Goal: Task Accomplishment & Management: Use online tool/utility

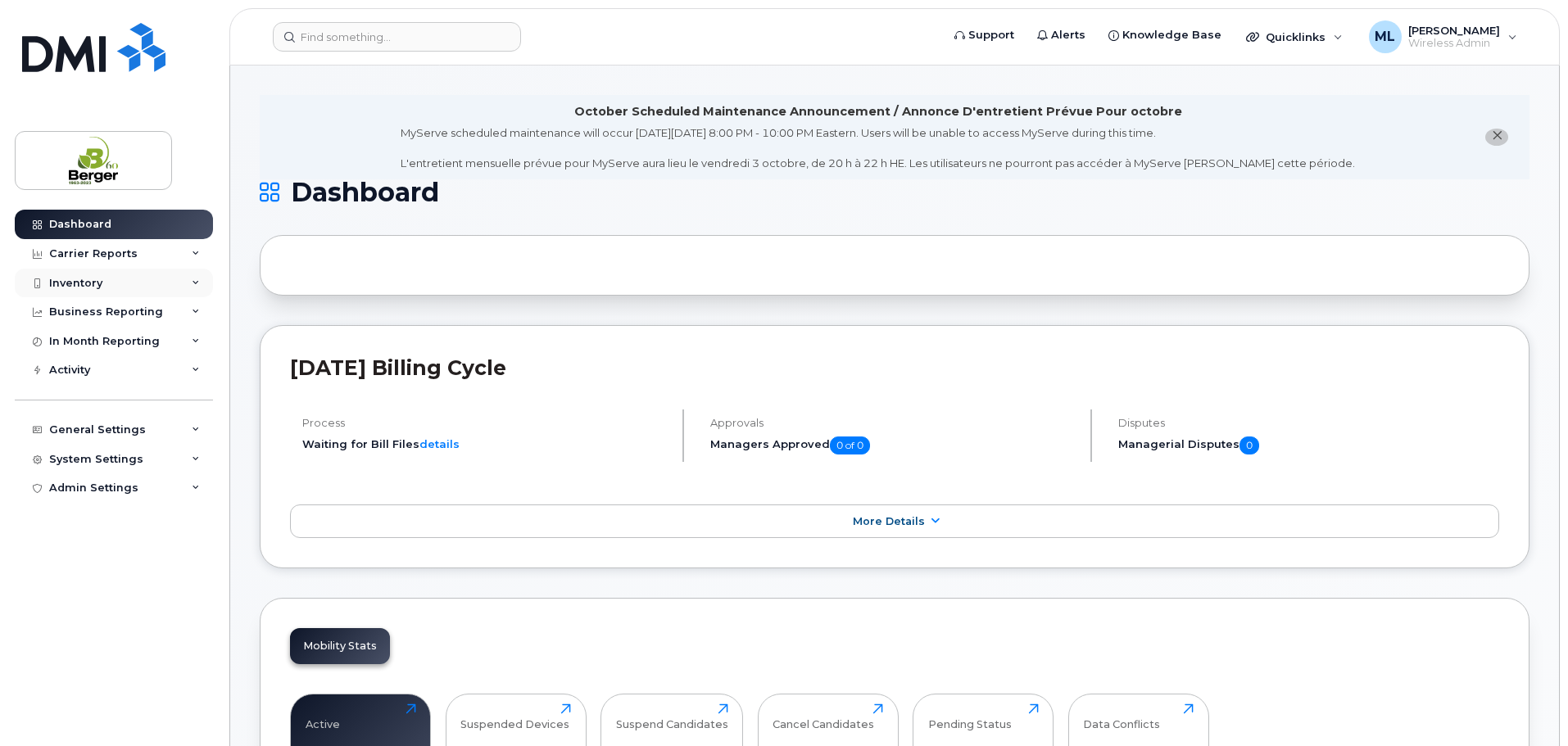
click at [172, 281] on div "Inventory" at bounding box center [114, 283] width 198 height 29
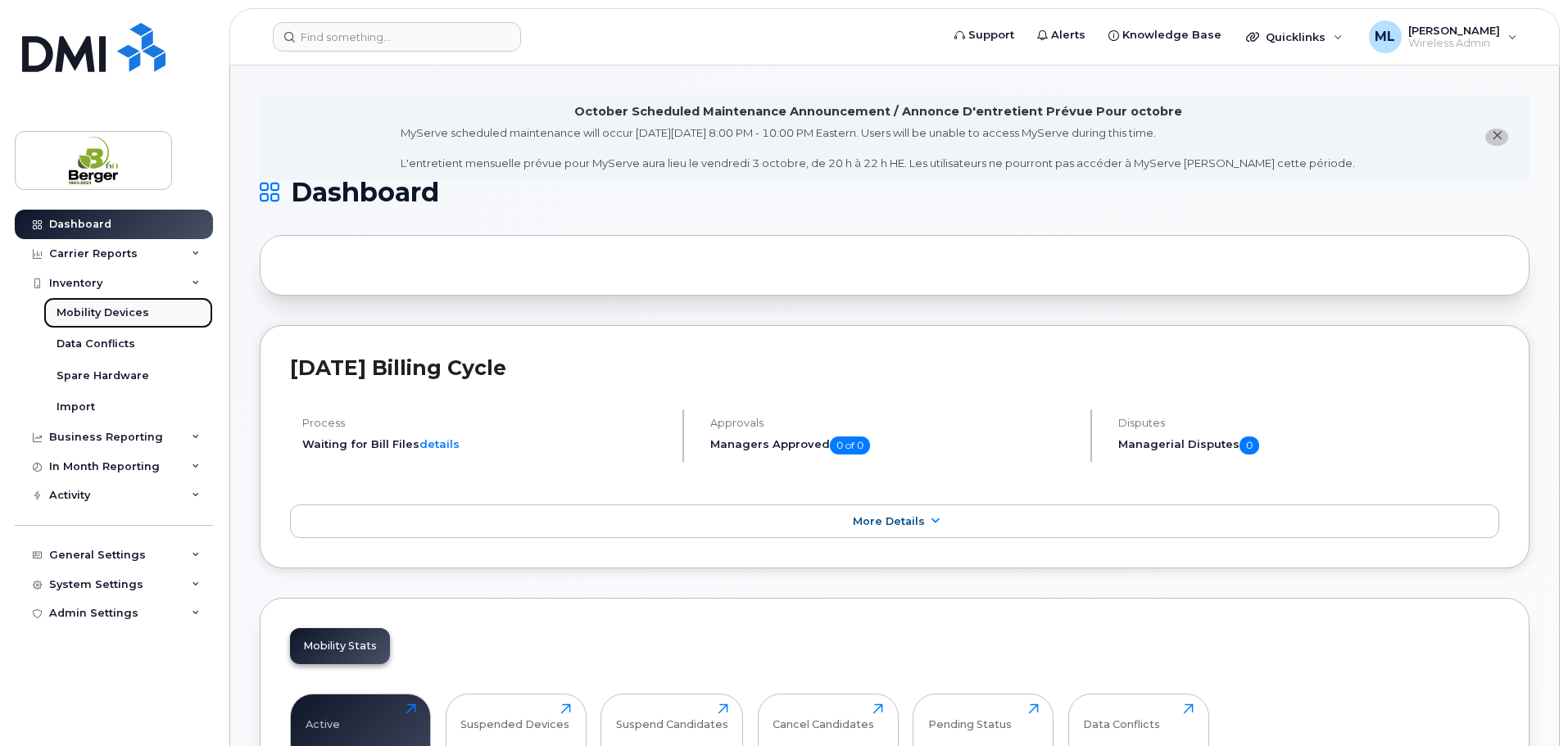
click at [110, 309] on div "Mobility Devices" at bounding box center [103, 312] width 93 height 15
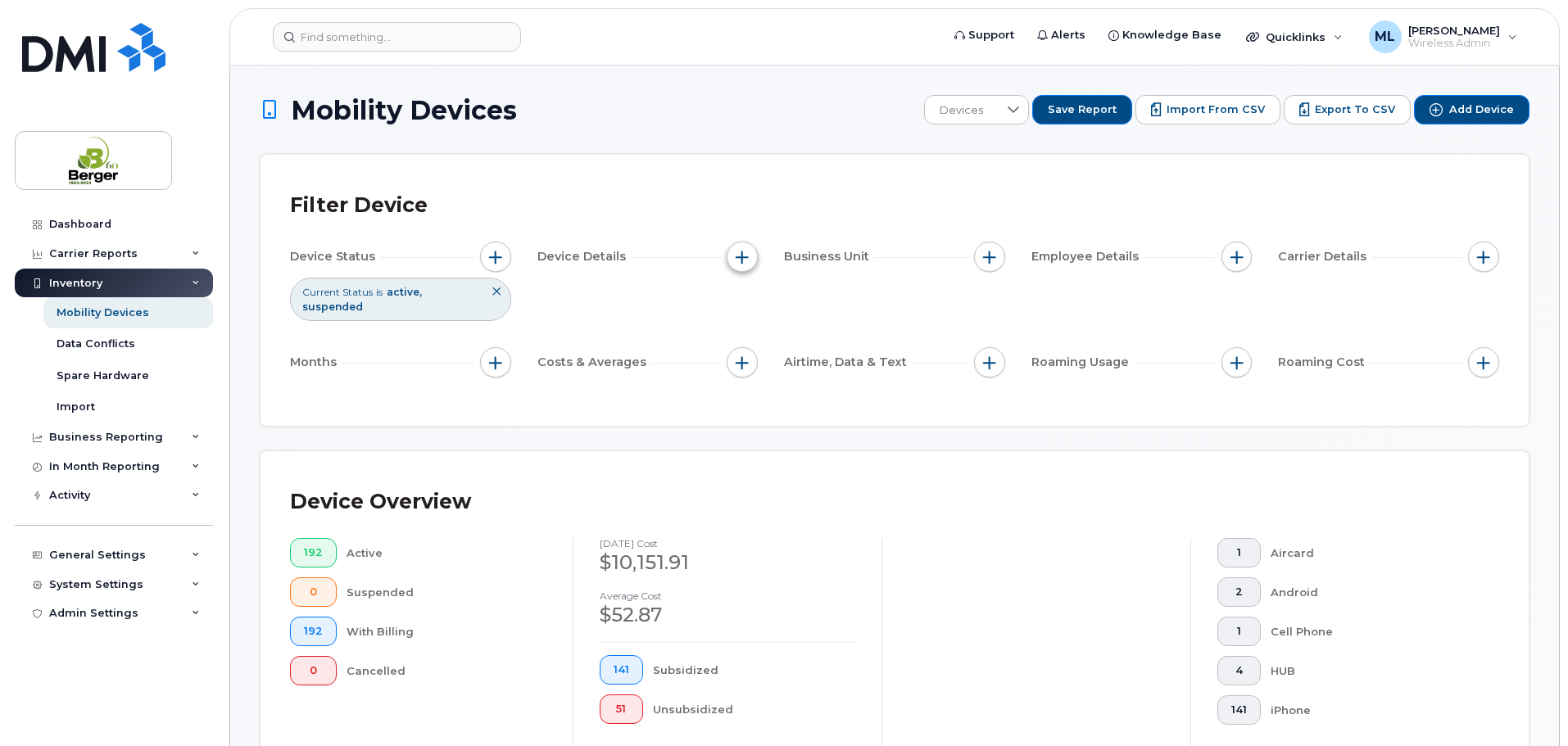
click at [745, 253] on span "button" at bounding box center [741, 256] width 13 height 13
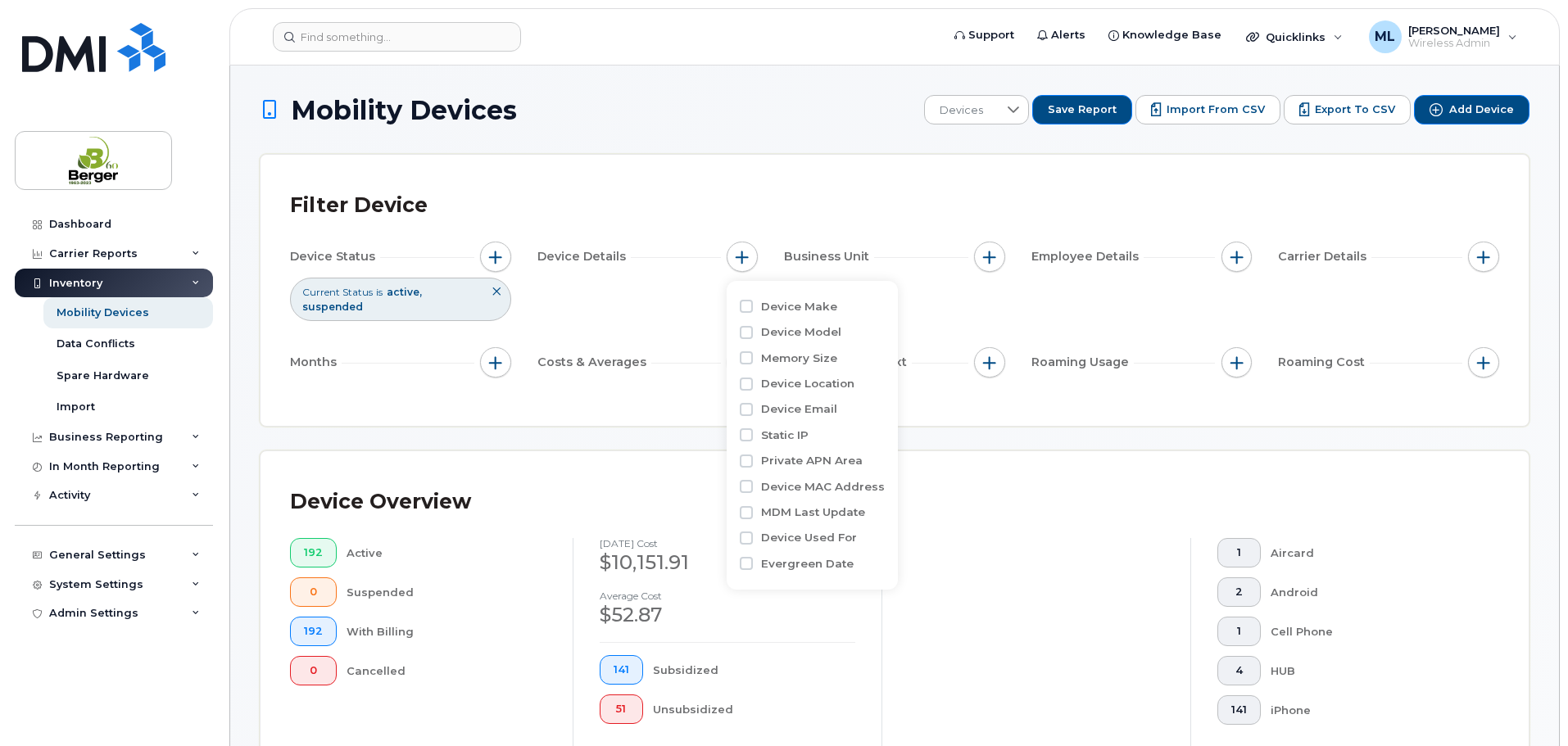
click at [795, 328] on label "Device Model" at bounding box center [801, 332] width 80 height 15
click at [753, 328] on input "Device Model" at bounding box center [746, 332] width 13 height 13
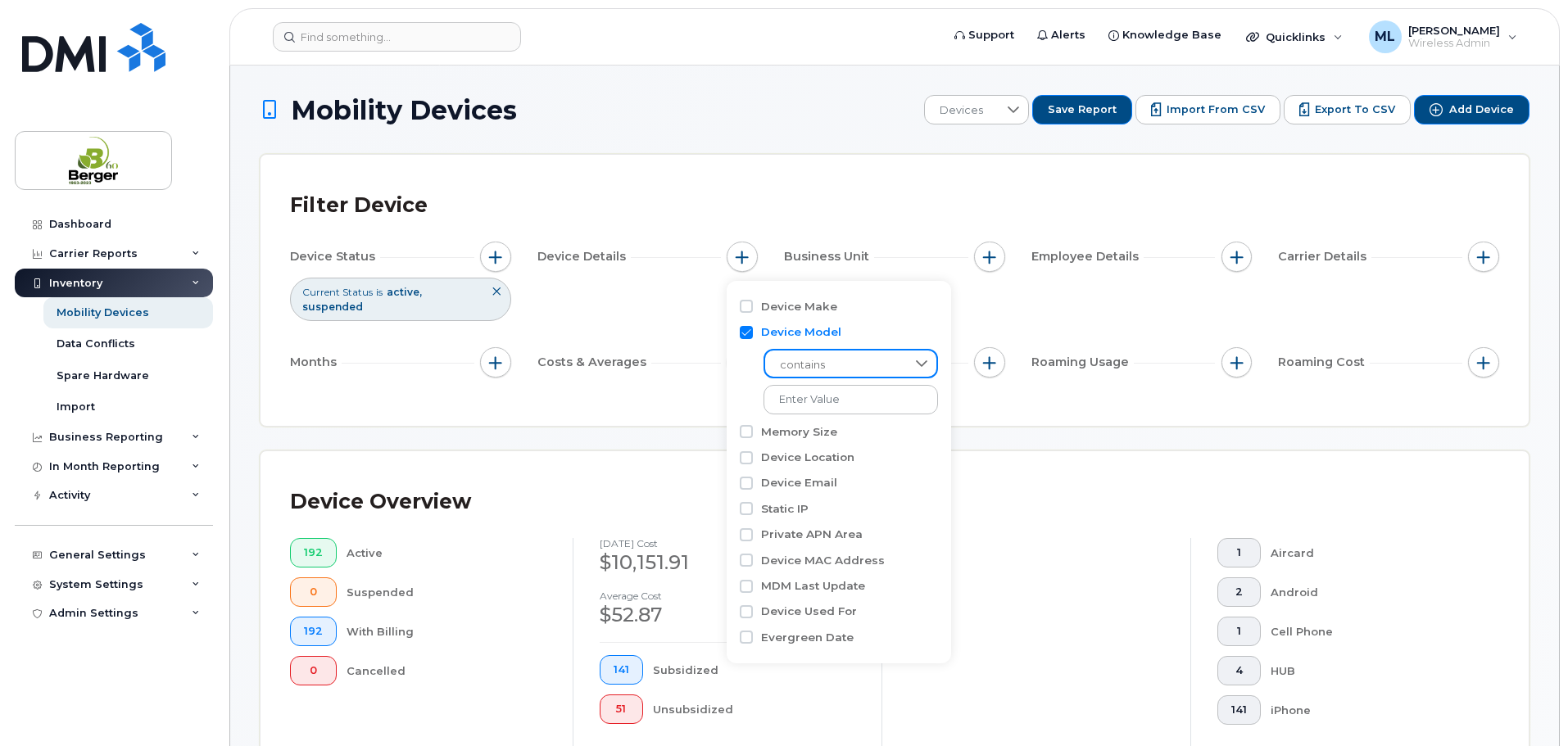
click at [824, 366] on span "contains" at bounding box center [834, 366] width 140 height 29
click at [827, 367] on span "contains" at bounding box center [834, 366] width 140 height 29
click at [827, 404] on input "text" at bounding box center [851, 400] width 176 height 29
click at [826, 359] on span "contains" at bounding box center [834, 365] width 142 height 29
click at [753, 335] on input "Device Model" at bounding box center [746, 332] width 13 height 13
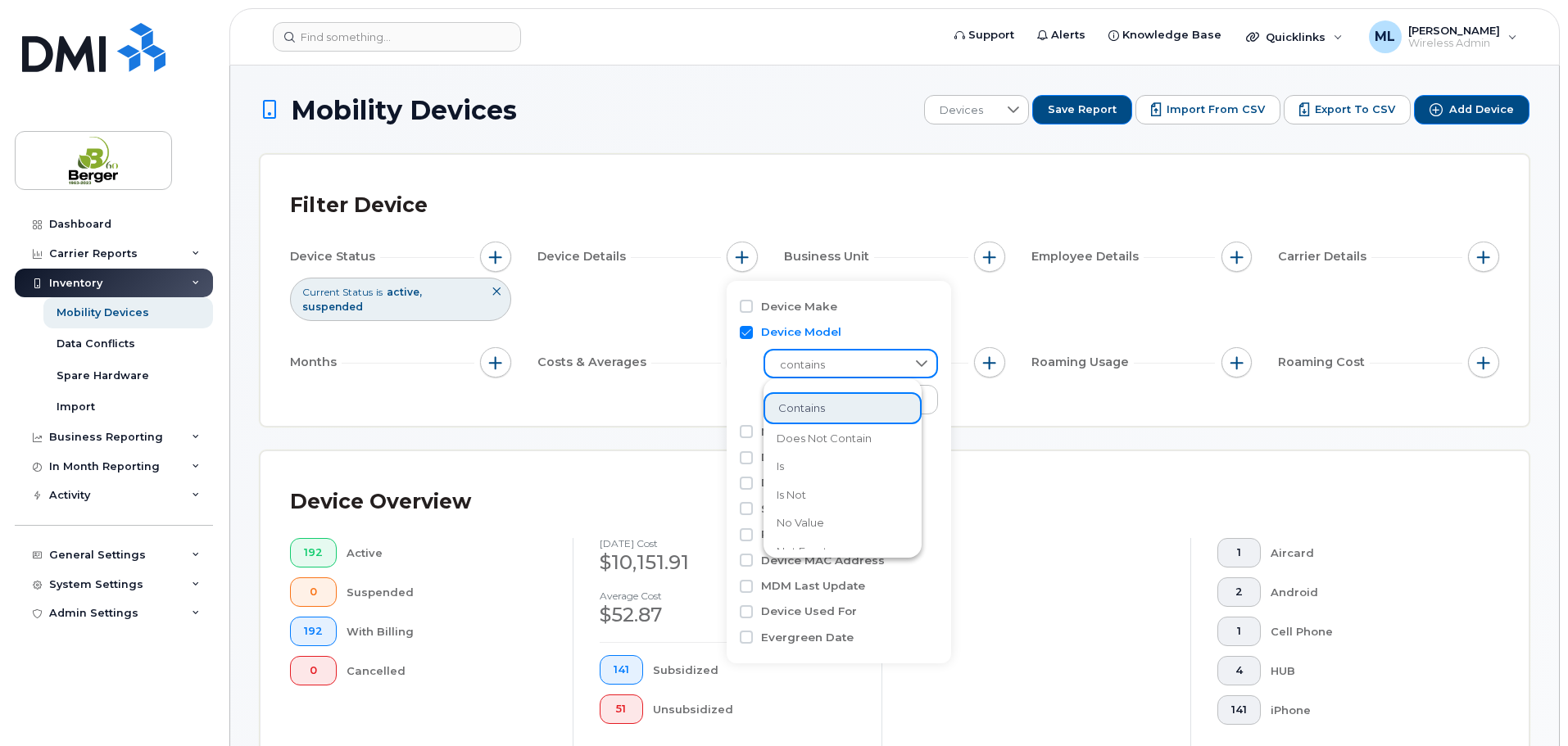
checkbox input "false"
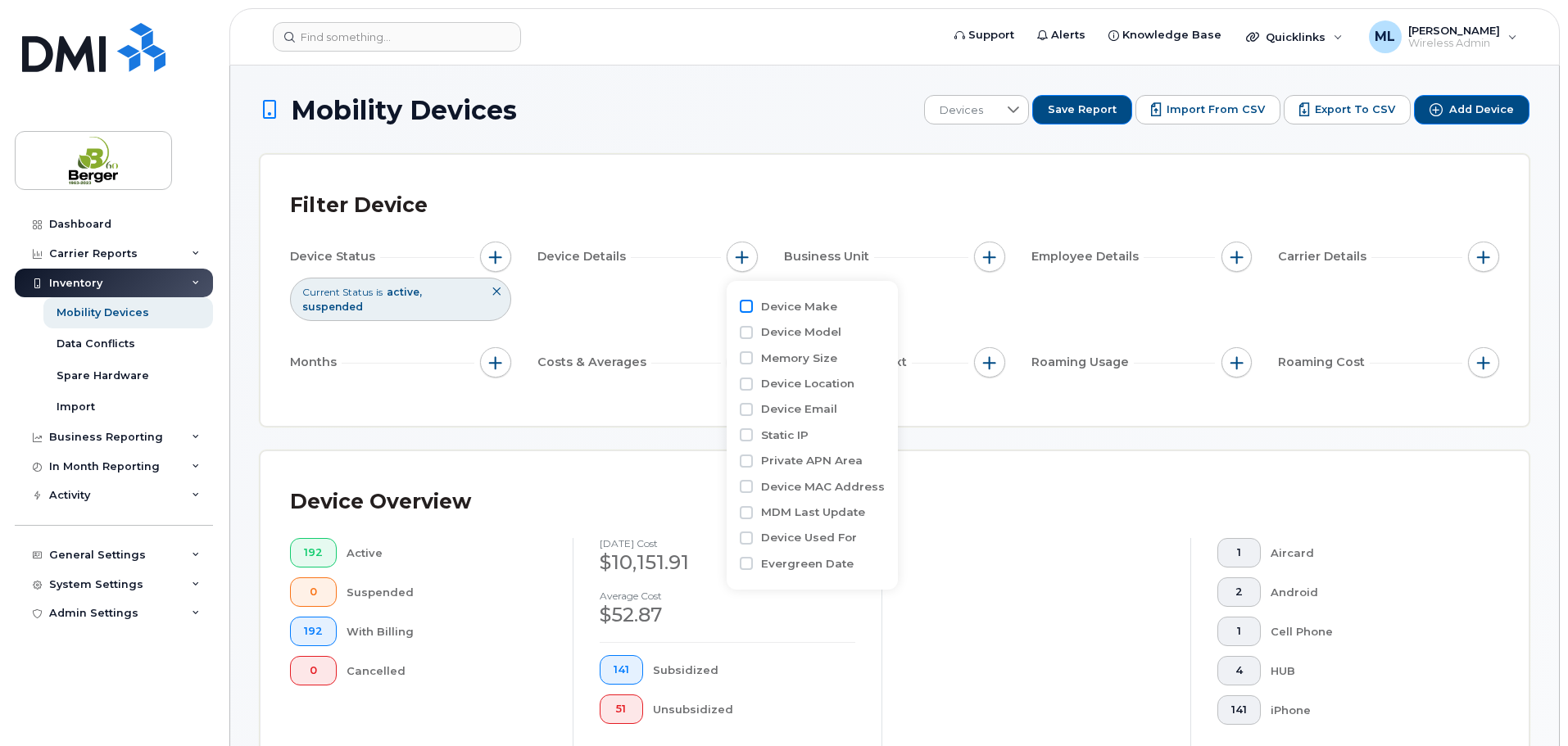
click at [751, 310] on input "Device Make" at bounding box center [746, 306] width 13 height 13
checkbox input "true"
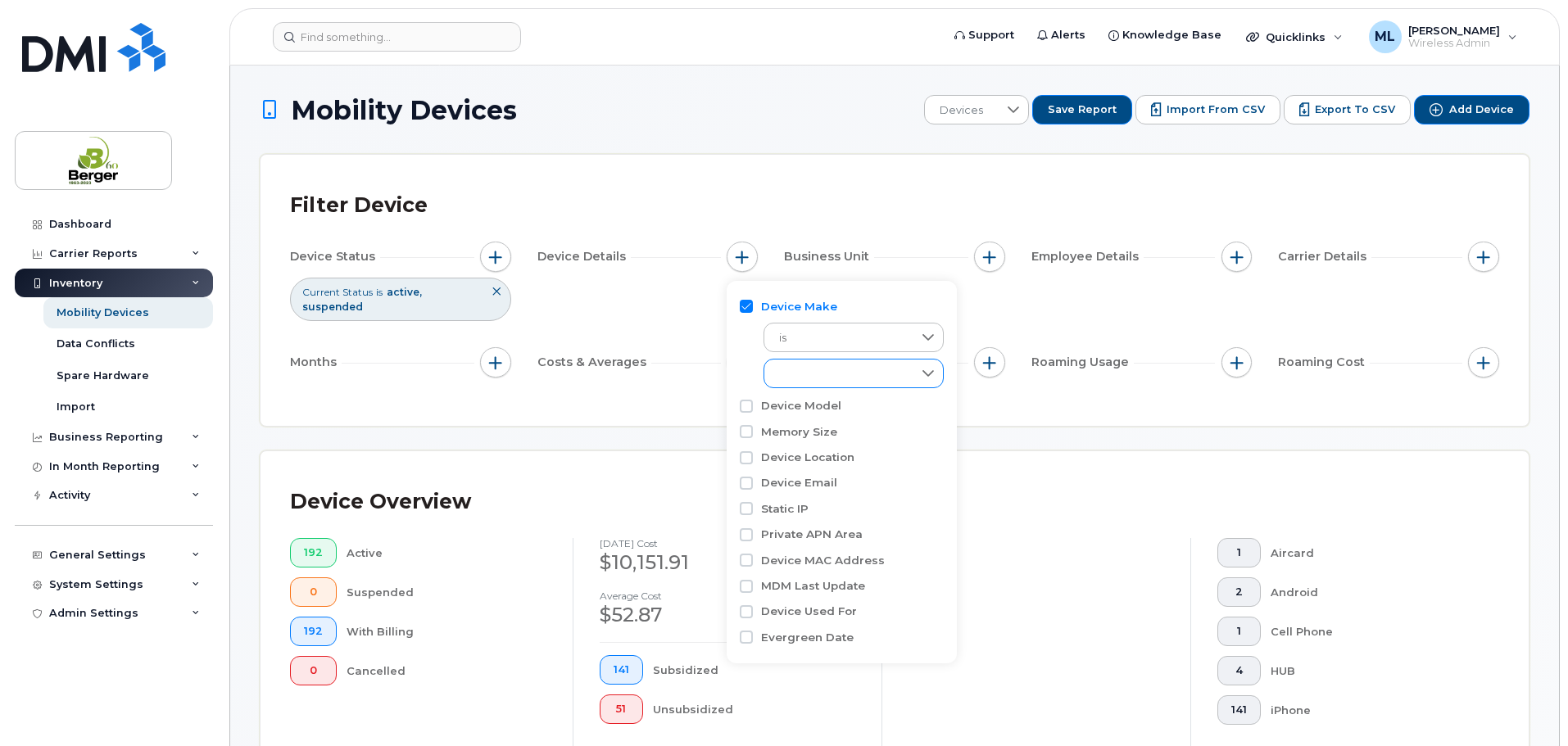
click at [815, 373] on div "empty" at bounding box center [837, 373] width 147 height 28
click at [833, 445] on span "Android" at bounding box center [818, 440] width 43 height 15
checkbox input "true"
click at [824, 521] on span "iPhone" at bounding box center [815, 524] width 38 height 15
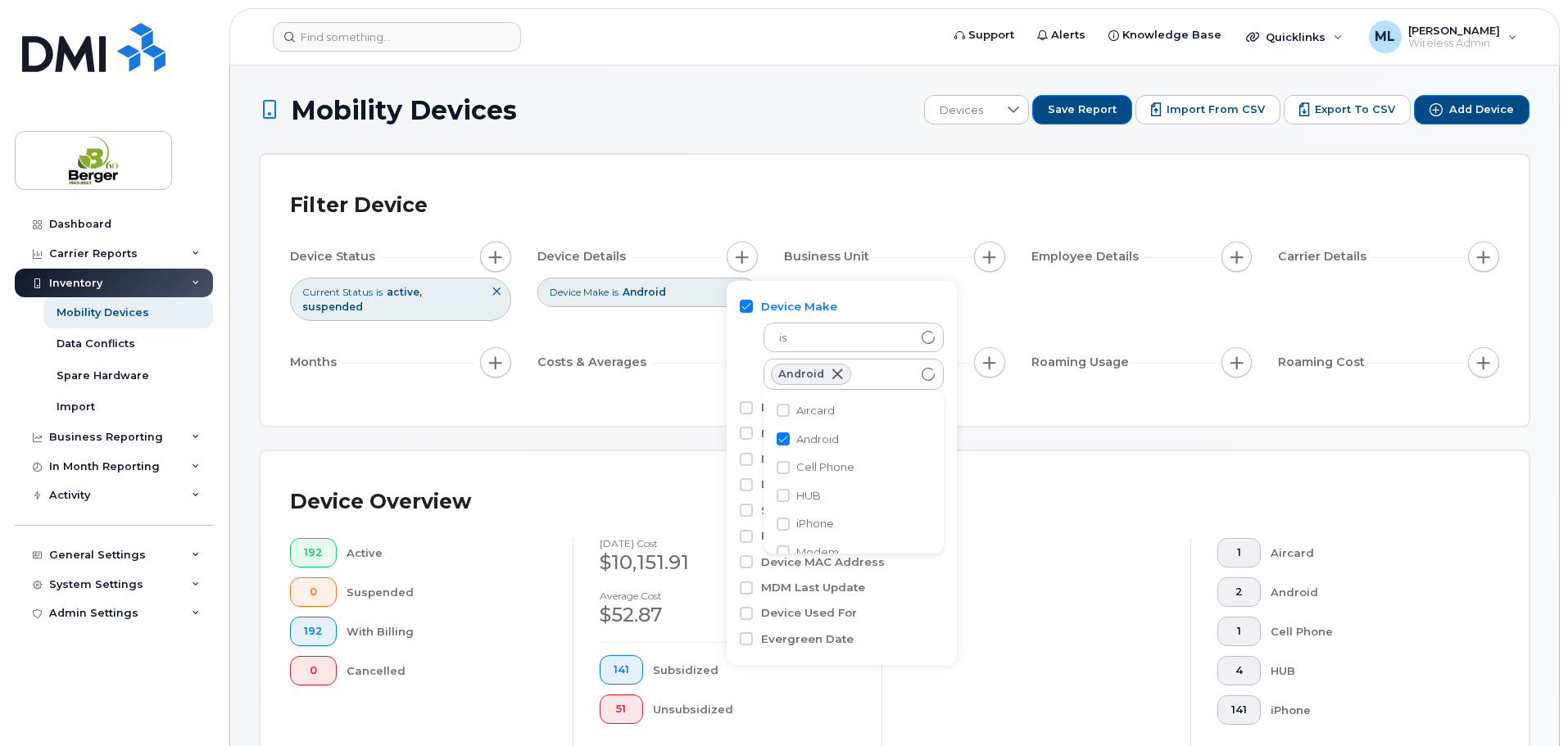
checkbox input "true"
drag, startPoint x: 686, startPoint y: 383, endPoint x: 702, endPoint y: 376, distance: 17.5
click at [687, 383] on div "Filter Device Device Status Current Status is active suspended Device Details D…" at bounding box center [895, 290] width 1209 height 213
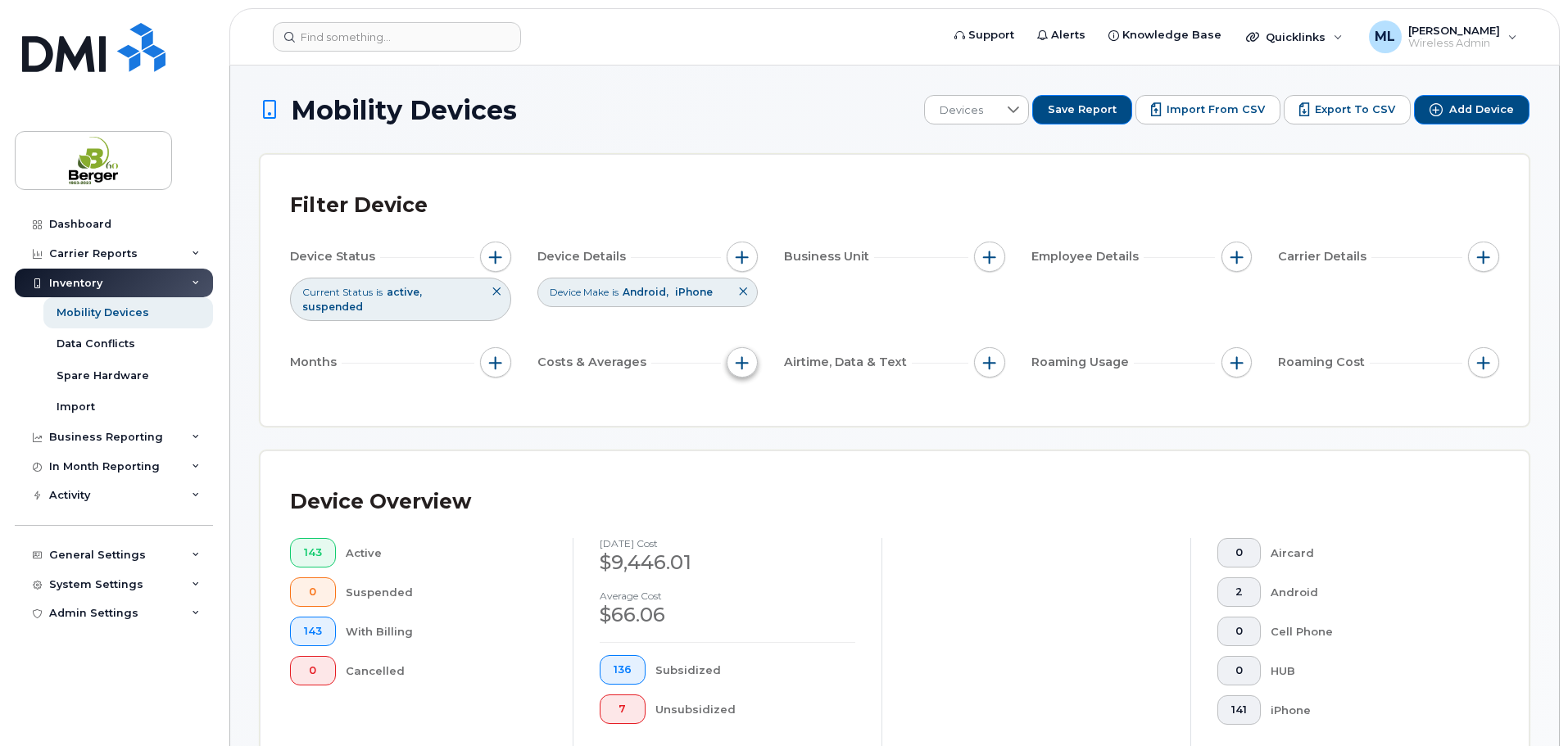
click at [745, 356] on span "button" at bounding box center [741, 362] width 13 height 13
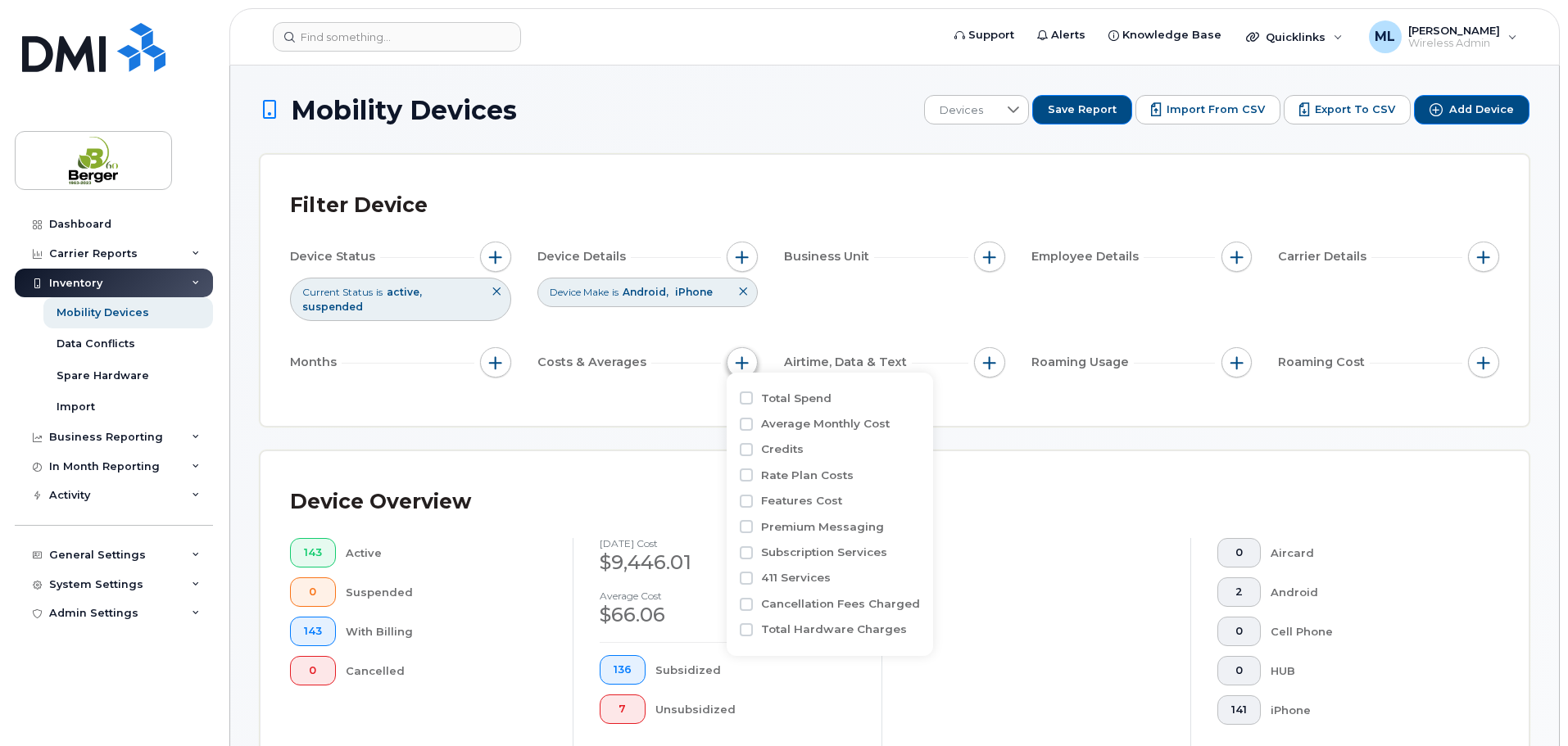
click at [745, 356] on span "button" at bounding box center [741, 362] width 13 height 13
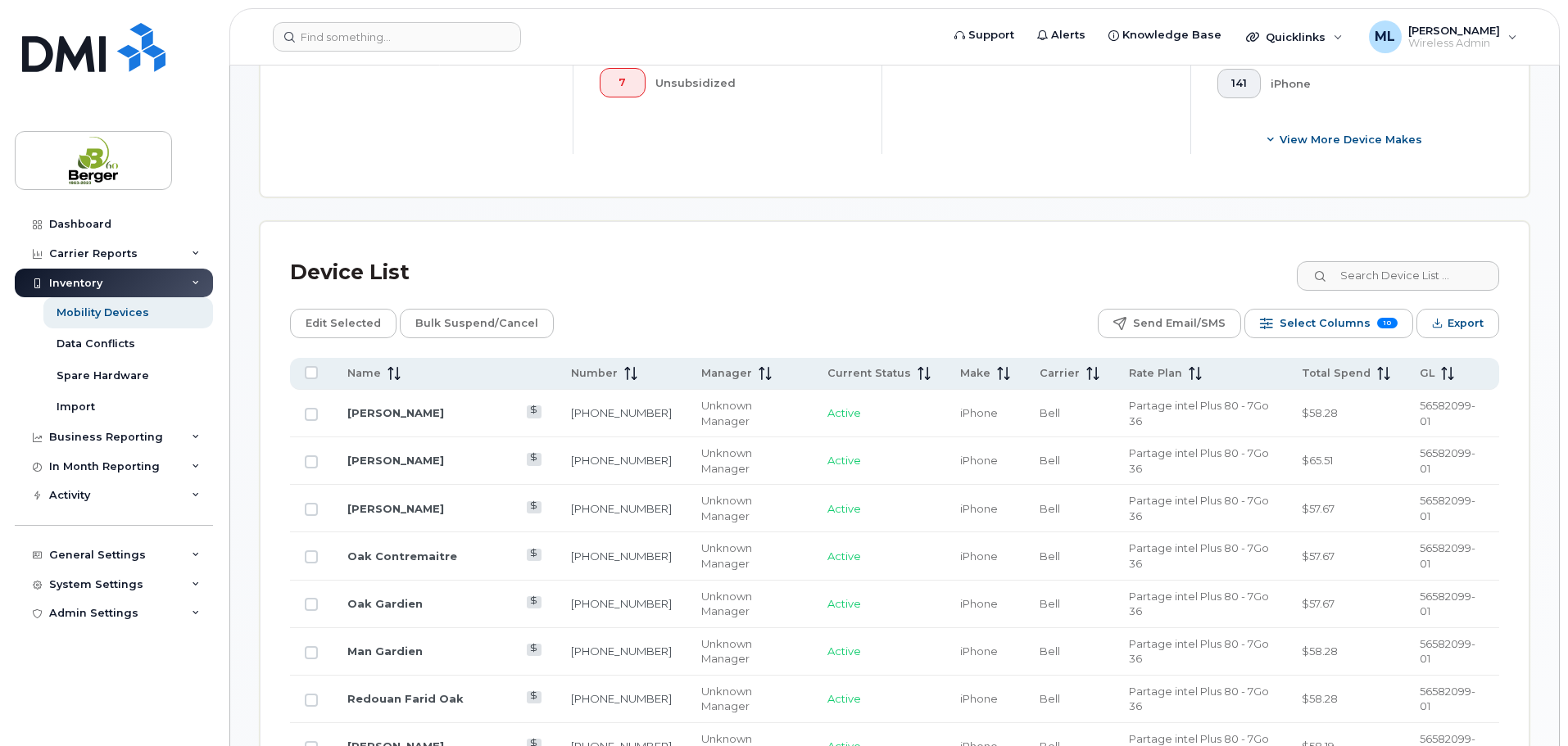
scroll to position [737, 0]
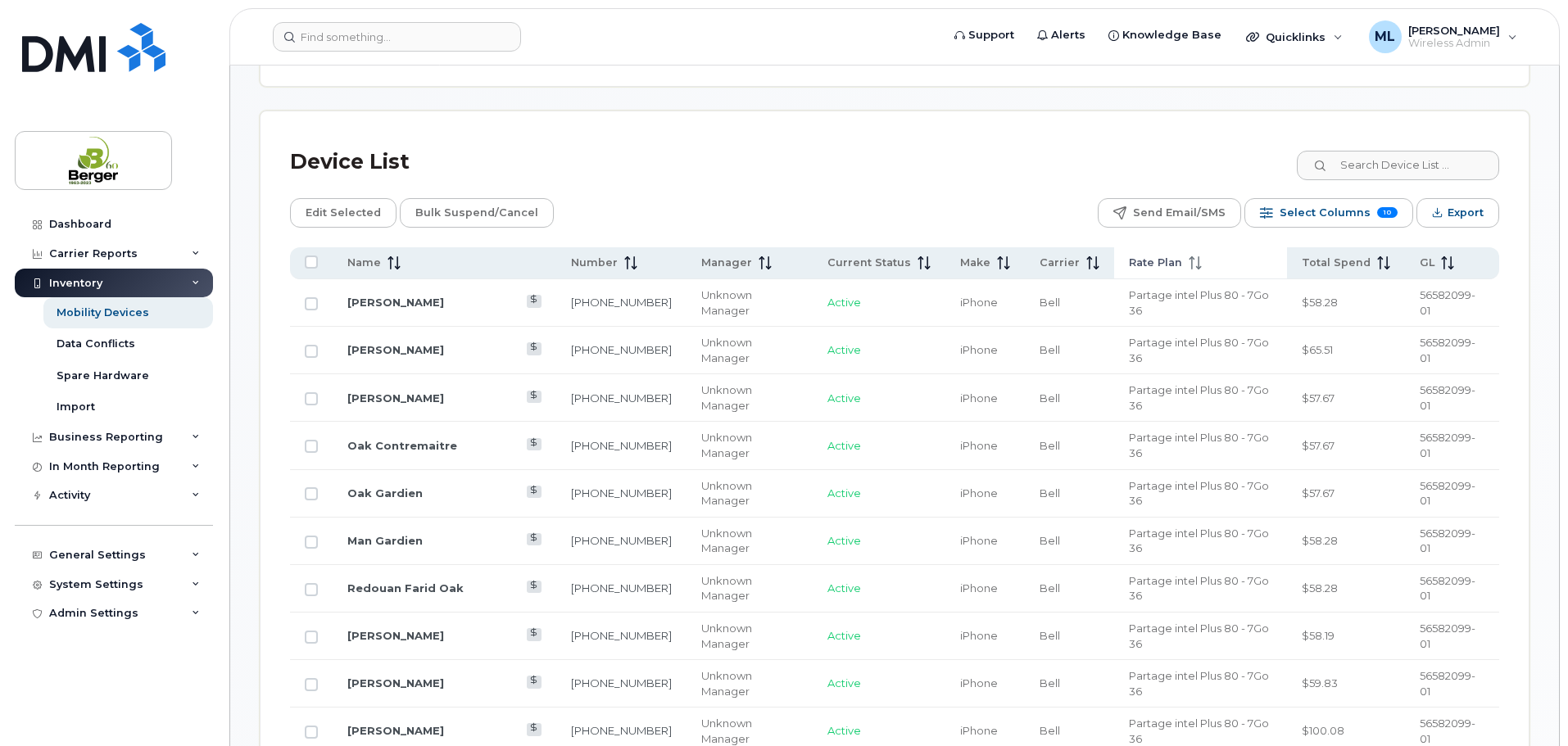
click at [1189, 256] on icon at bounding box center [1195, 262] width 13 height 13
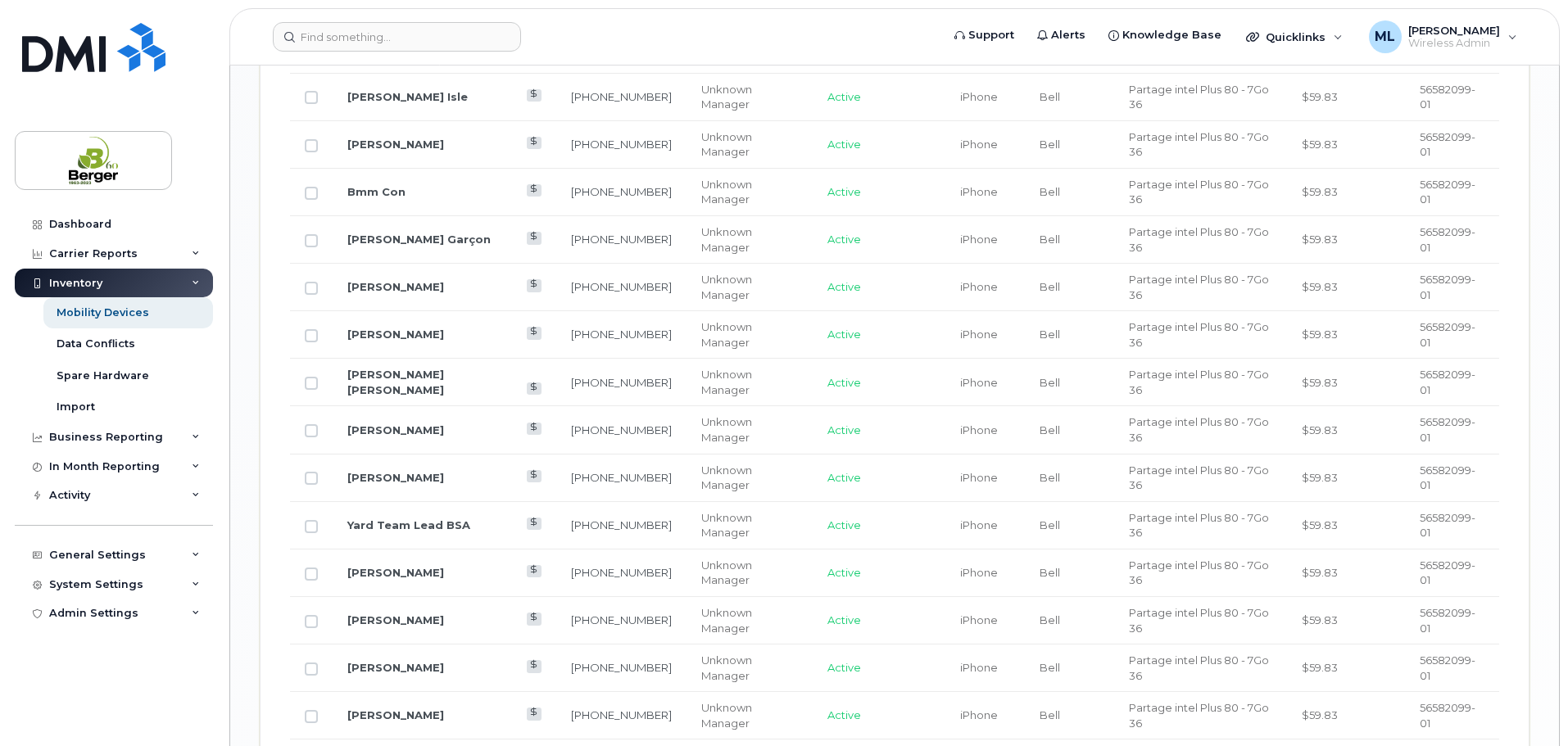
scroll to position [2028, 0]
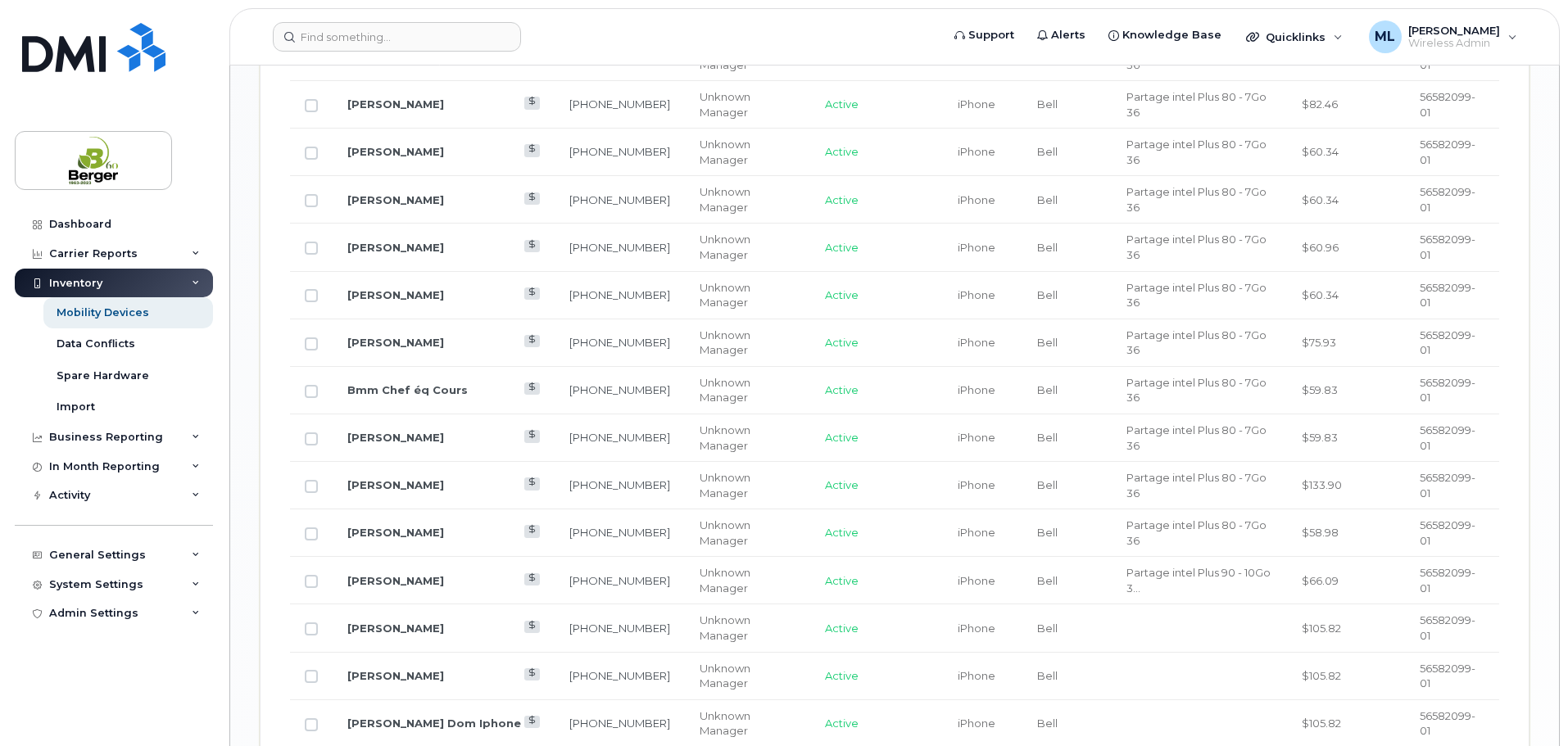
scroll to position [1473, 0]
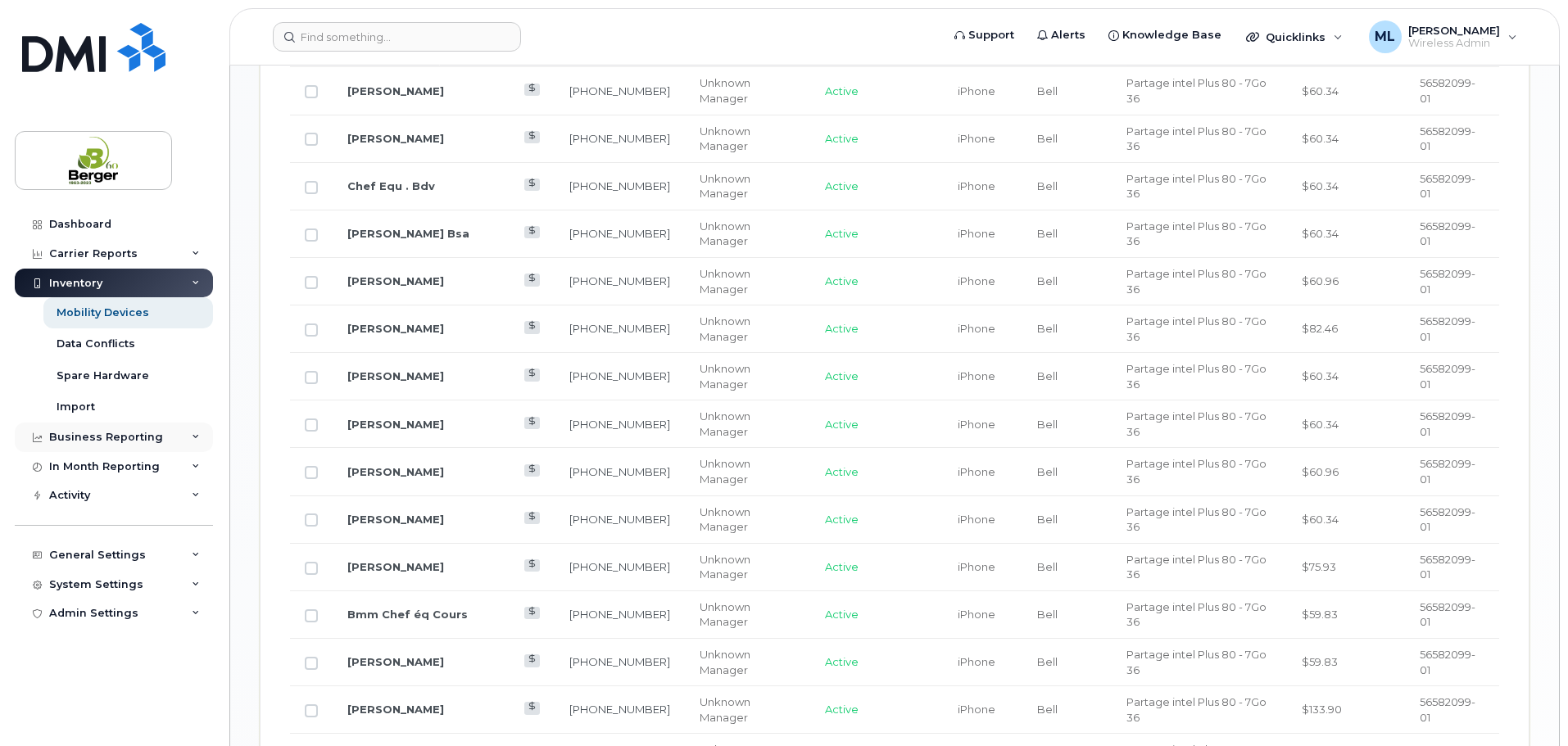
click at [132, 435] on div "Business Reporting" at bounding box center [106, 437] width 114 height 13
click at [114, 496] on div "In Month Reporting" at bounding box center [104, 497] width 111 height 13
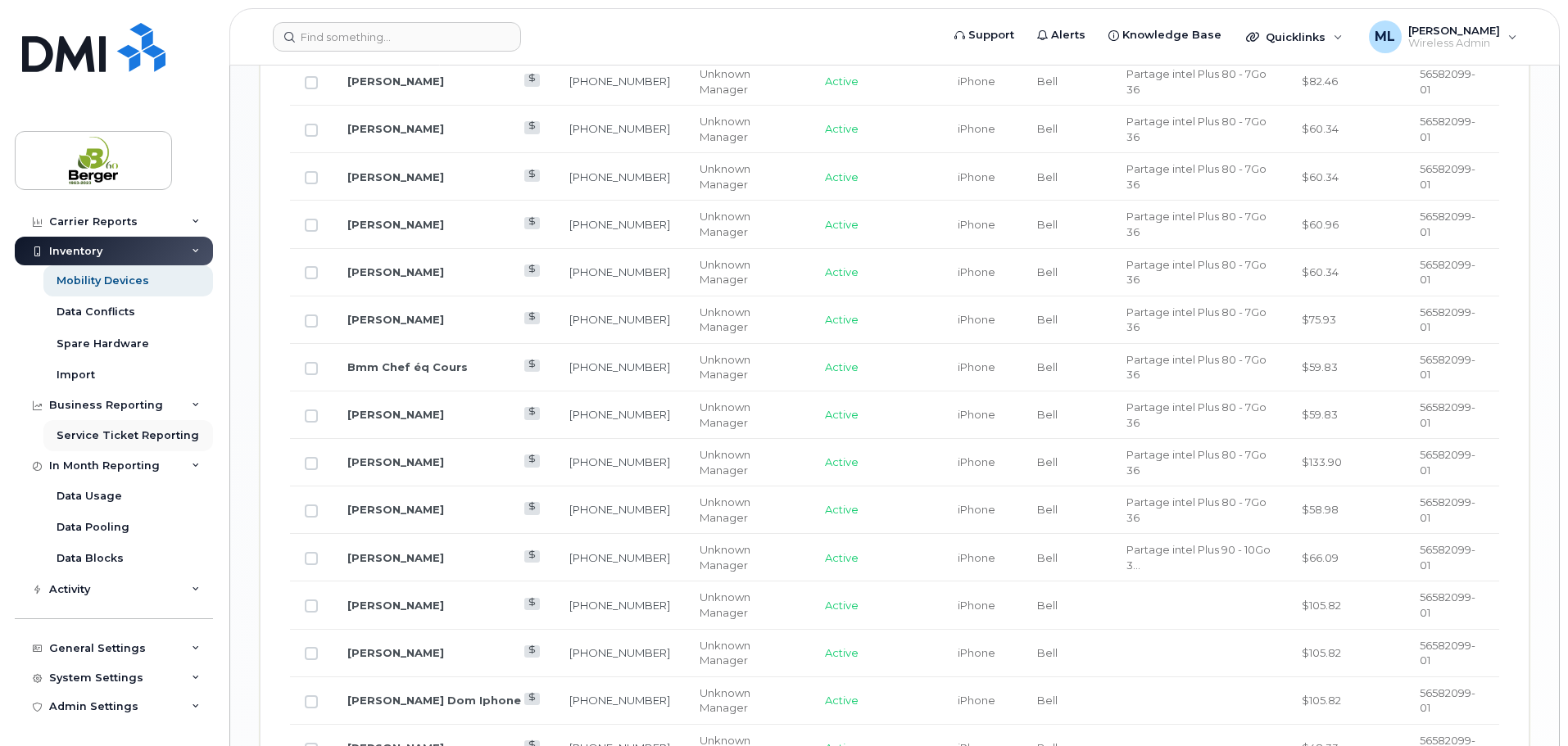
scroll to position [1801, 0]
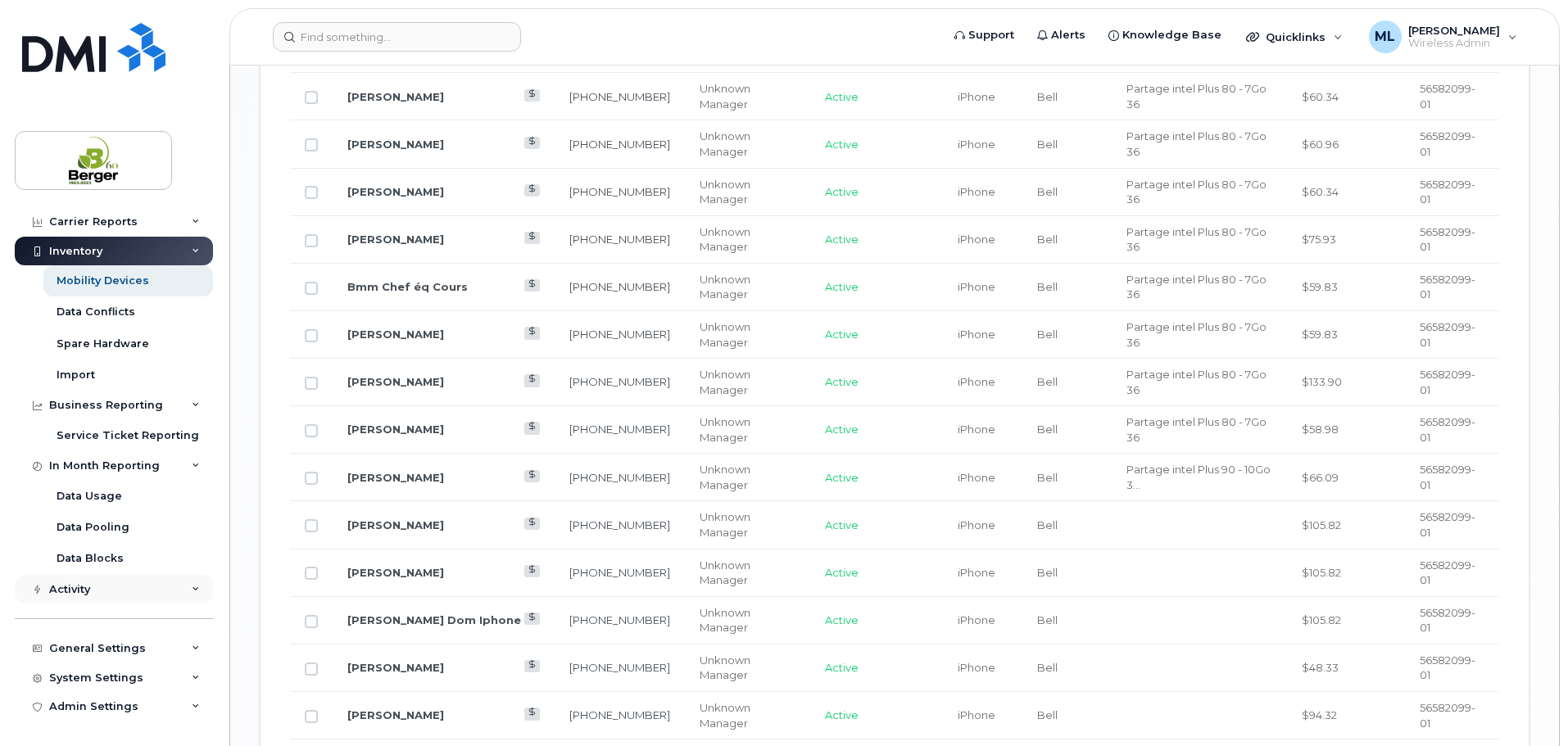
click at [95, 597] on div "Activity" at bounding box center [114, 589] width 198 height 29
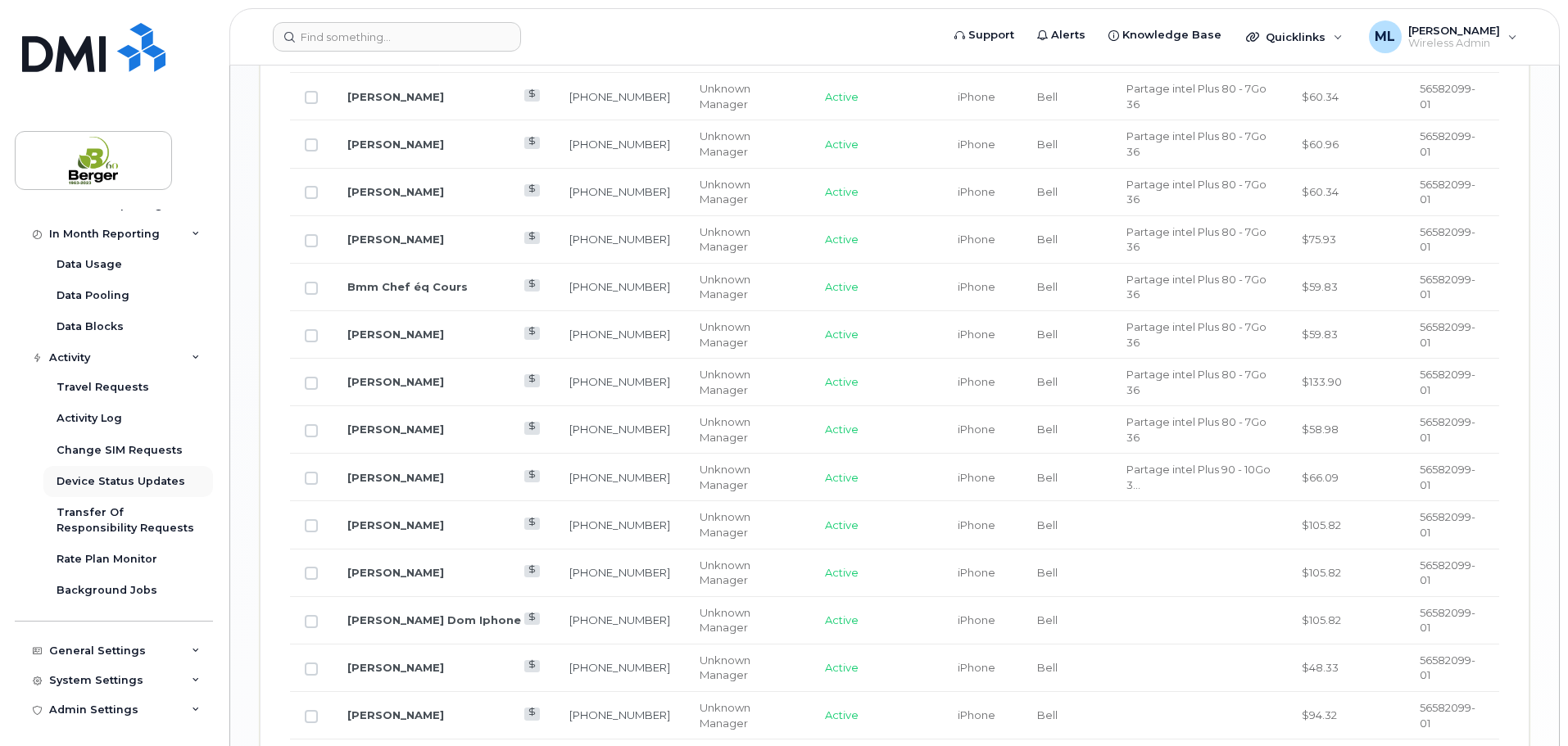
scroll to position [266, 0]
click at [112, 384] on div "Travel Requests" at bounding box center [103, 385] width 93 height 15
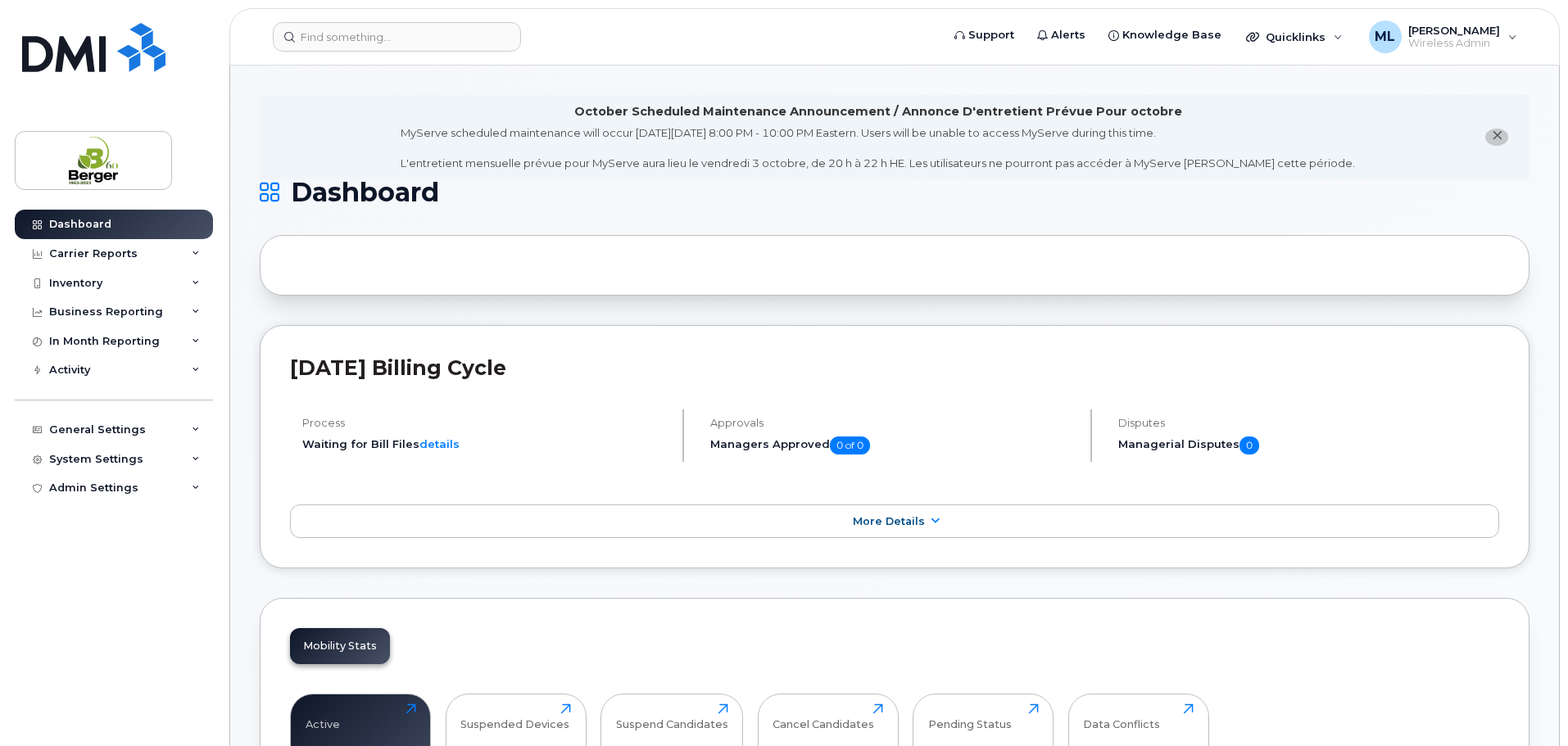
click at [357, 22] on header "Support Alerts Knowledge Base Quicklinks Suspend / Cancel Device Change SIM Car…" at bounding box center [895, 37] width 1330 height 58
click at [356, 31] on input at bounding box center [397, 37] width 249 height 29
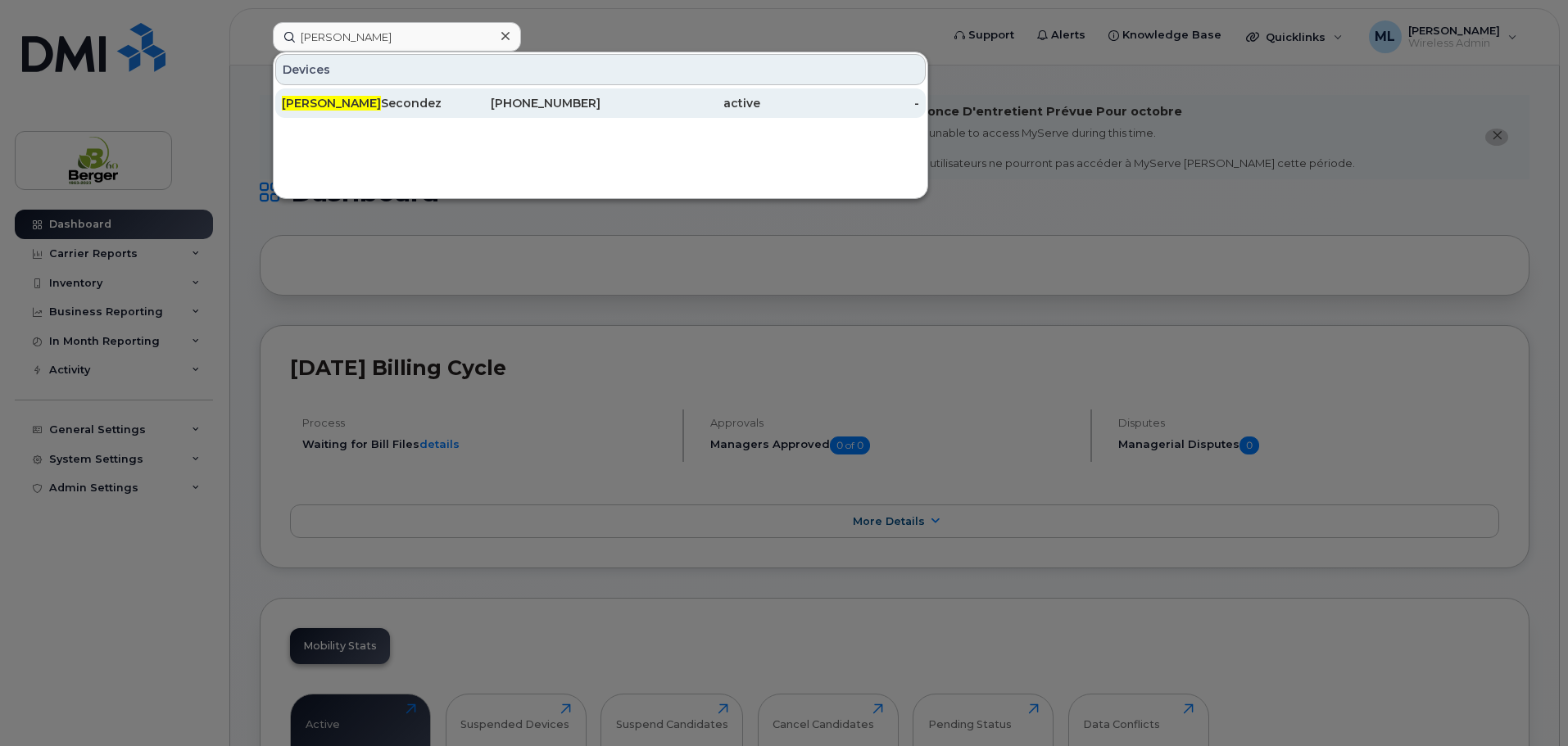
click at [457, 103] on div "[PHONE_NUMBER]" at bounding box center [521, 102] width 160 height 16
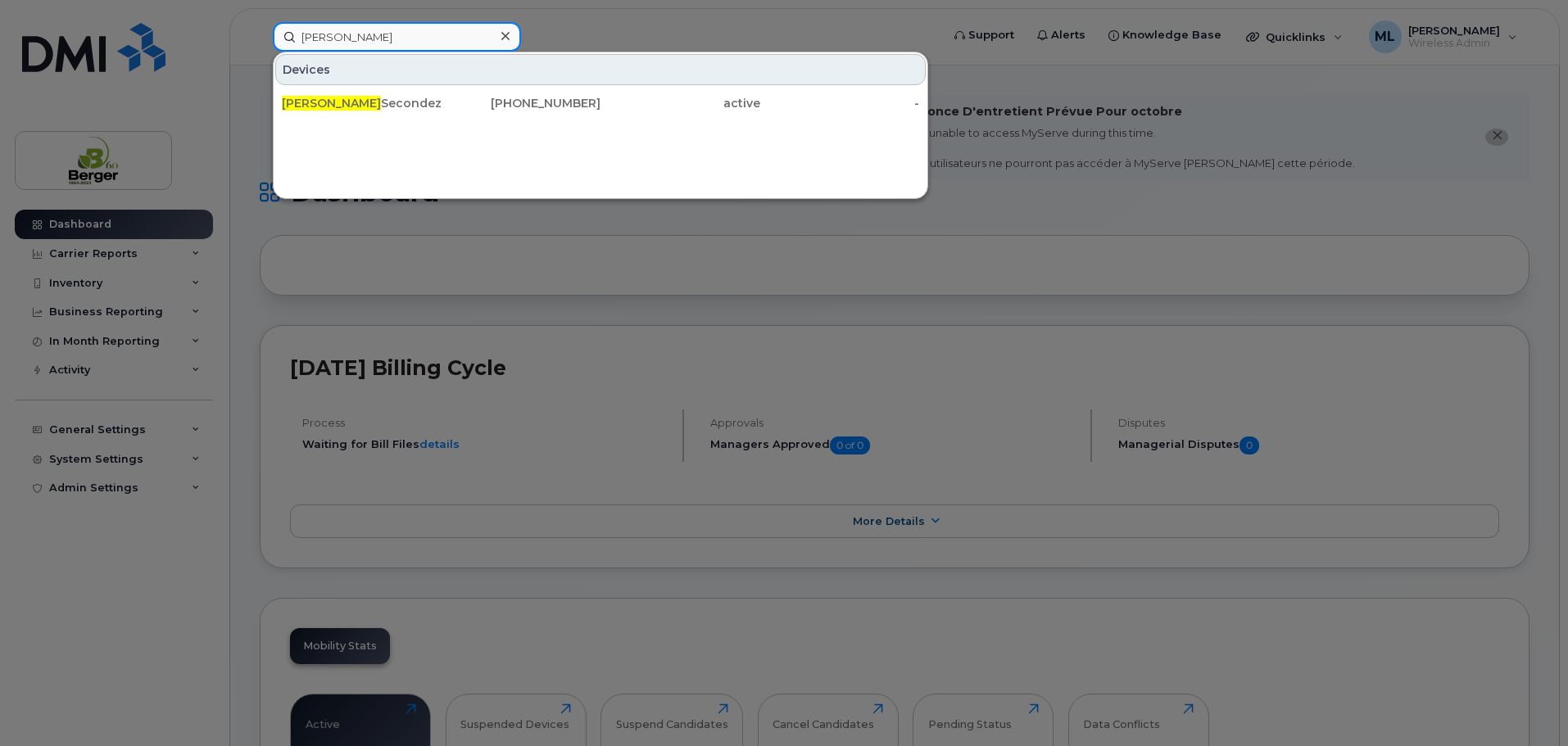
drag, startPoint x: 354, startPoint y: 43, endPoint x: 206, endPoint y: 55, distance: 148.5
click at [260, 52] on div "andrew Devices Andrew Secondez 506-626-4525 active -" at bounding box center [601, 37] width 683 height 29
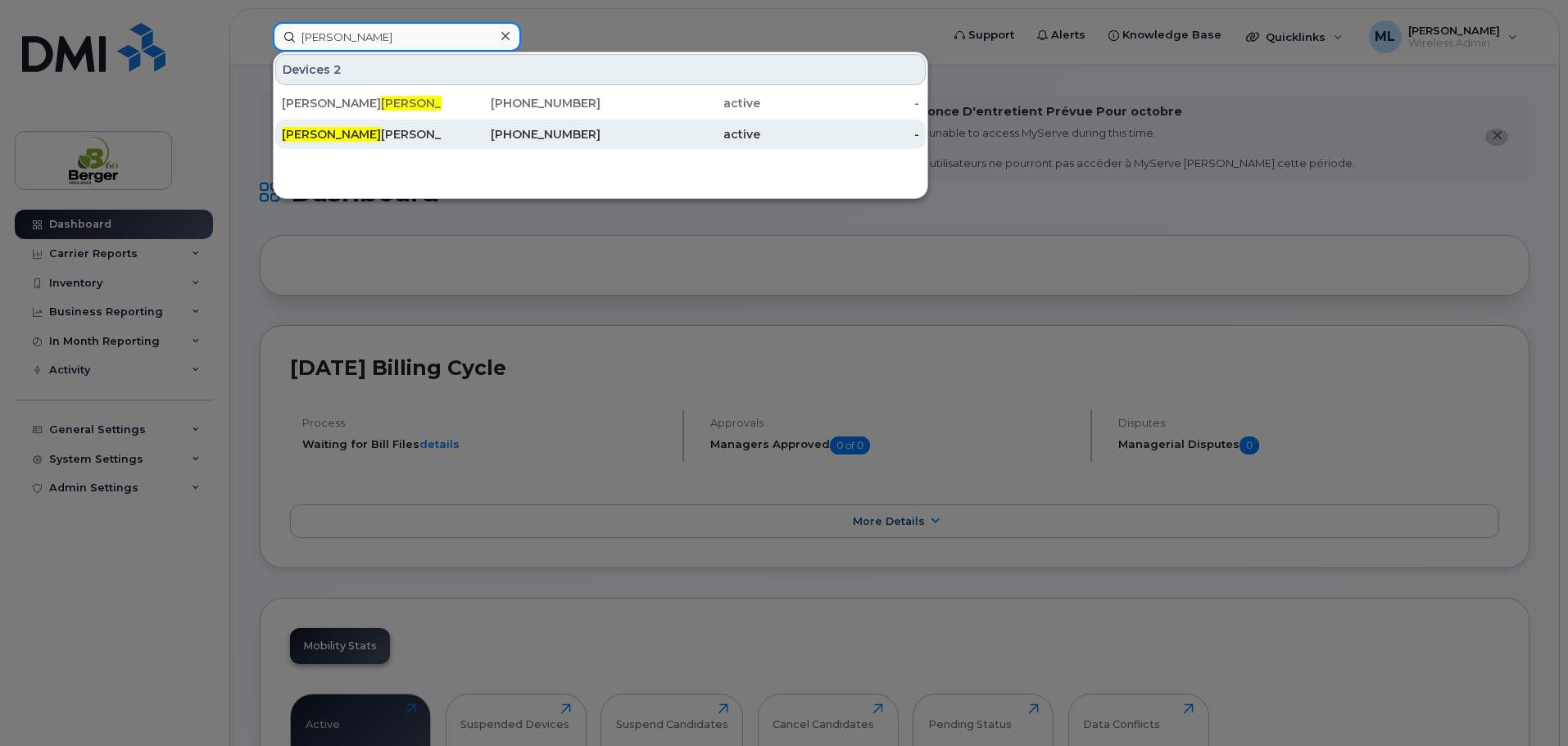
type input "bertrand"
click at [376, 137] on div "Bertrand Vasseur" at bounding box center [362, 134] width 160 height 16
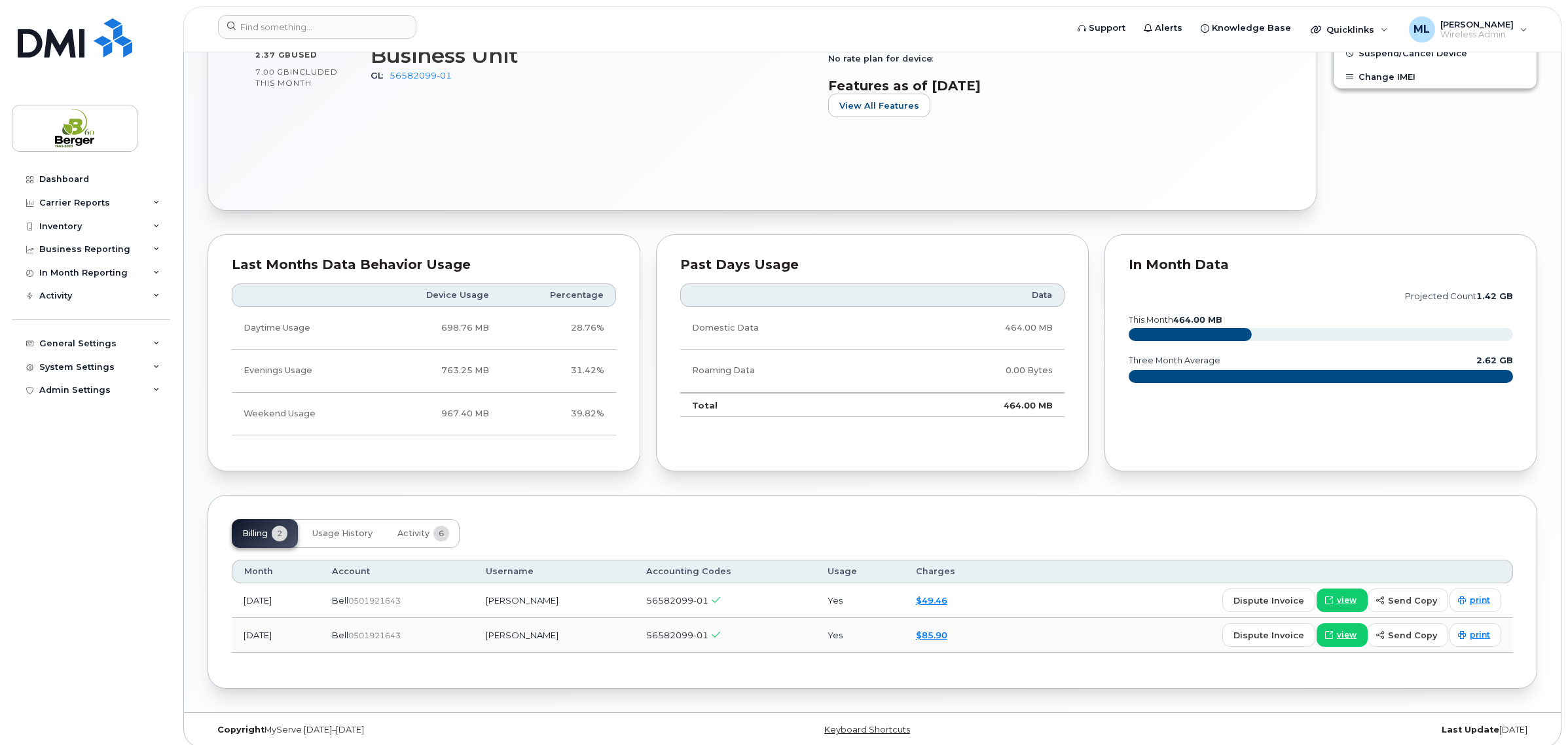
scroll to position [586, 0]
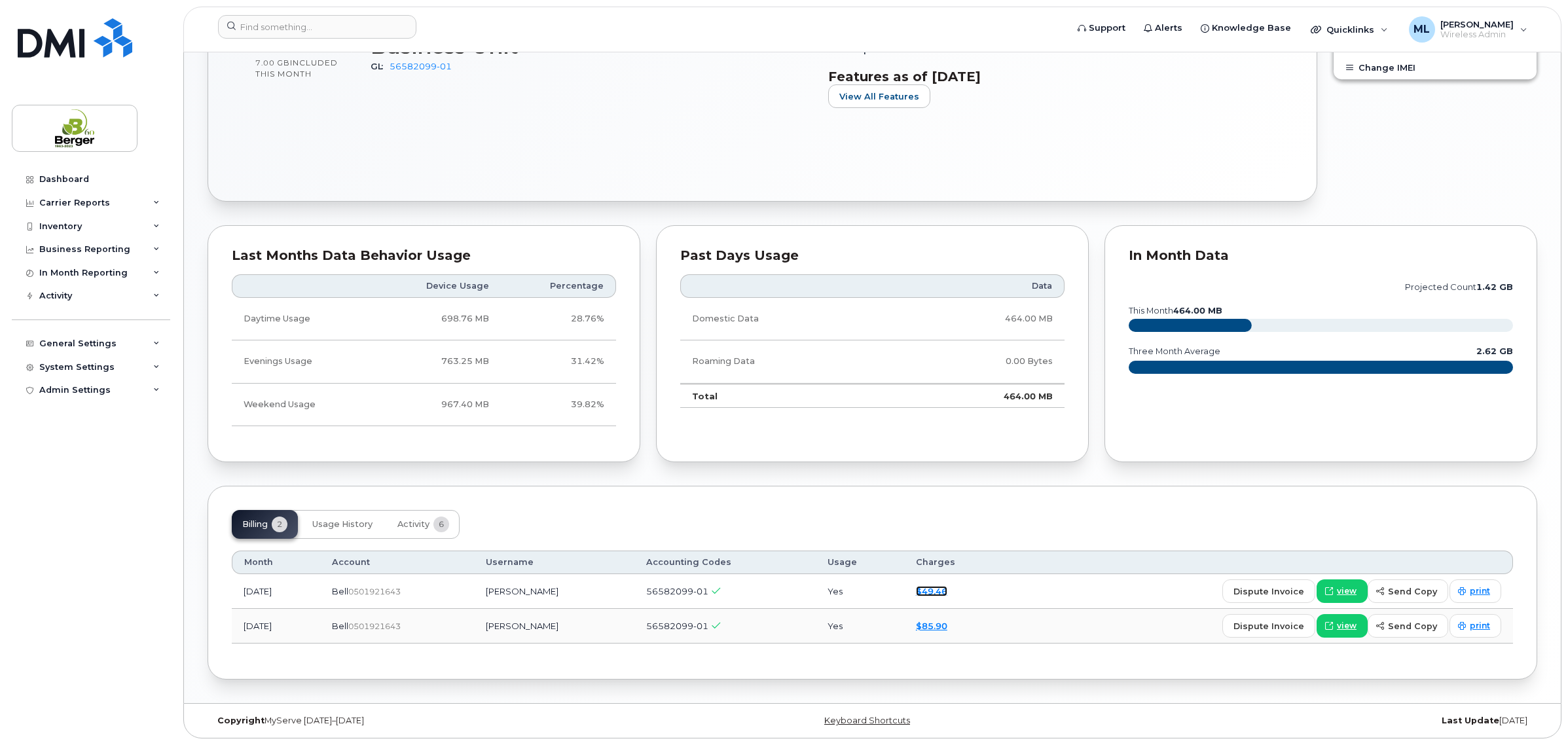
click at [947, 587] on link "$49.46" at bounding box center [931, 590] width 32 height 10
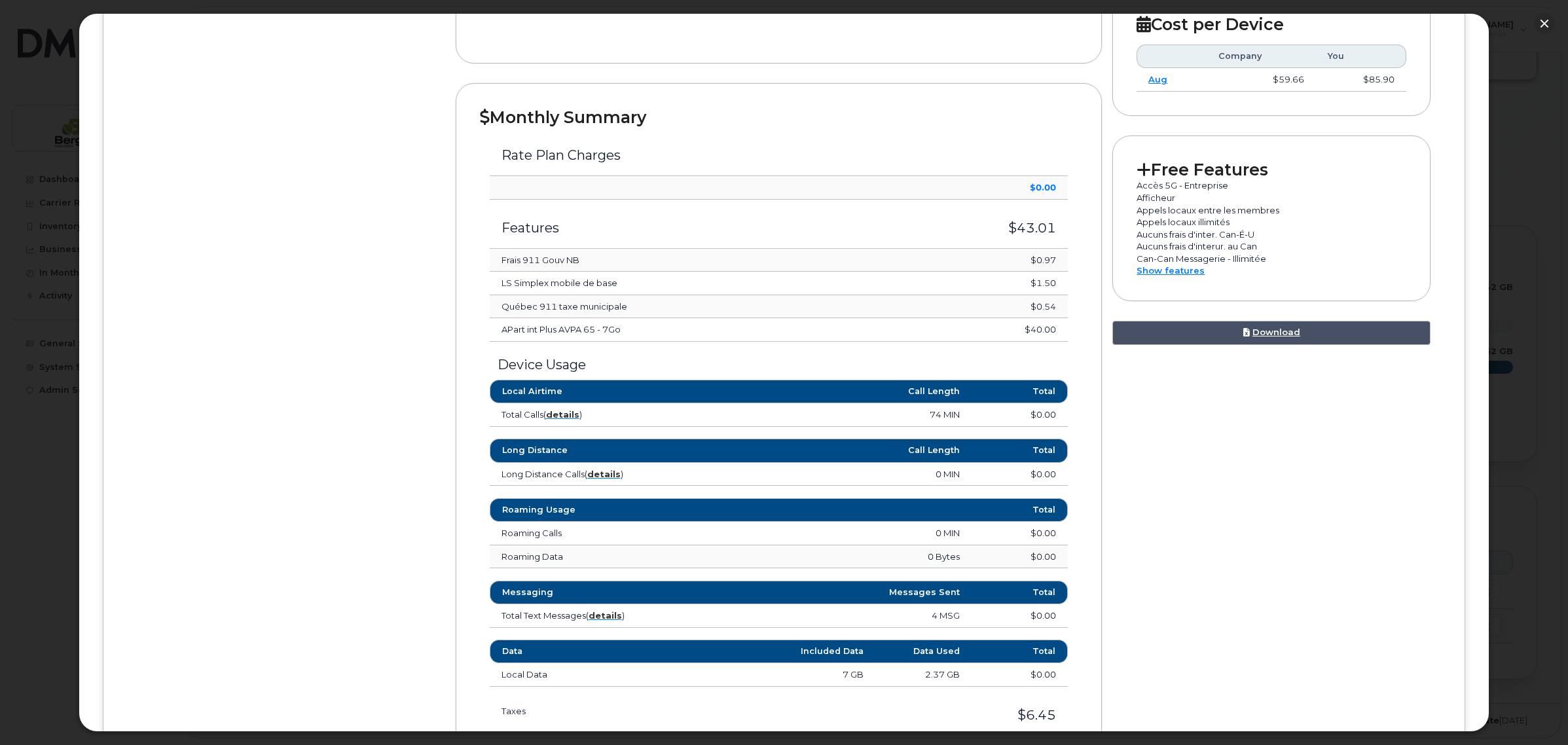
scroll to position [572, 0]
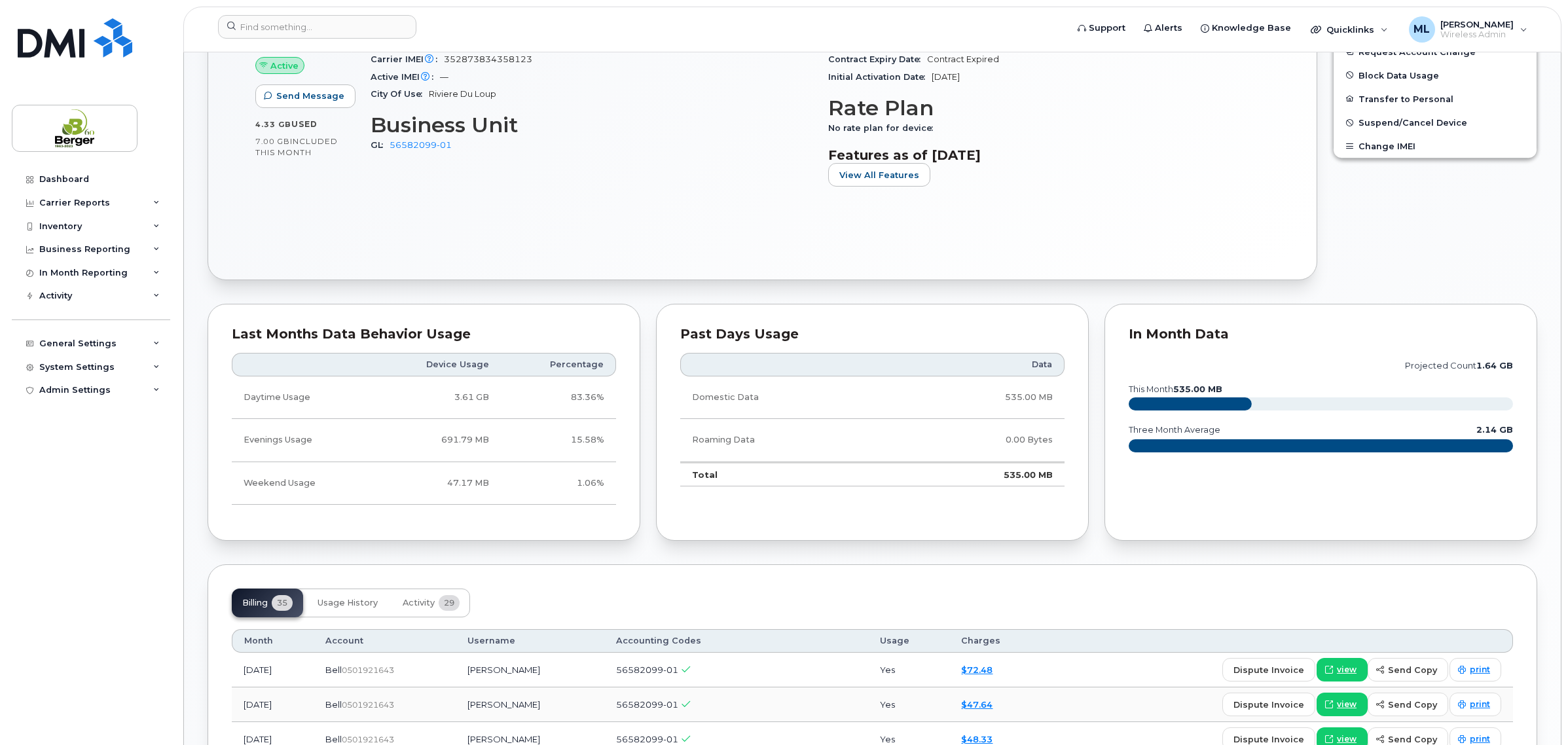
scroll to position [736, 0]
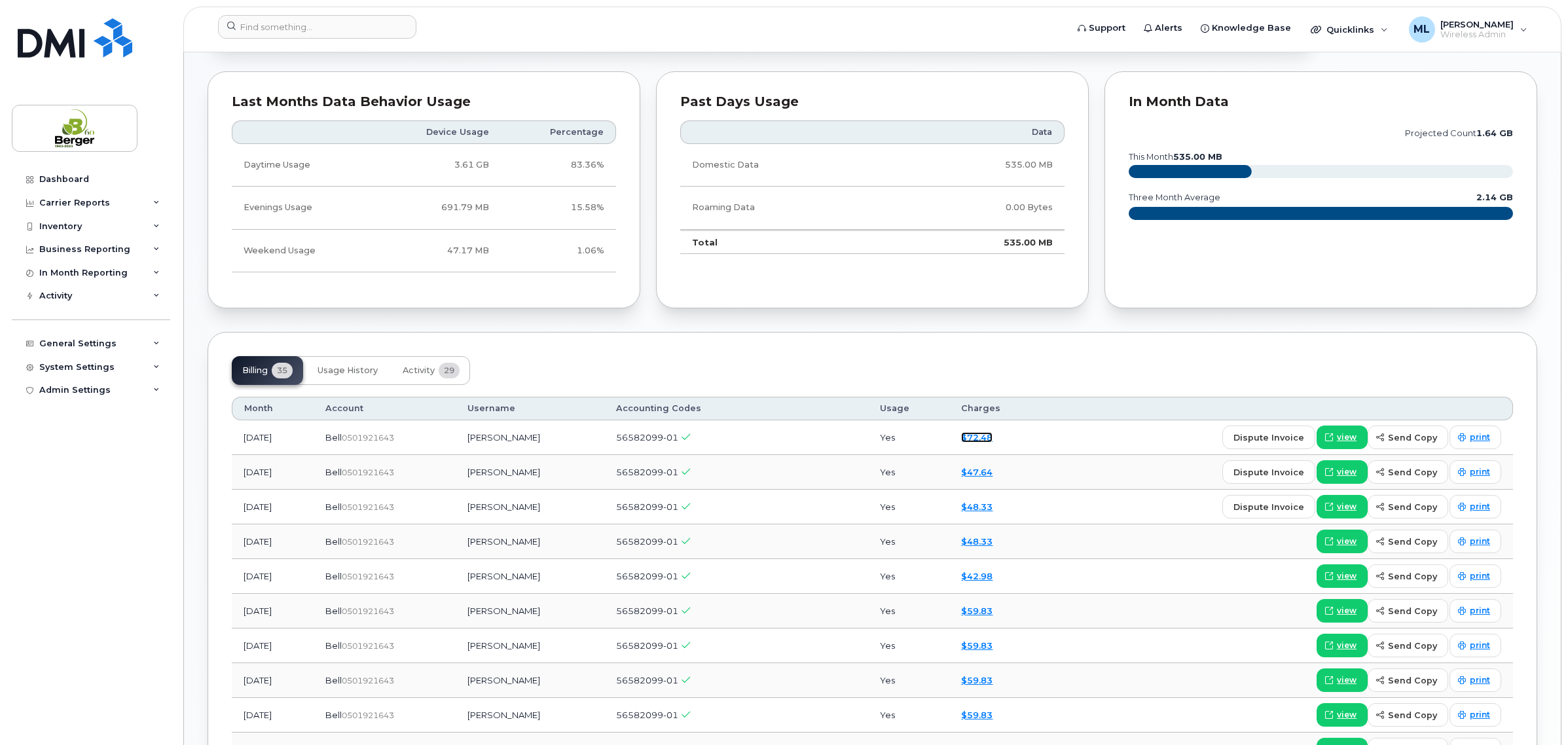
click at [993, 436] on link "$72.48" at bounding box center [977, 436] width 32 height 10
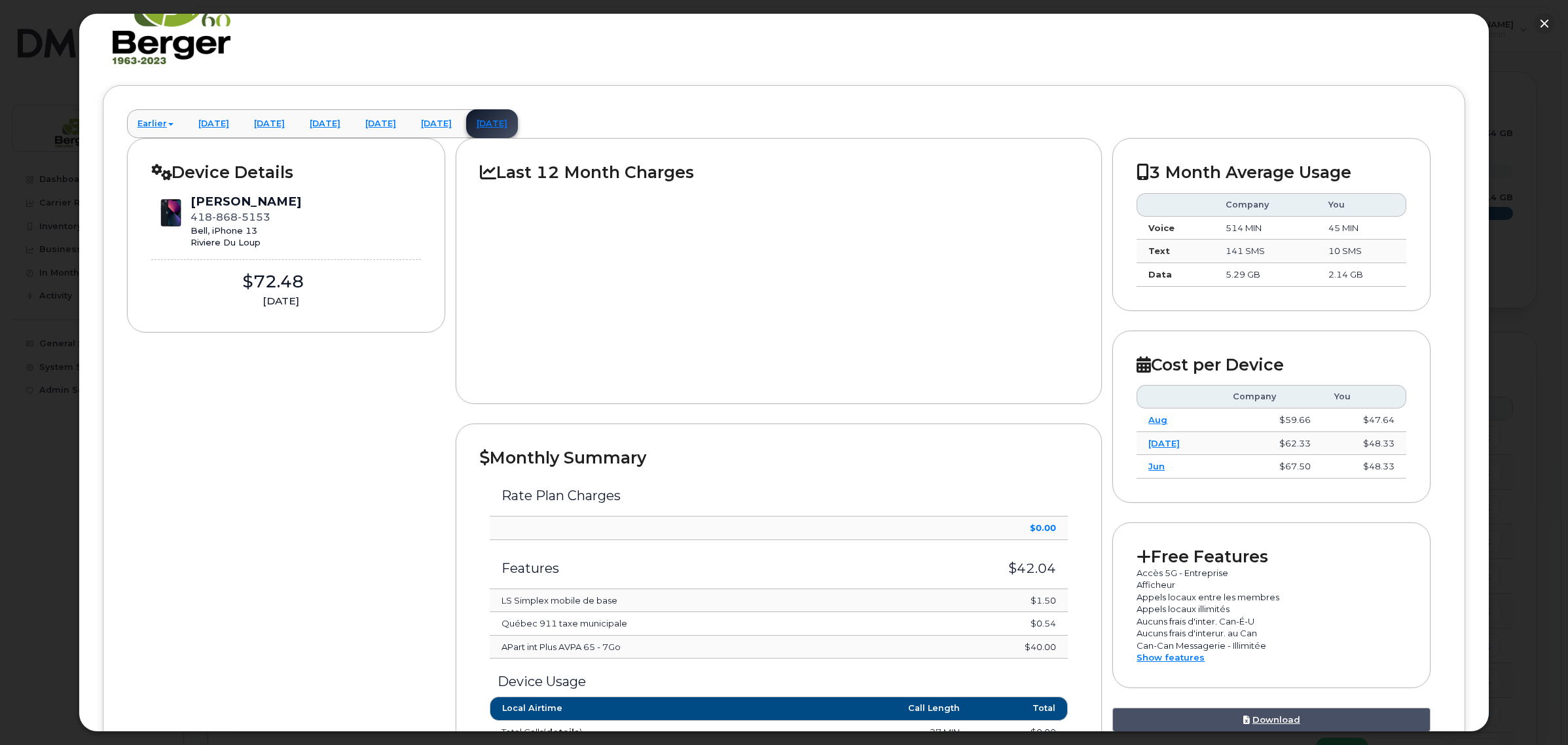
scroll to position [0, 0]
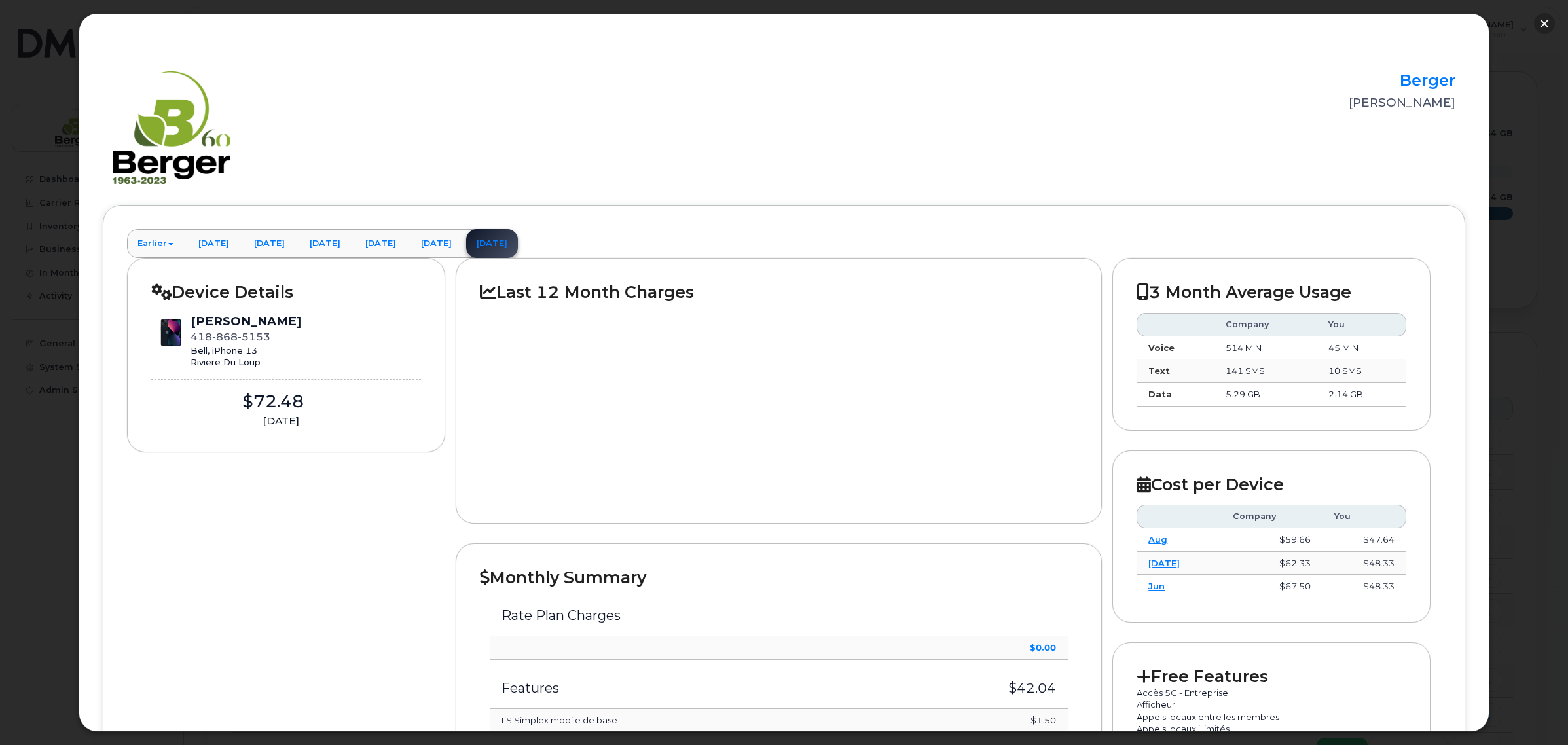
click at [1543, 21] on button "button" at bounding box center [1544, 23] width 21 height 21
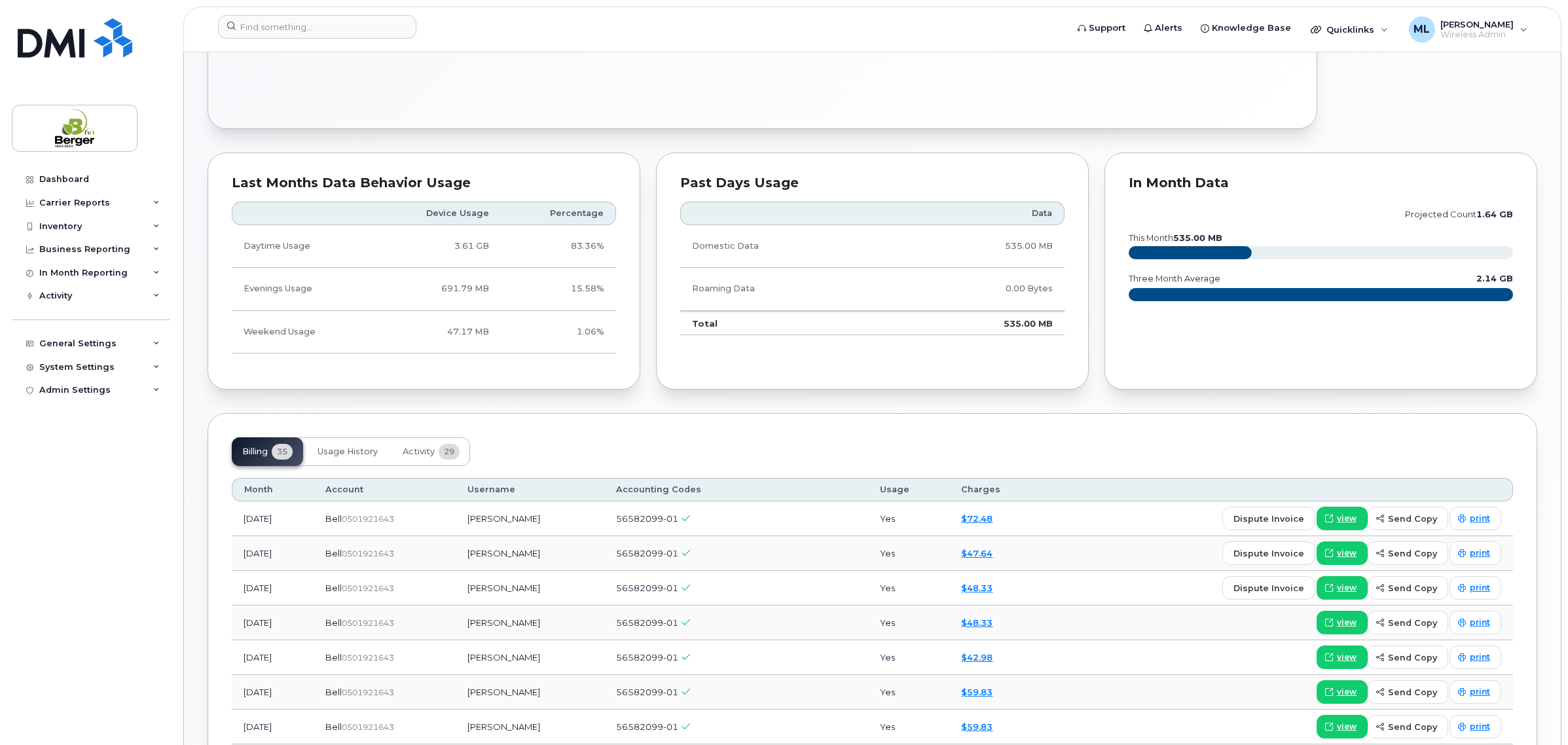
scroll to position [654, 0]
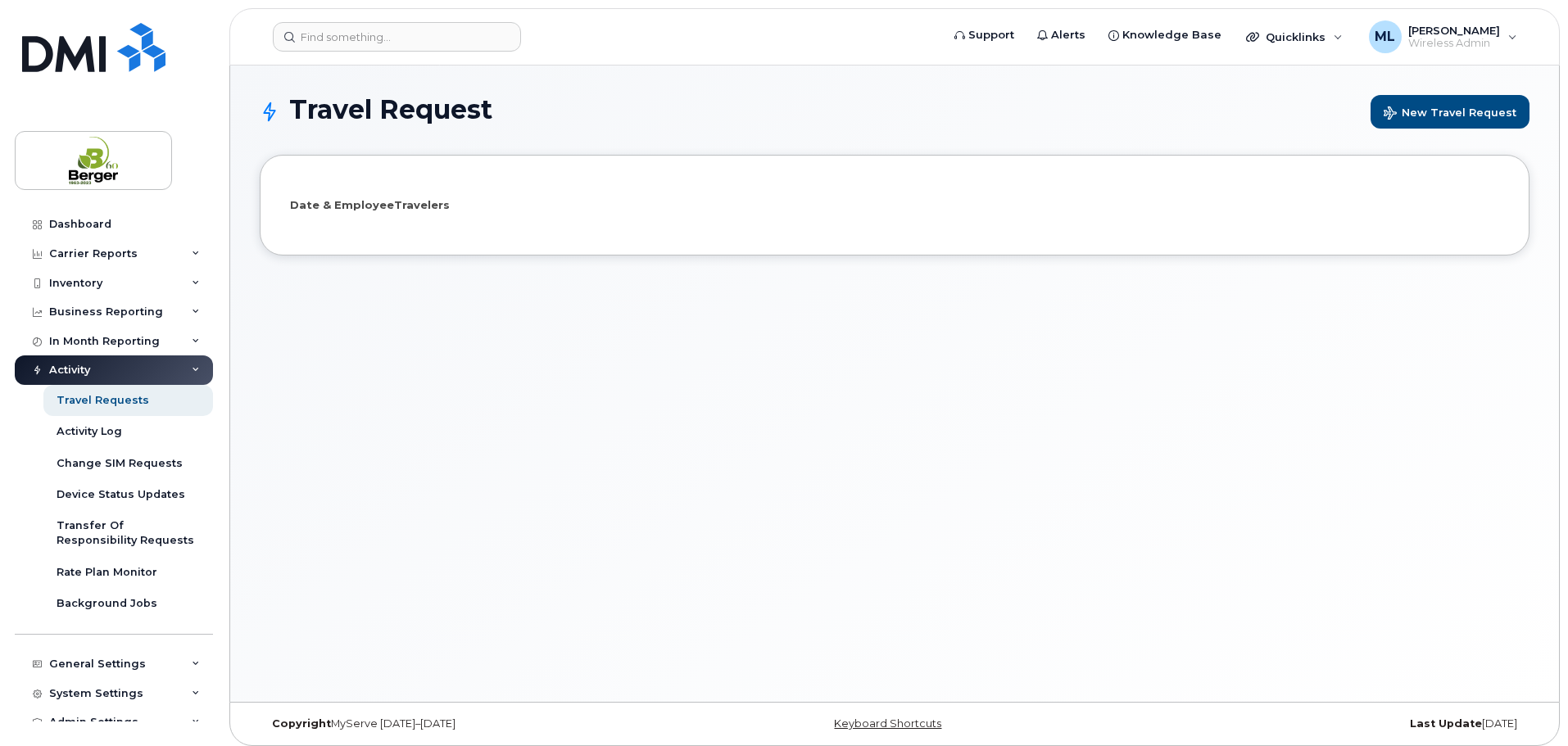
select select
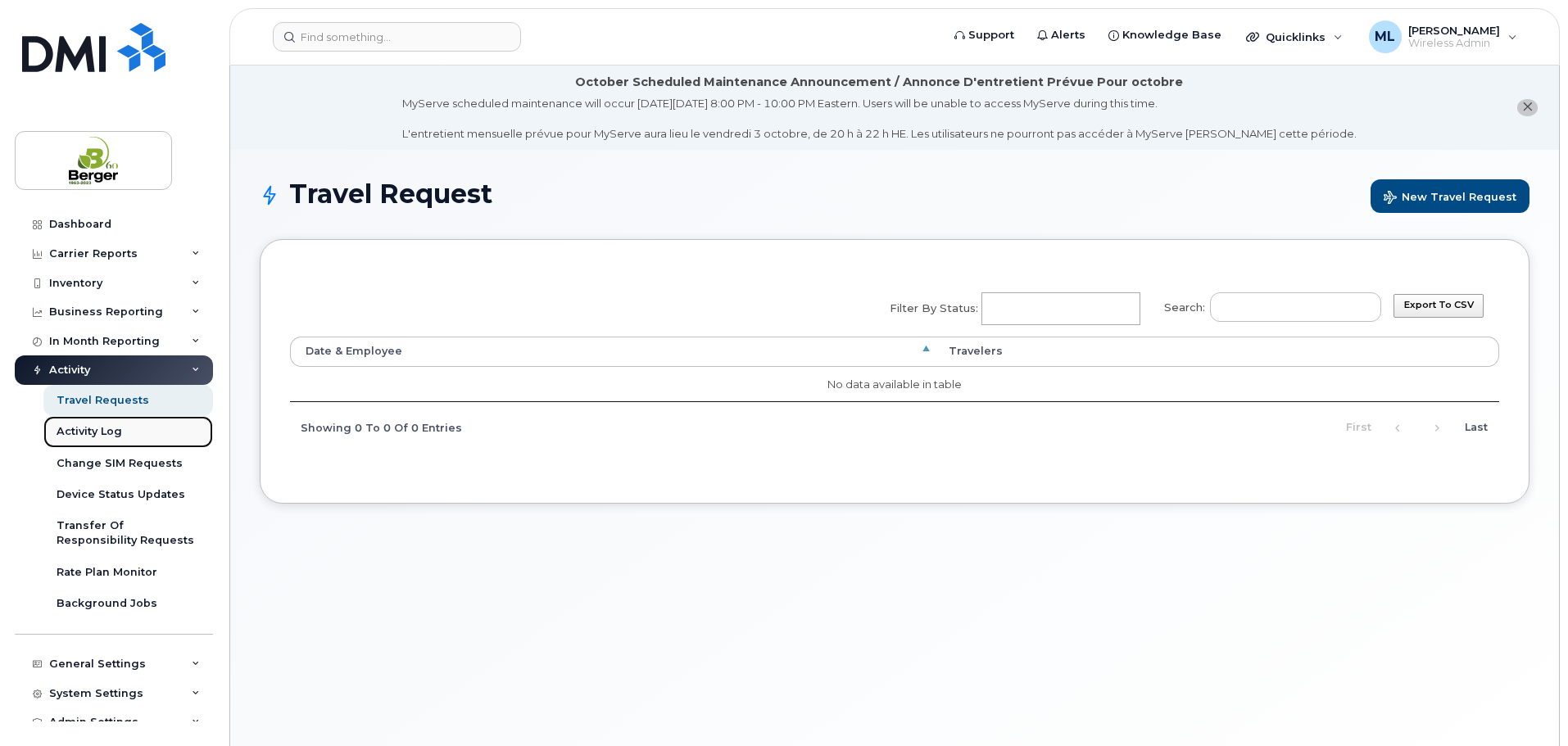
click at [93, 437] on div "Activity Log" at bounding box center [89, 431] width 65 height 15
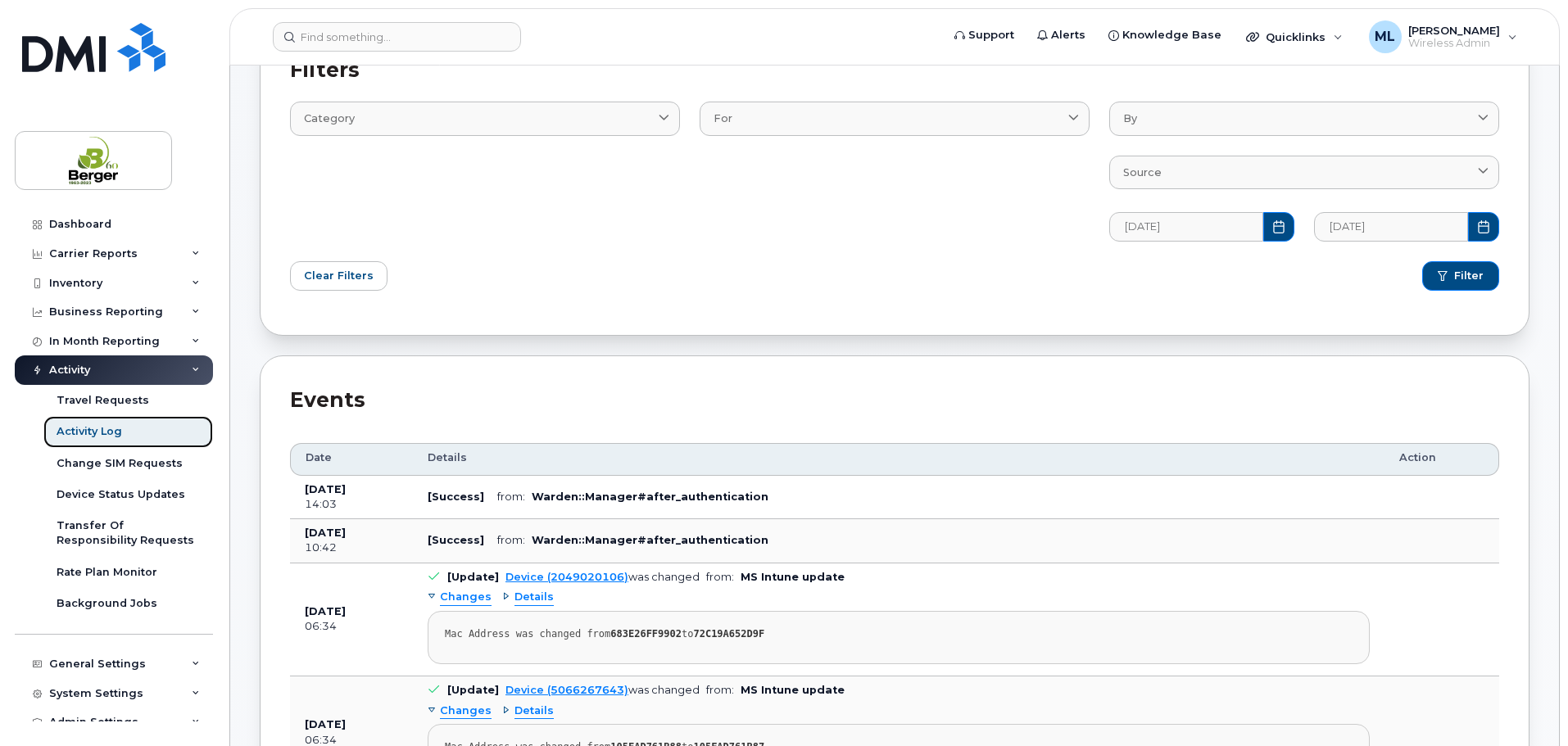
scroll to position [328, 0]
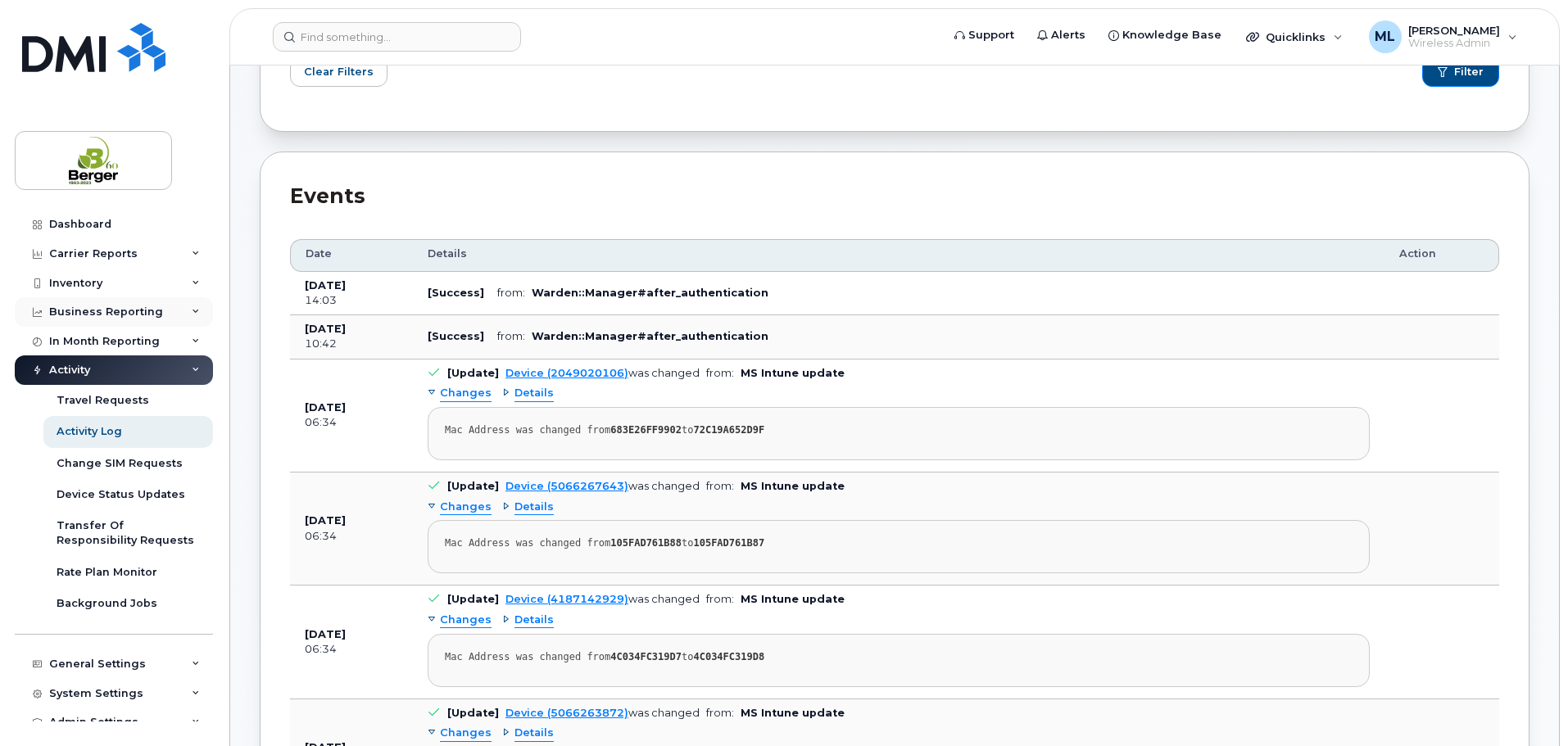
click at [150, 309] on div "Business Reporting" at bounding box center [106, 311] width 114 height 13
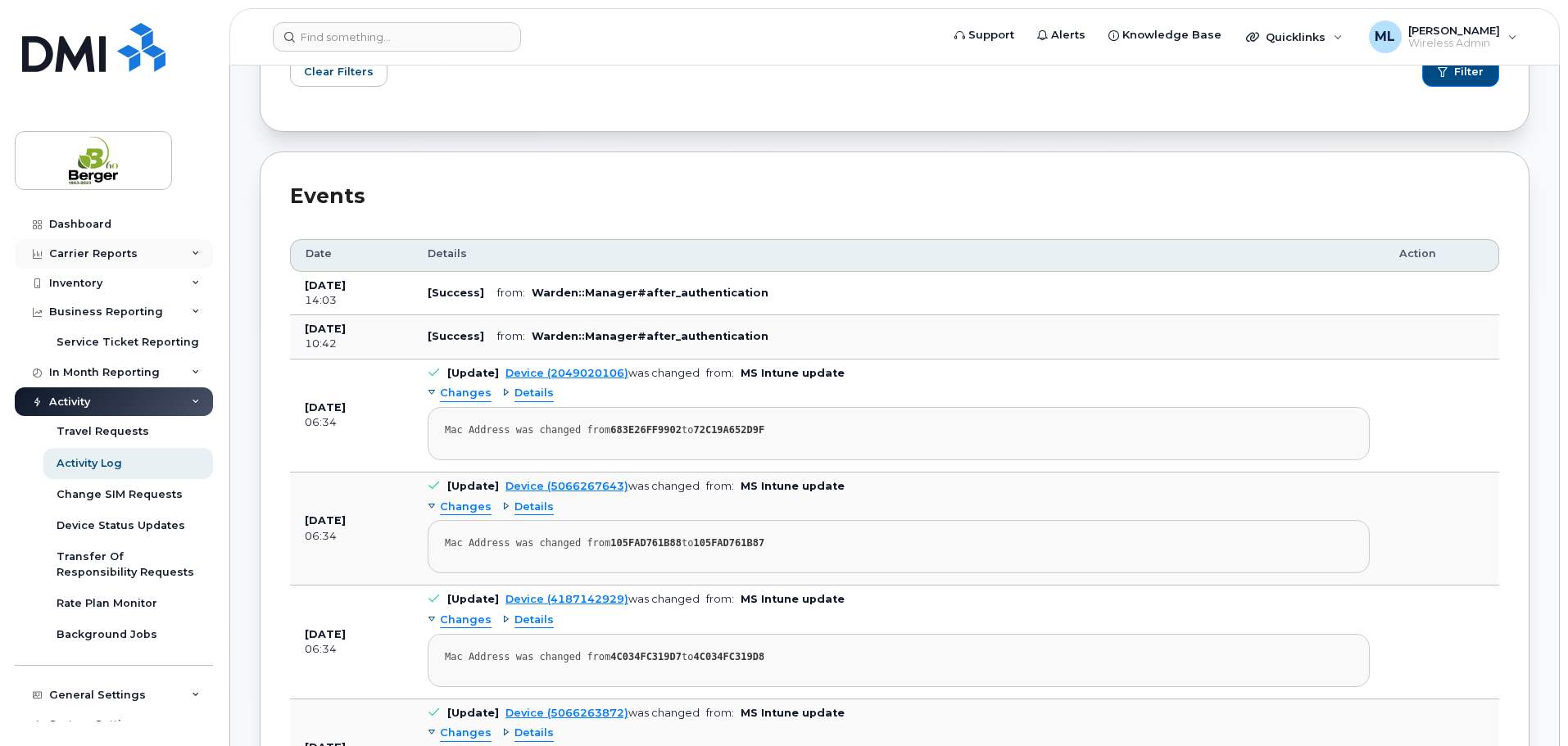
click at [162, 262] on div "Carrier Reports" at bounding box center [114, 254] width 198 height 29
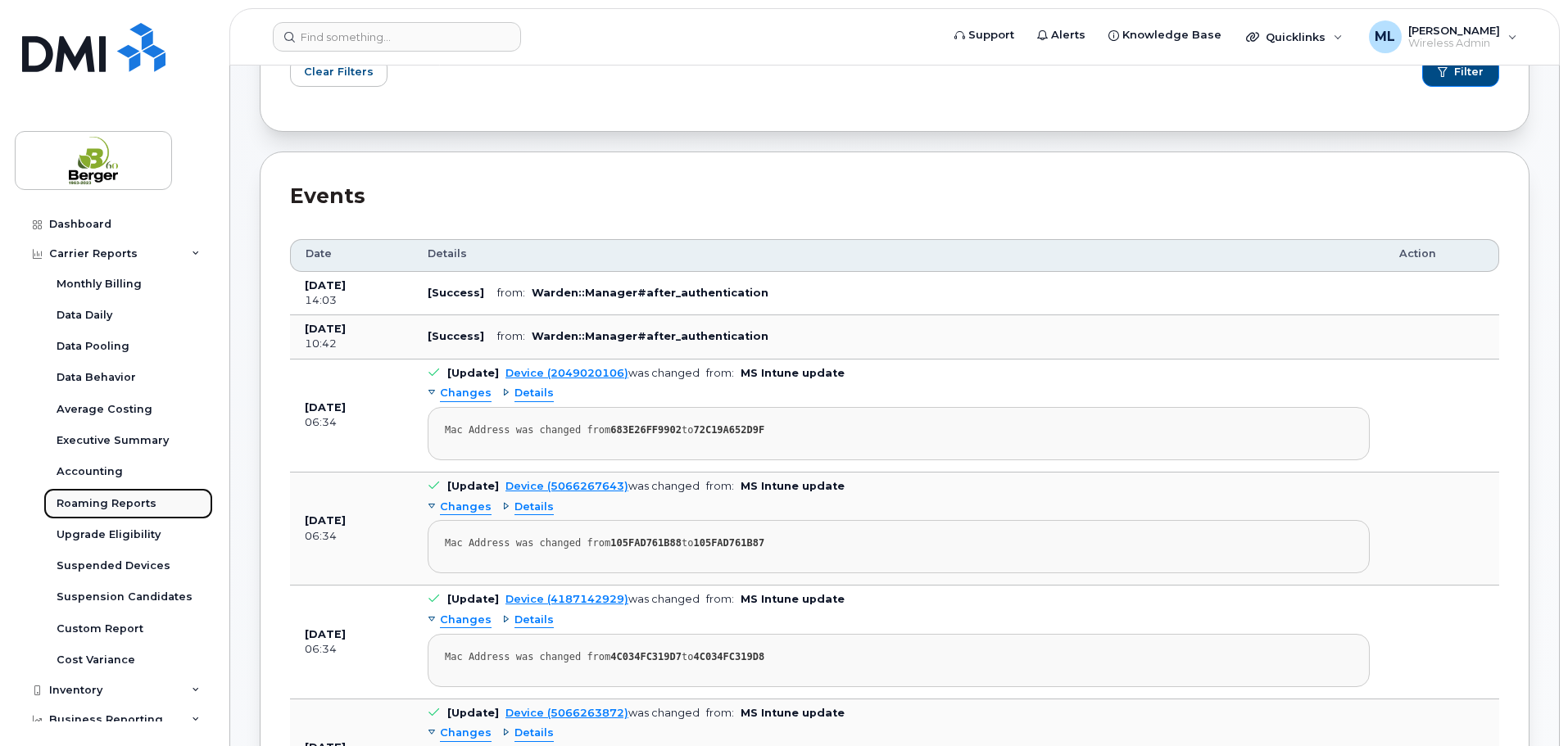
click at [132, 502] on div "Roaming Reports" at bounding box center [107, 503] width 100 height 15
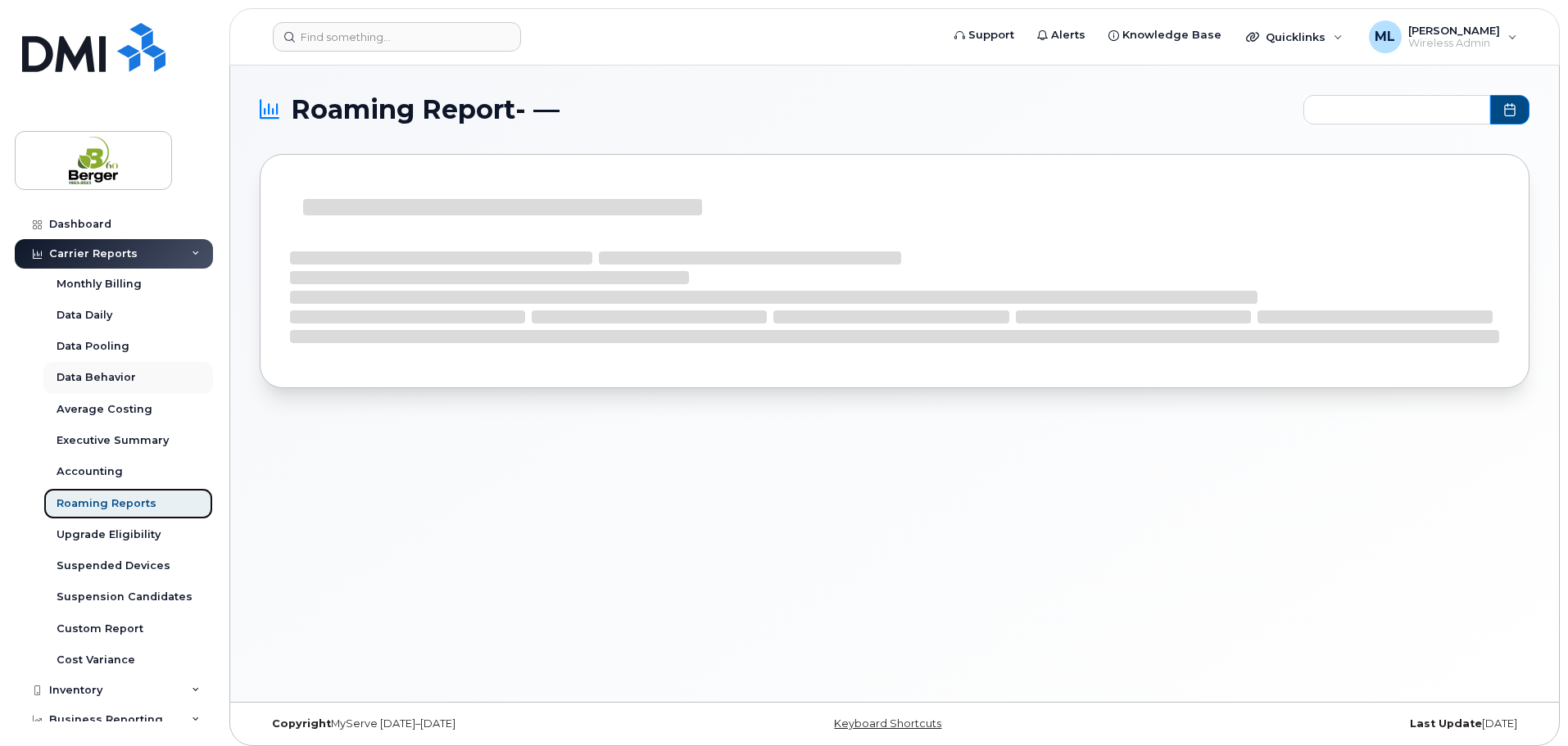
type input "2024-10 - 2025-09"
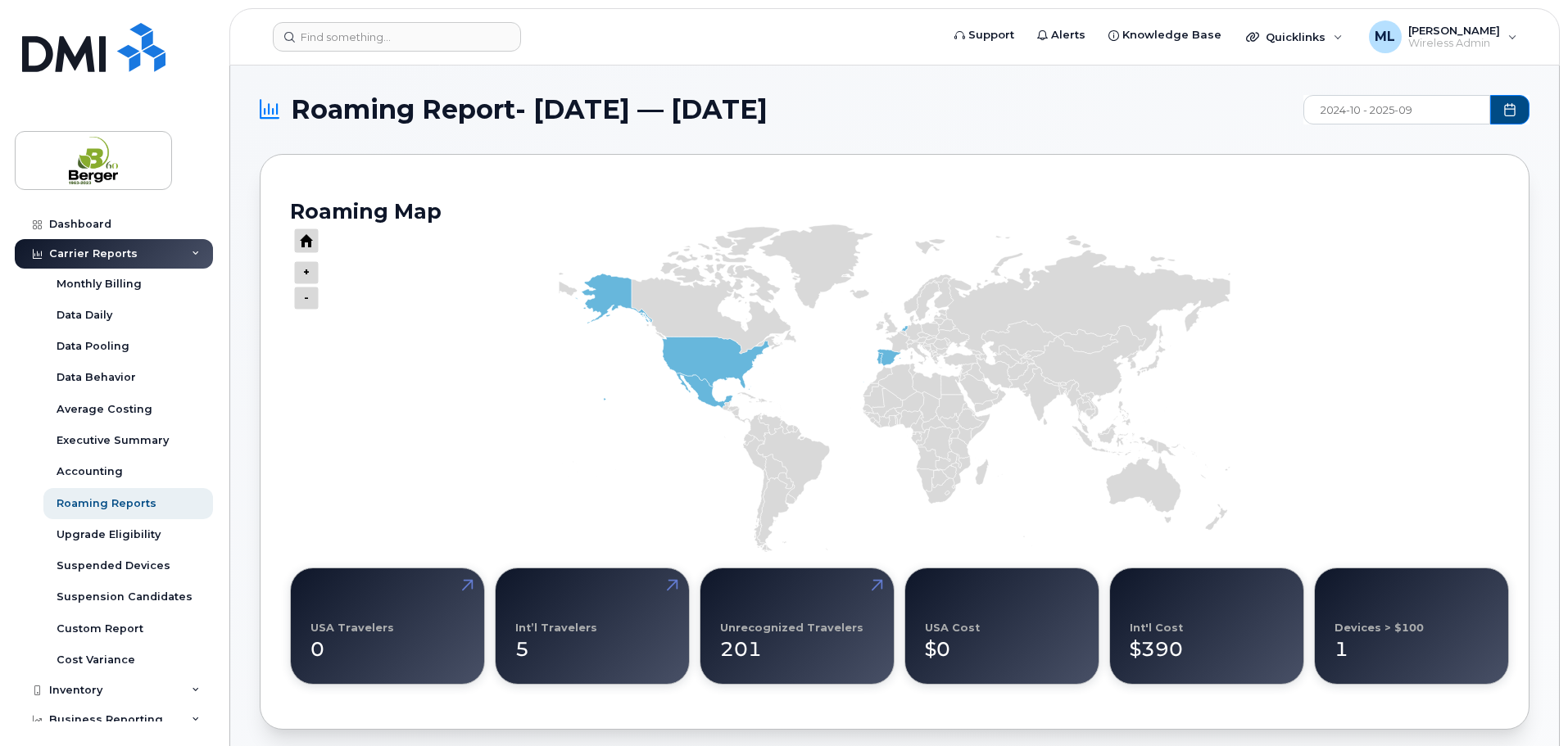
click at [1362, 108] on input "2024-10 - 2025-09" at bounding box center [1396, 109] width 187 height 29
click at [1347, 150] on div "2025" at bounding box center [1416, 151] width 224 height 50
click at [1497, 144] on div "2025" at bounding box center [1416, 151] width 224 height 50
click at [1485, 148] on div "2025" at bounding box center [1416, 151] width 224 height 50
click at [1506, 151] on div "2025" at bounding box center [1416, 151] width 224 height 50
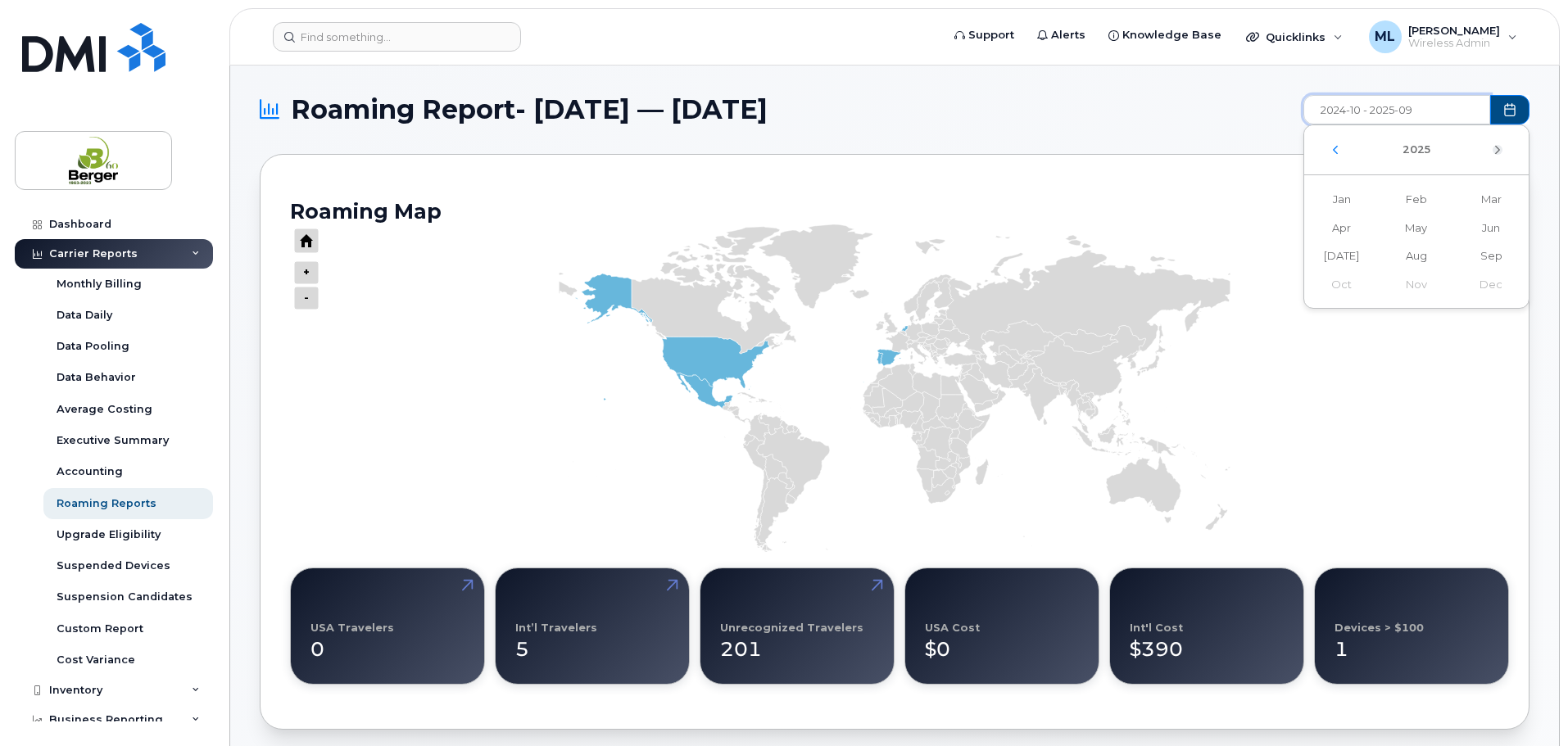
click at [1500, 147] on icon "Next Year" at bounding box center [1497, 150] width 9 height 13
click at [1516, 102] on button "Choose Date" at bounding box center [1510, 109] width 40 height 29
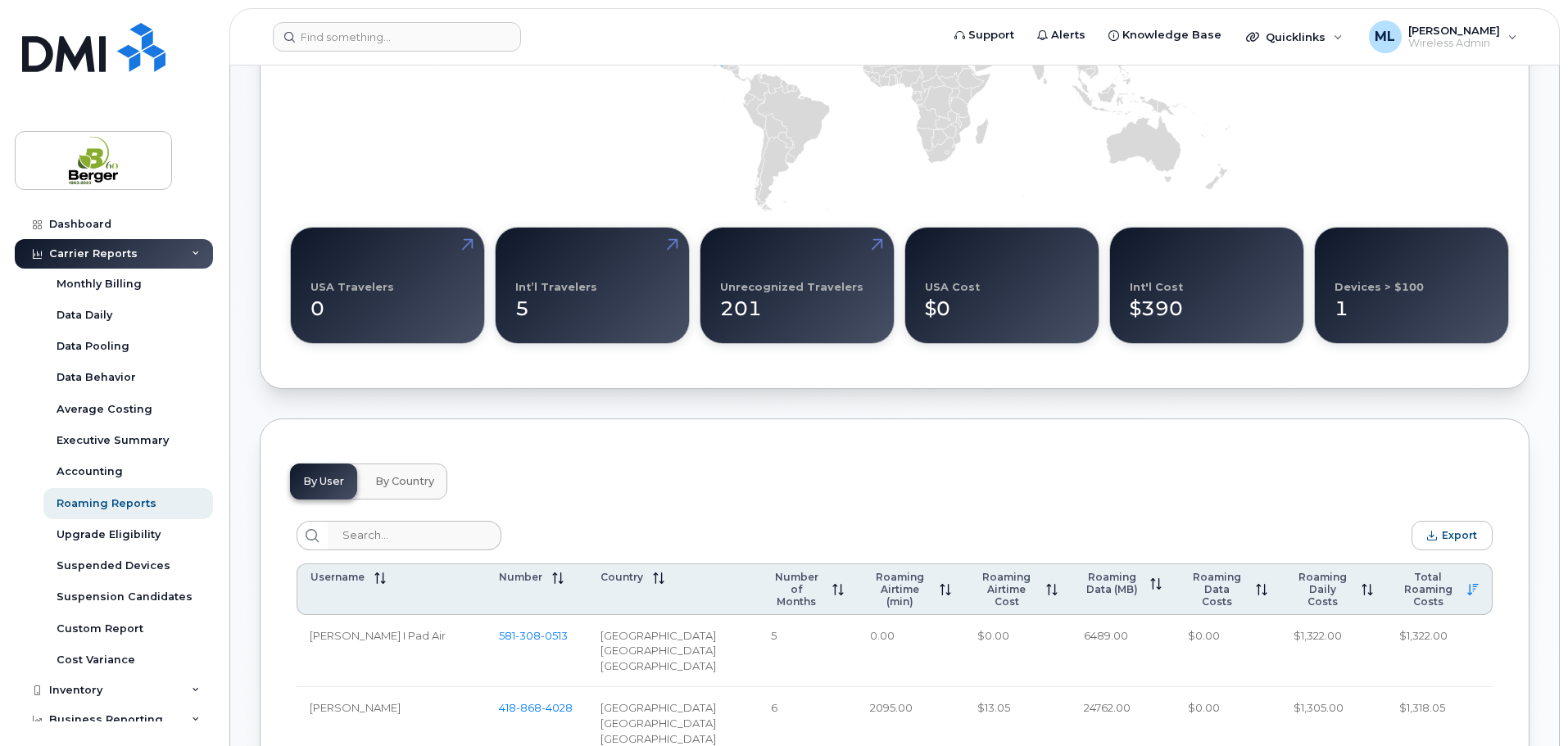
scroll to position [669, 0]
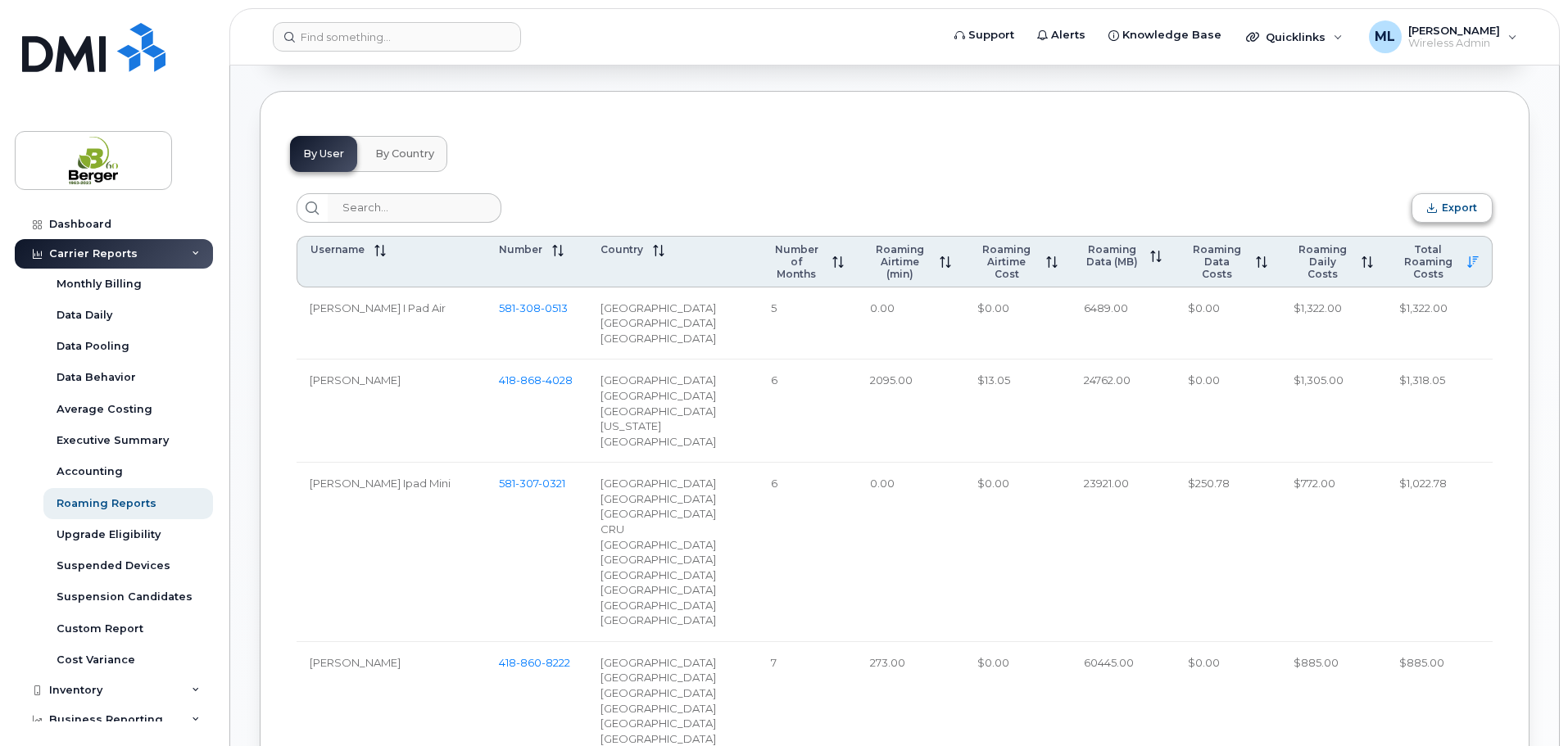
click at [1477, 213] on button "Export" at bounding box center [1452, 208] width 81 height 29
click at [403, 159] on span "By Country" at bounding box center [404, 153] width 59 height 13
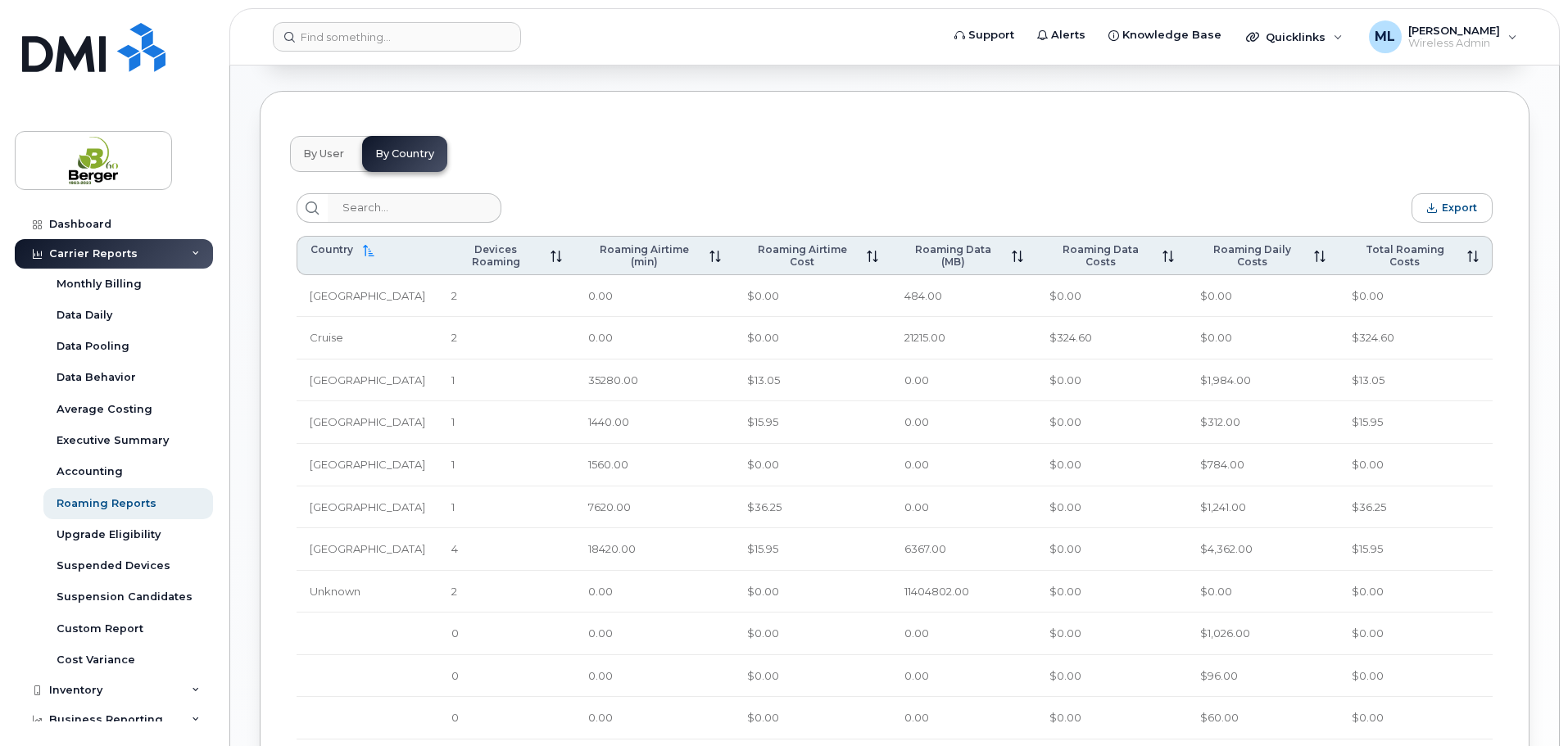
click at [1413, 547] on td "$15.95" at bounding box center [1415, 550] width 154 height 43
drag, startPoint x: 1396, startPoint y: 547, endPoint x: 1356, endPoint y: 546, distance: 40.0
click at [1356, 546] on td "$15.95" at bounding box center [1415, 550] width 154 height 43
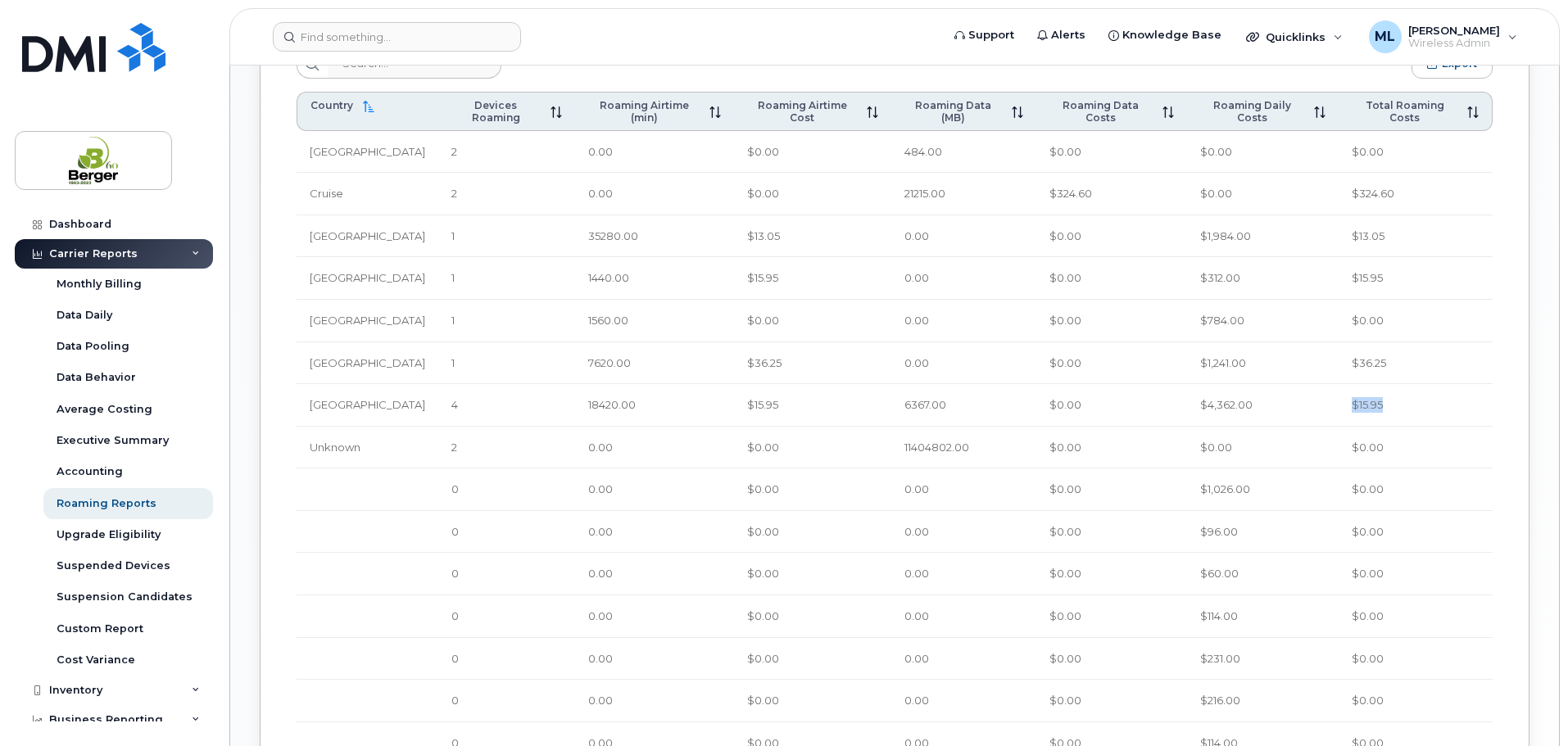
scroll to position [832, 0]
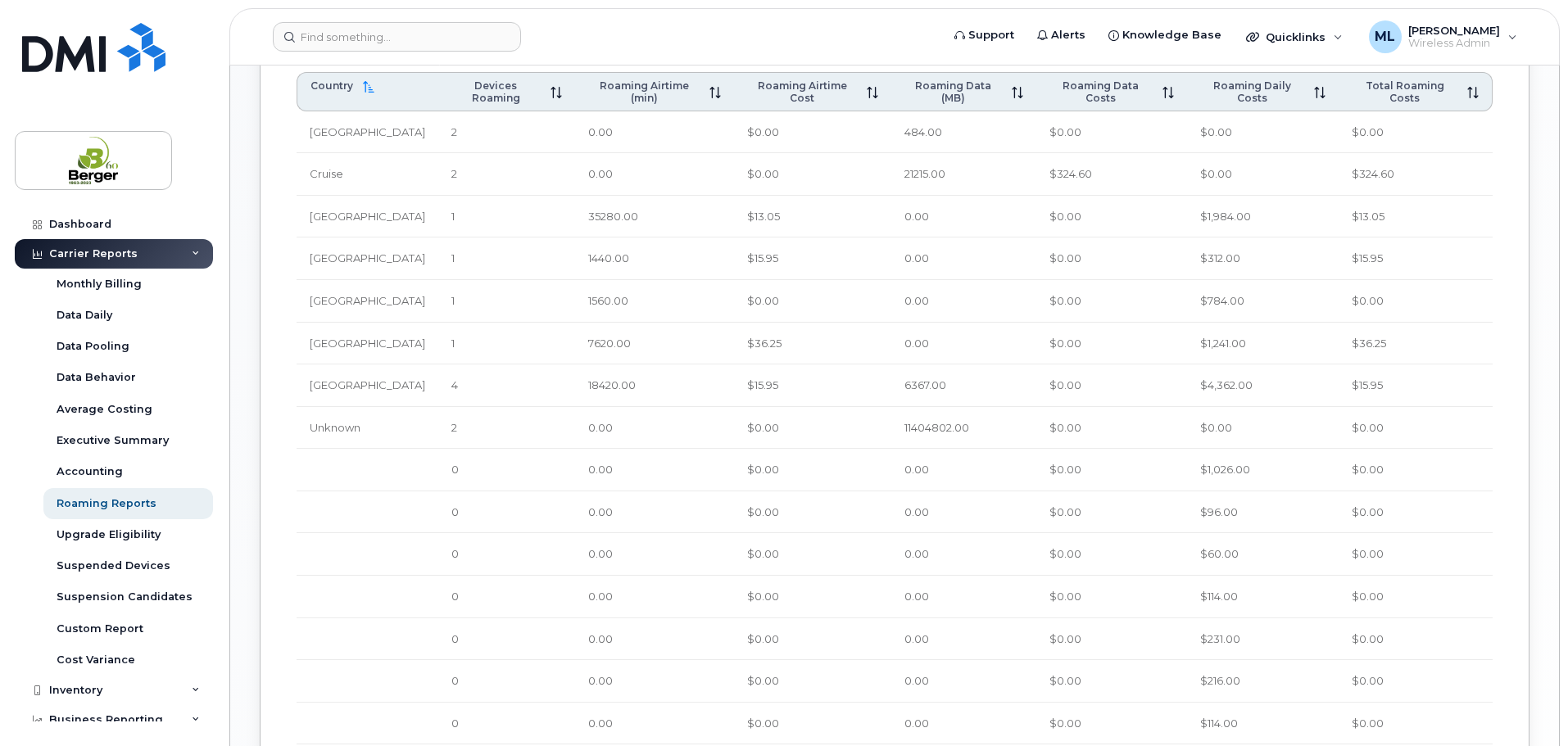
click at [1272, 385] on td "$4,362.00" at bounding box center [1263, 386] width 152 height 43
drag, startPoint x: 1295, startPoint y: 385, endPoint x: 1217, endPoint y: 387, distance: 78.0
click at [1217, 387] on td "$4,362.00" at bounding box center [1263, 386] width 152 height 43
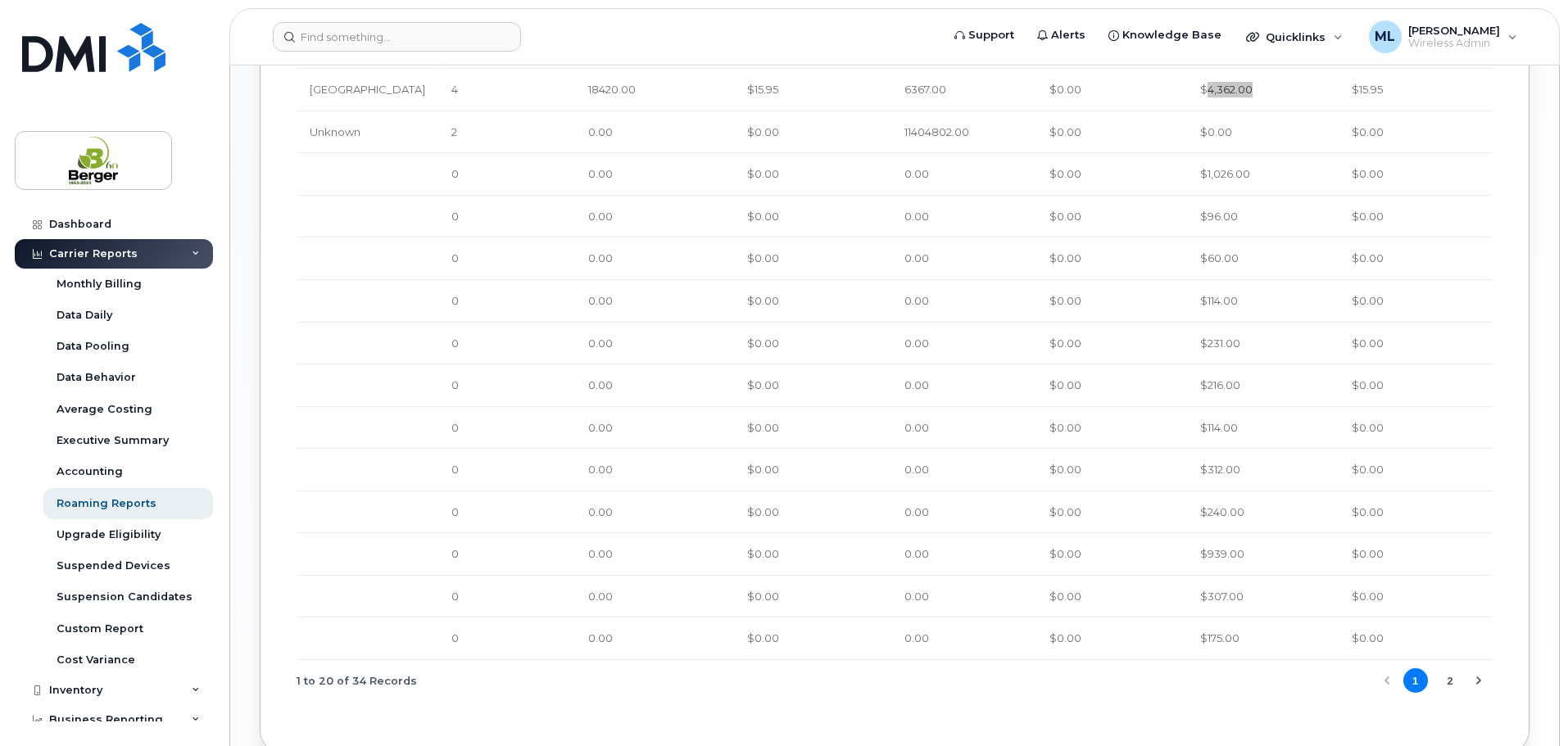
scroll to position [1136, 0]
click at [1444, 673] on button "2" at bounding box center [1449, 673] width 25 height 25
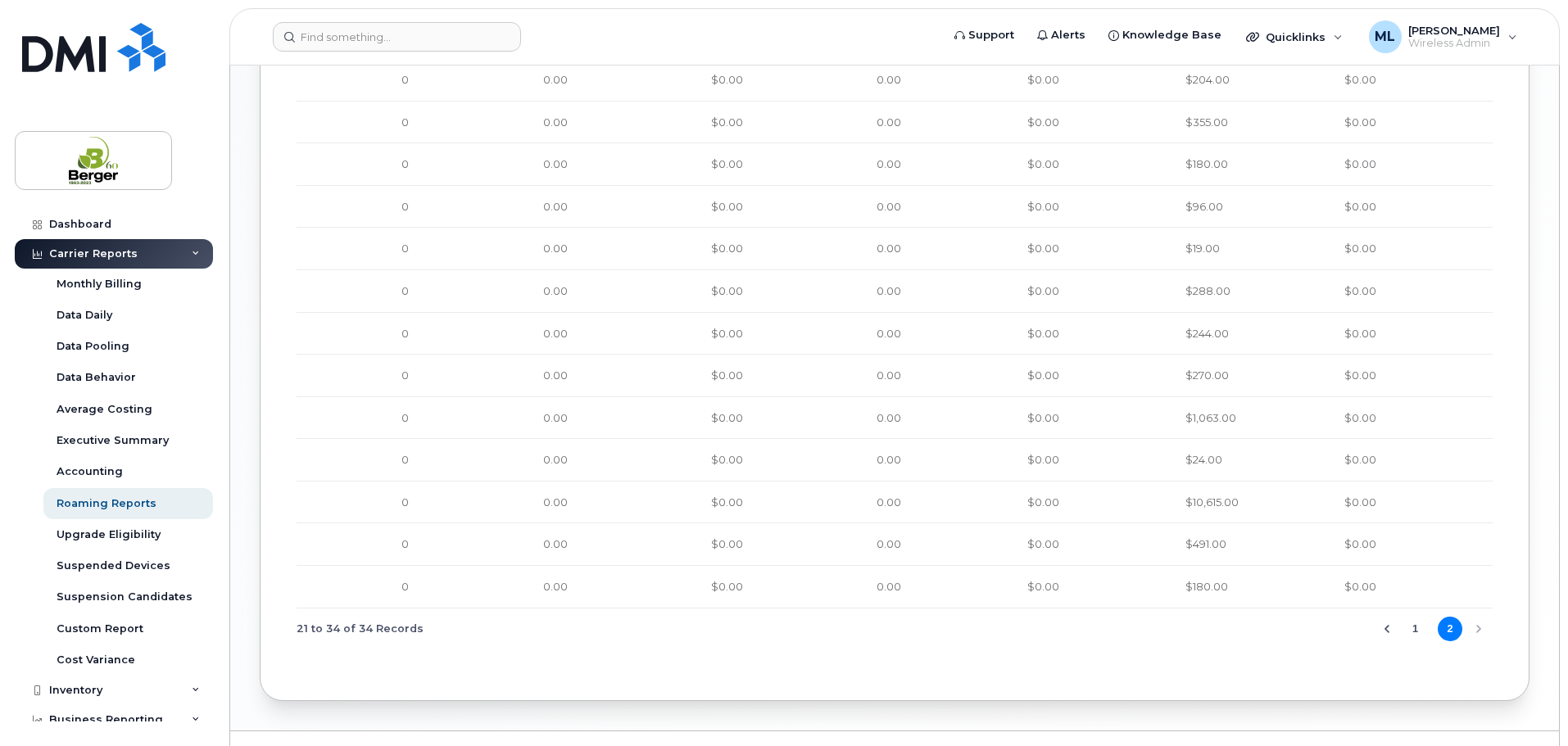
scroll to position [953, 0]
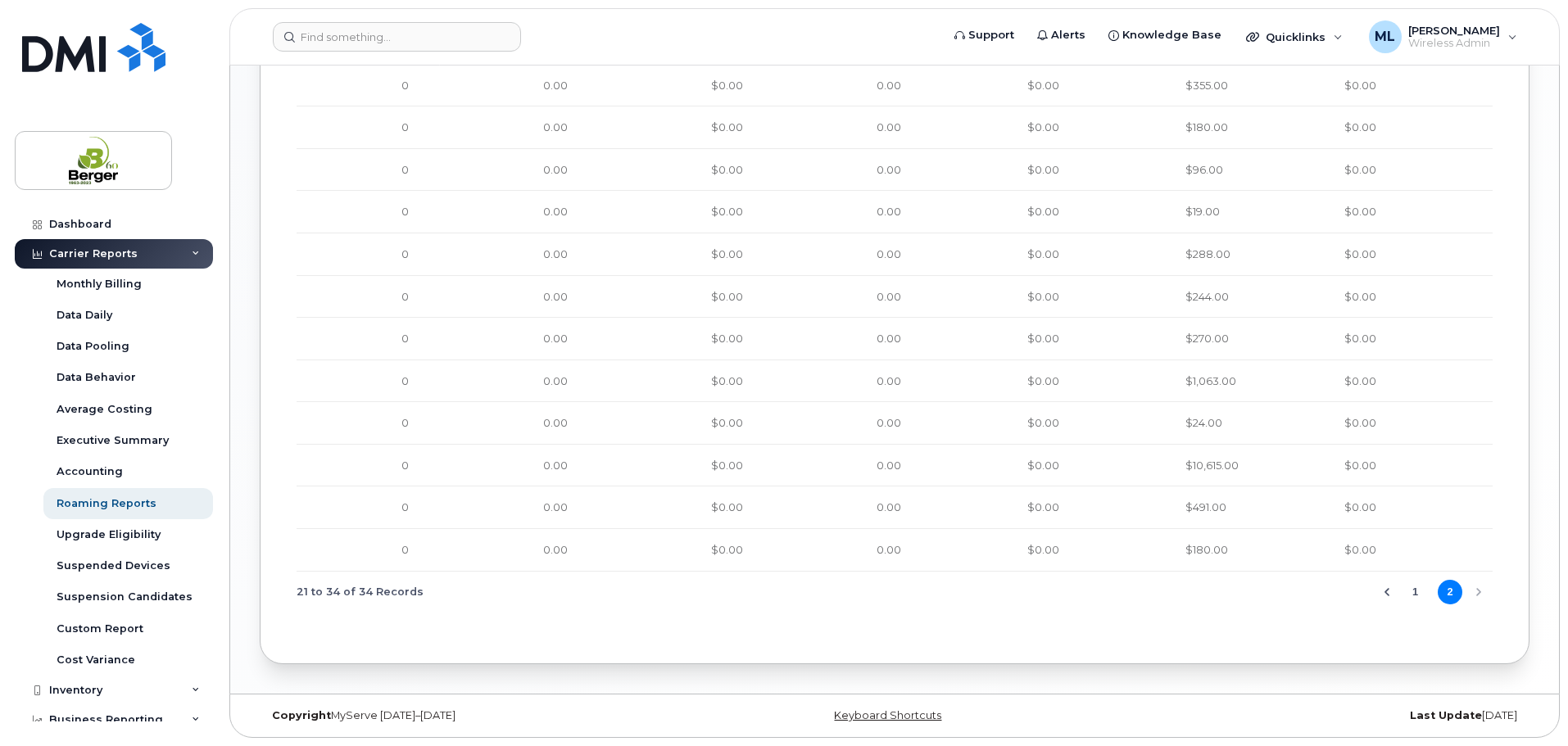
click at [1428, 591] on span "1 2" at bounding box center [1431, 592] width 63 height 28
click at [1412, 595] on button "1" at bounding box center [1415, 592] width 25 height 25
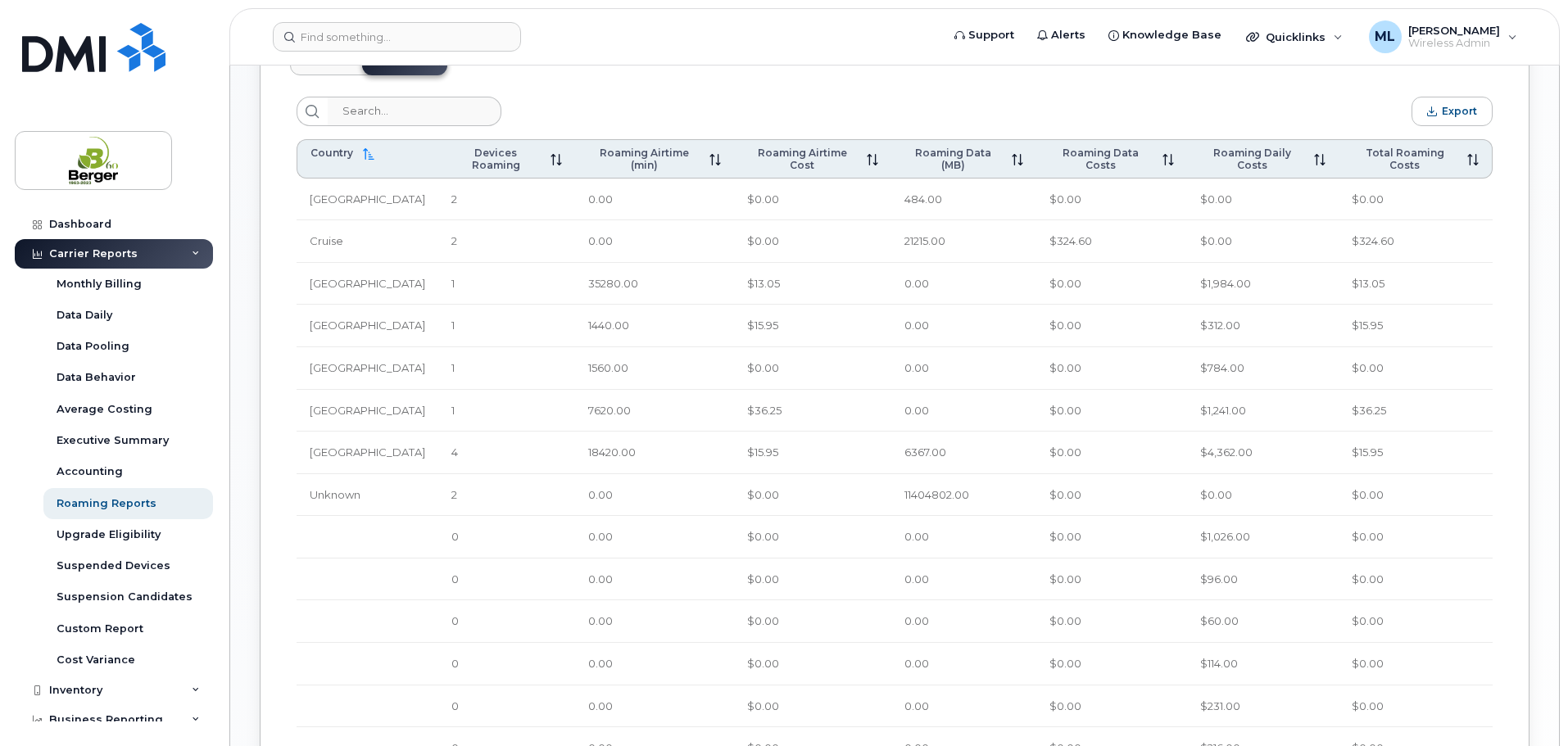
scroll to position [726, 0]
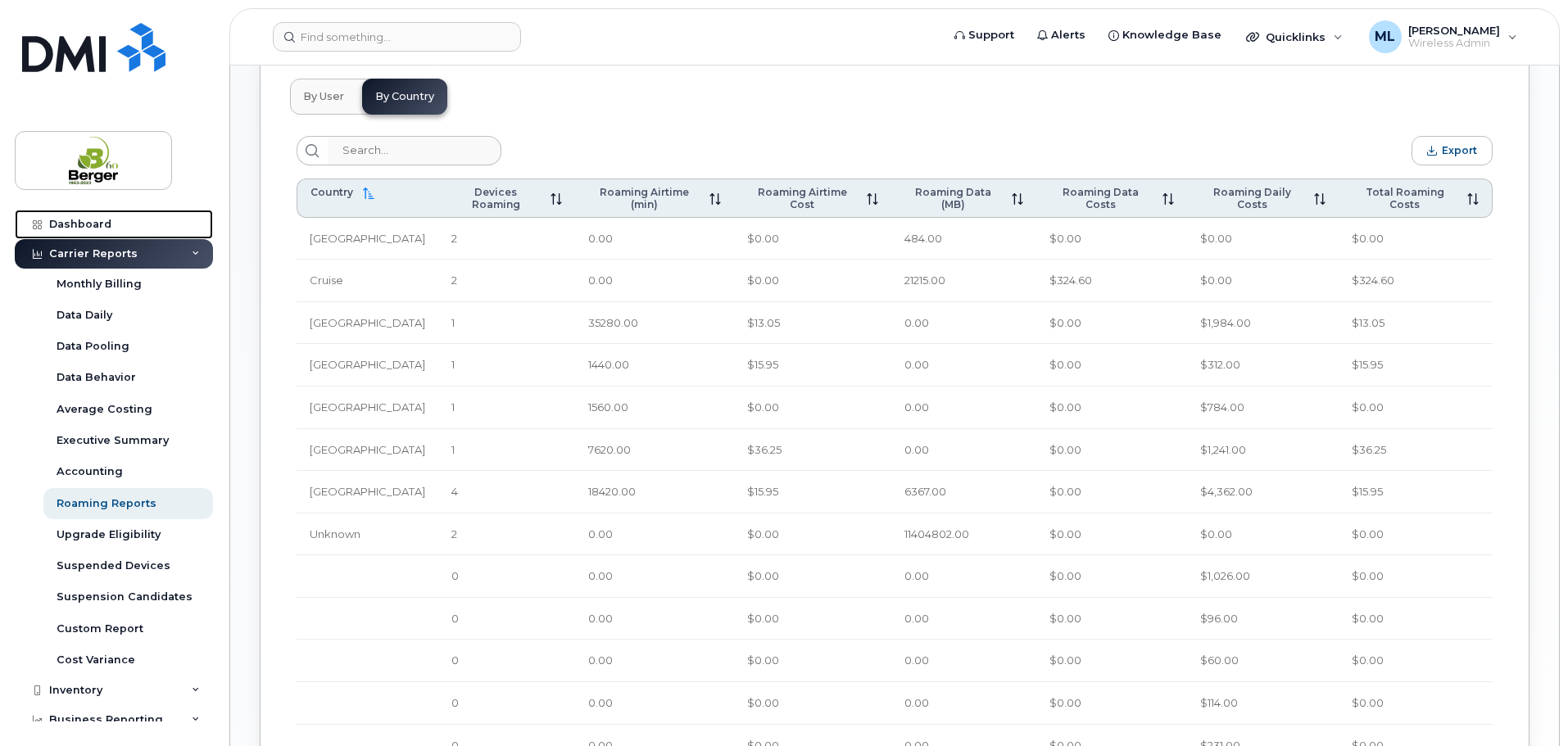
drag, startPoint x: 98, startPoint y: 220, endPoint x: 242, endPoint y: 229, distance: 144.3
click at [98, 220] on div "Dashboard" at bounding box center [80, 224] width 62 height 13
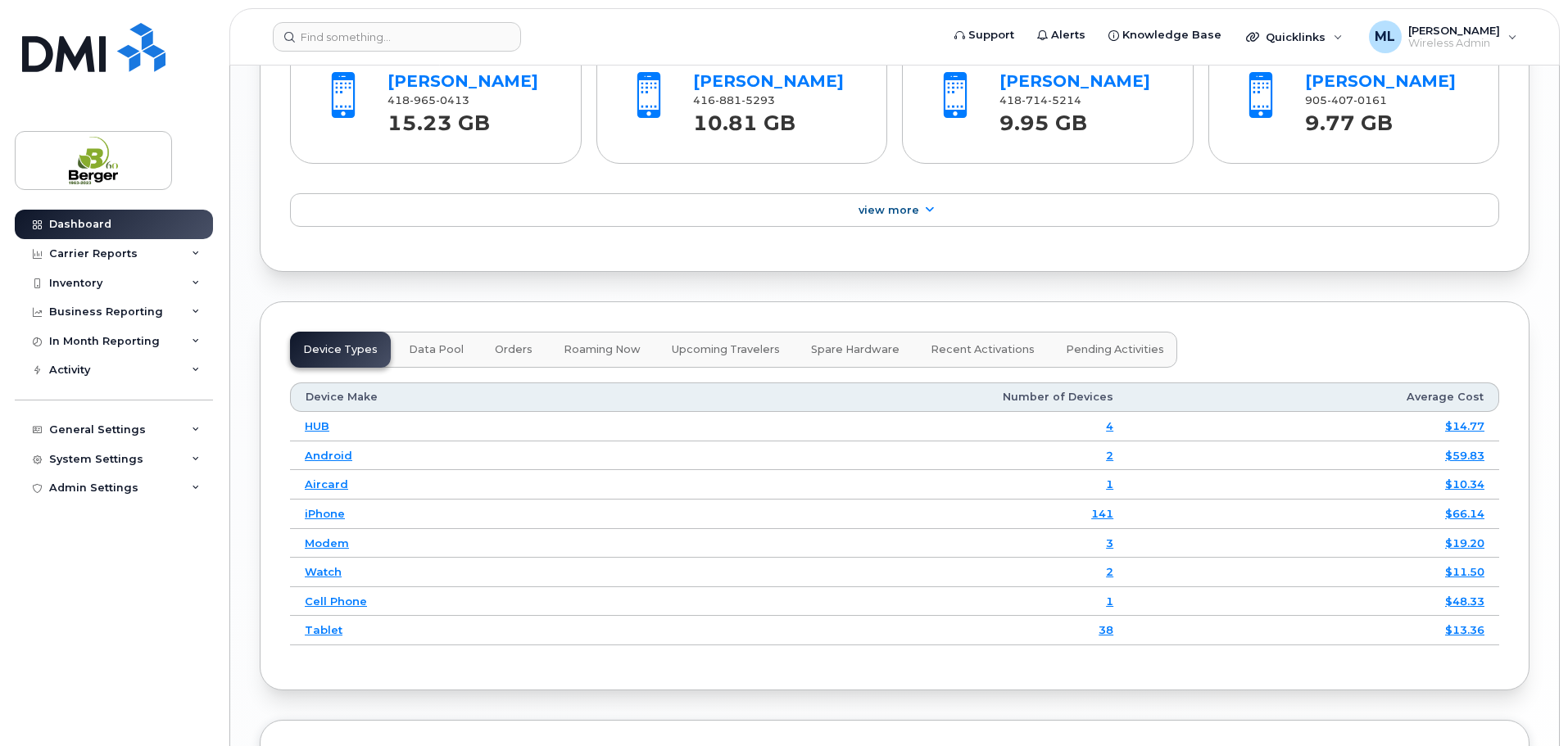
scroll to position [1893, 0]
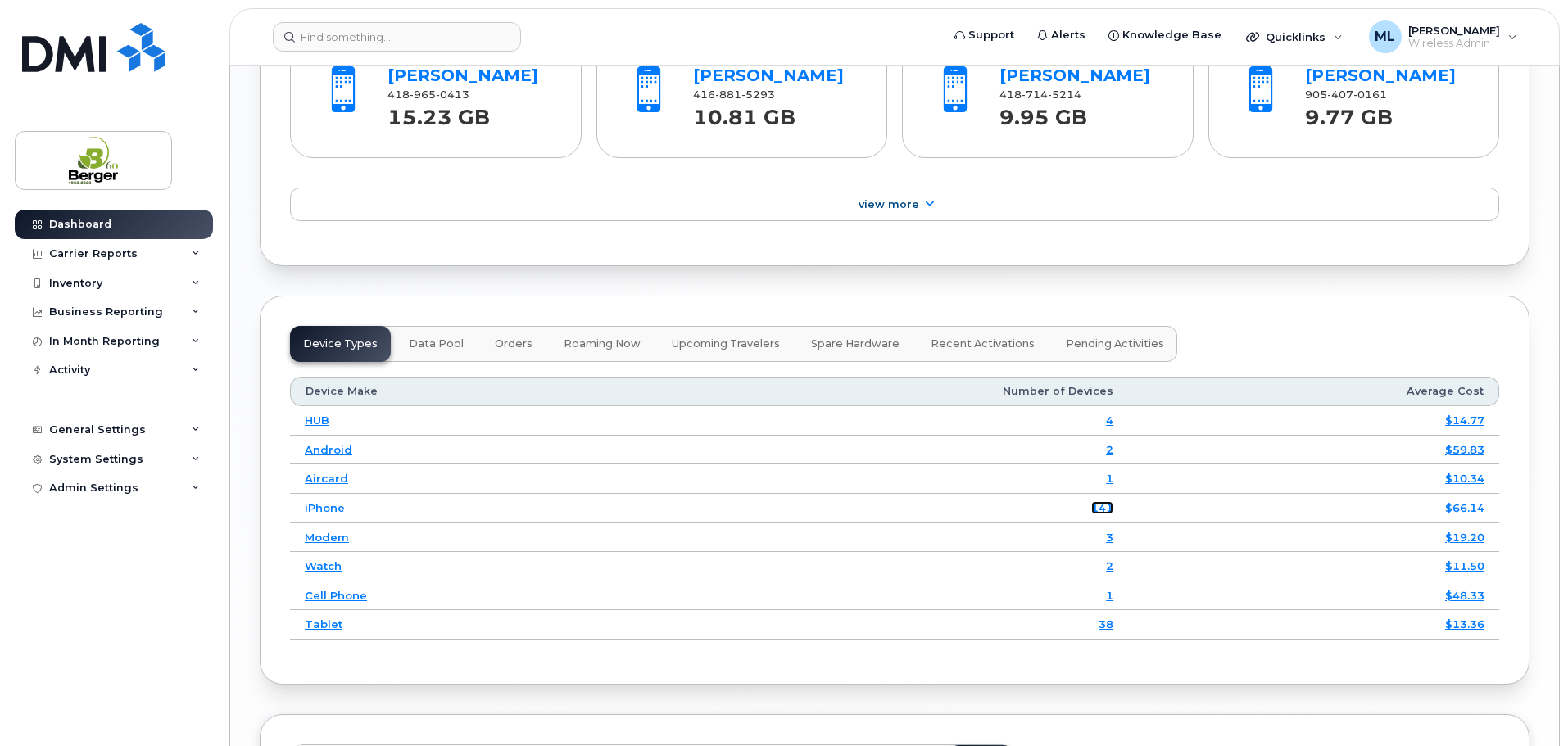
click at [1106, 504] on link "141" at bounding box center [1102, 508] width 22 height 13
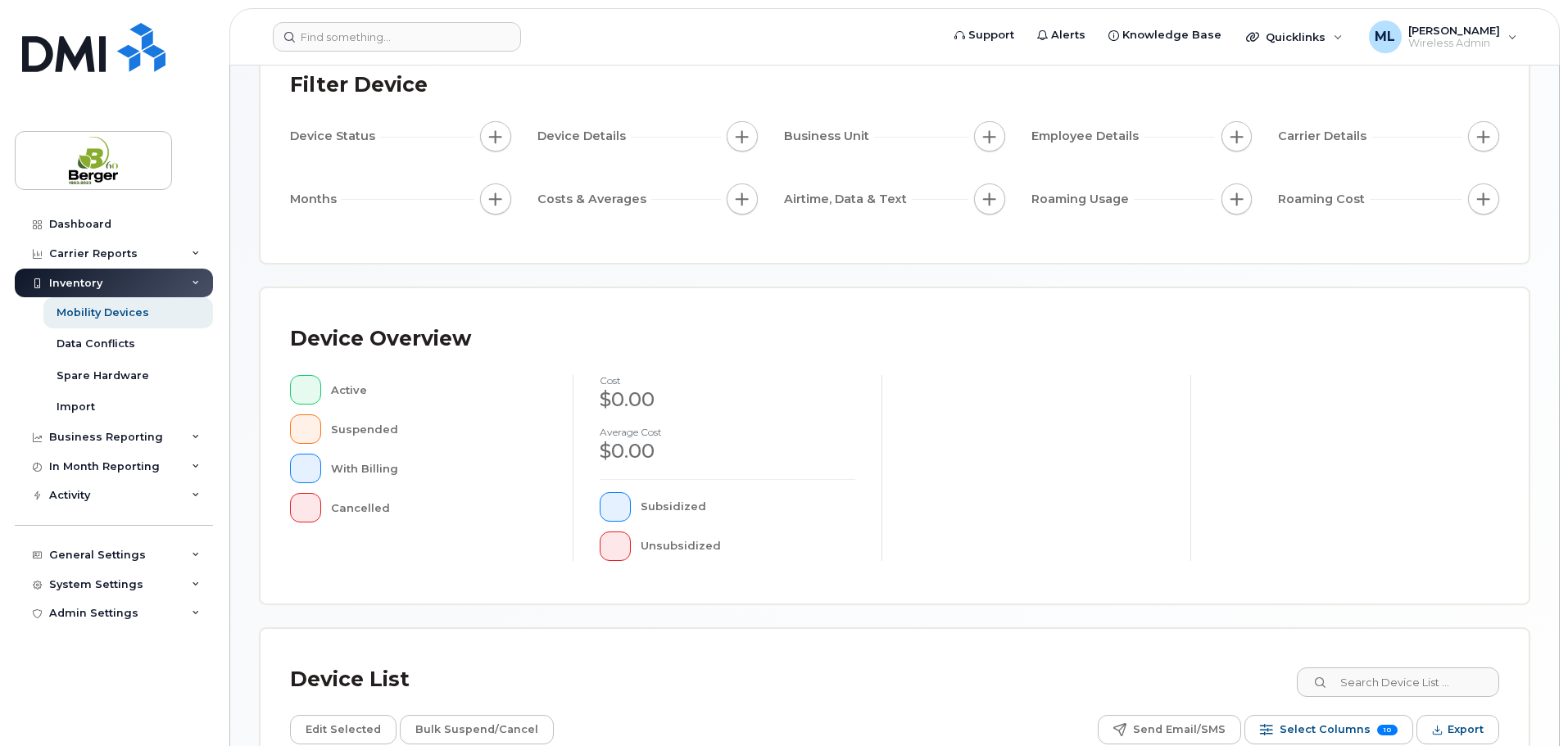
scroll to position [246, 0]
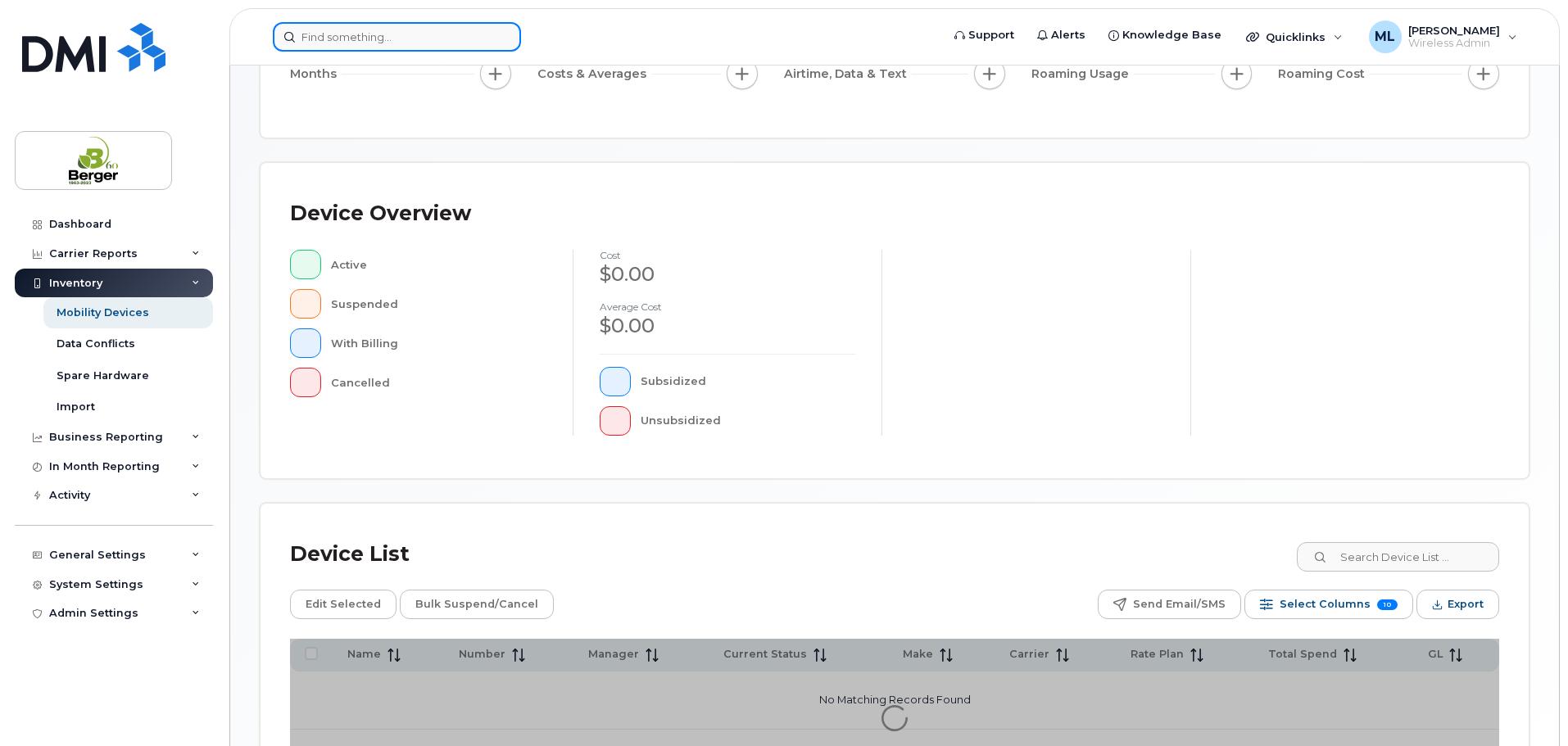
click at [426, 40] on input at bounding box center [397, 37] width 249 height 29
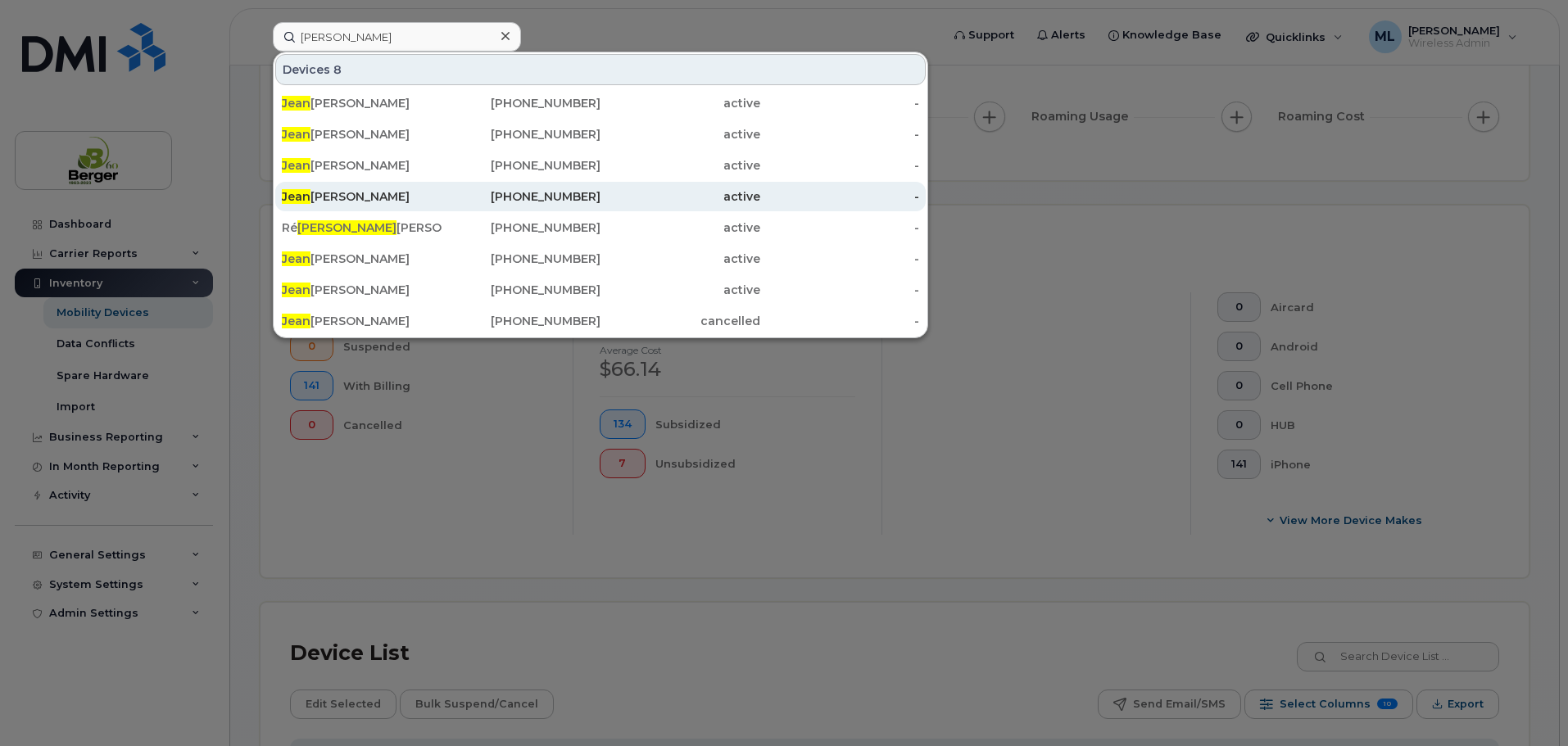
click at [410, 193] on div "[PERSON_NAME]" at bounding box center [362, 196] width 160 height 16
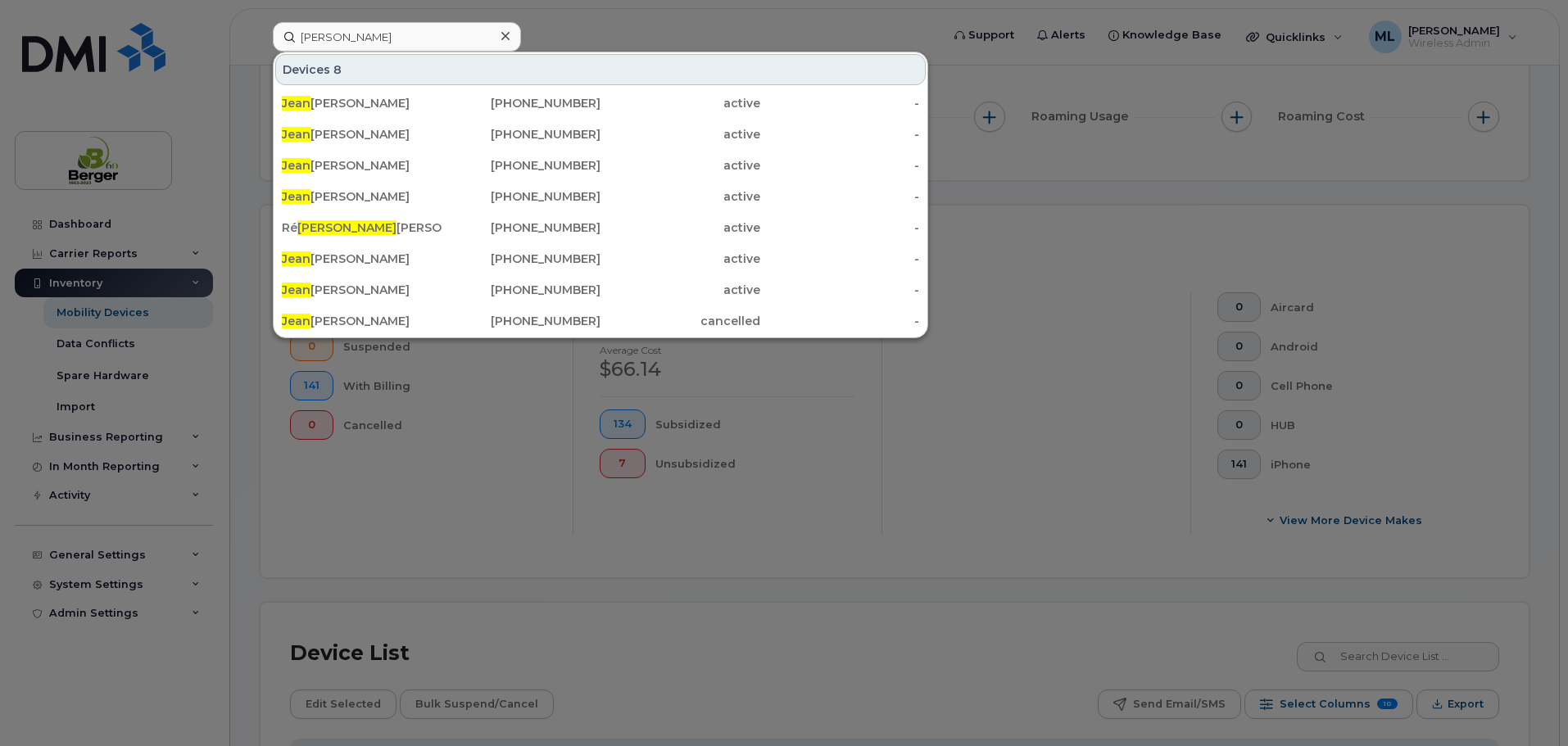
click at [412, 465] on div at bounding box center [784, 373] width 1568 height 746
drag, startPoint x: 385, startPoint y: 47, endPoint x: 194, endPoint y: 59, distance: 191.4
click at [260, 52] on div "[PERSON_NAME] 8 [PERSON_NAME] [PHONE_NUMBER] active - [PERSON_NAME] [PHONE_NUMB…" at bounding box center [601, 37] width 683 height 29
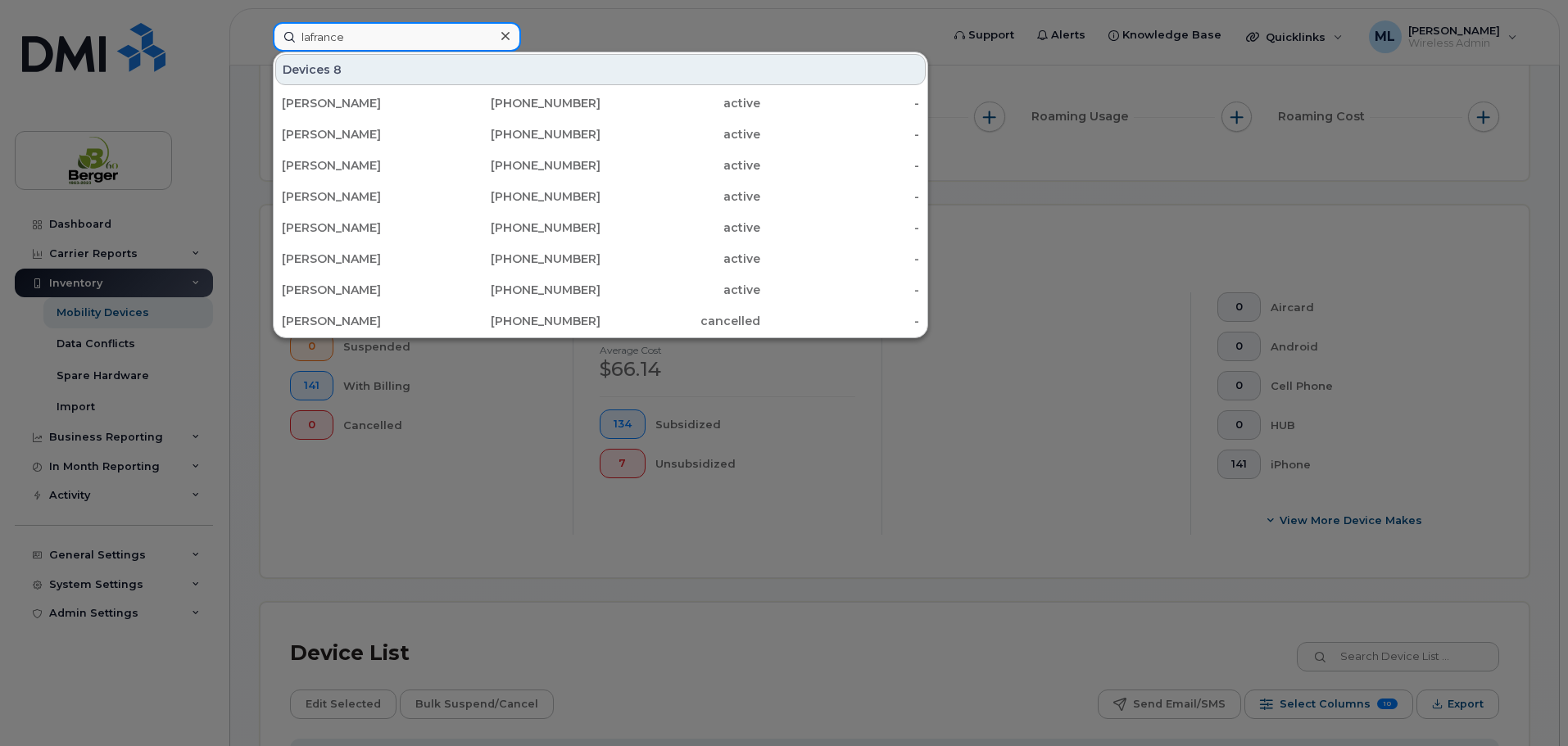
type input "lafrance"
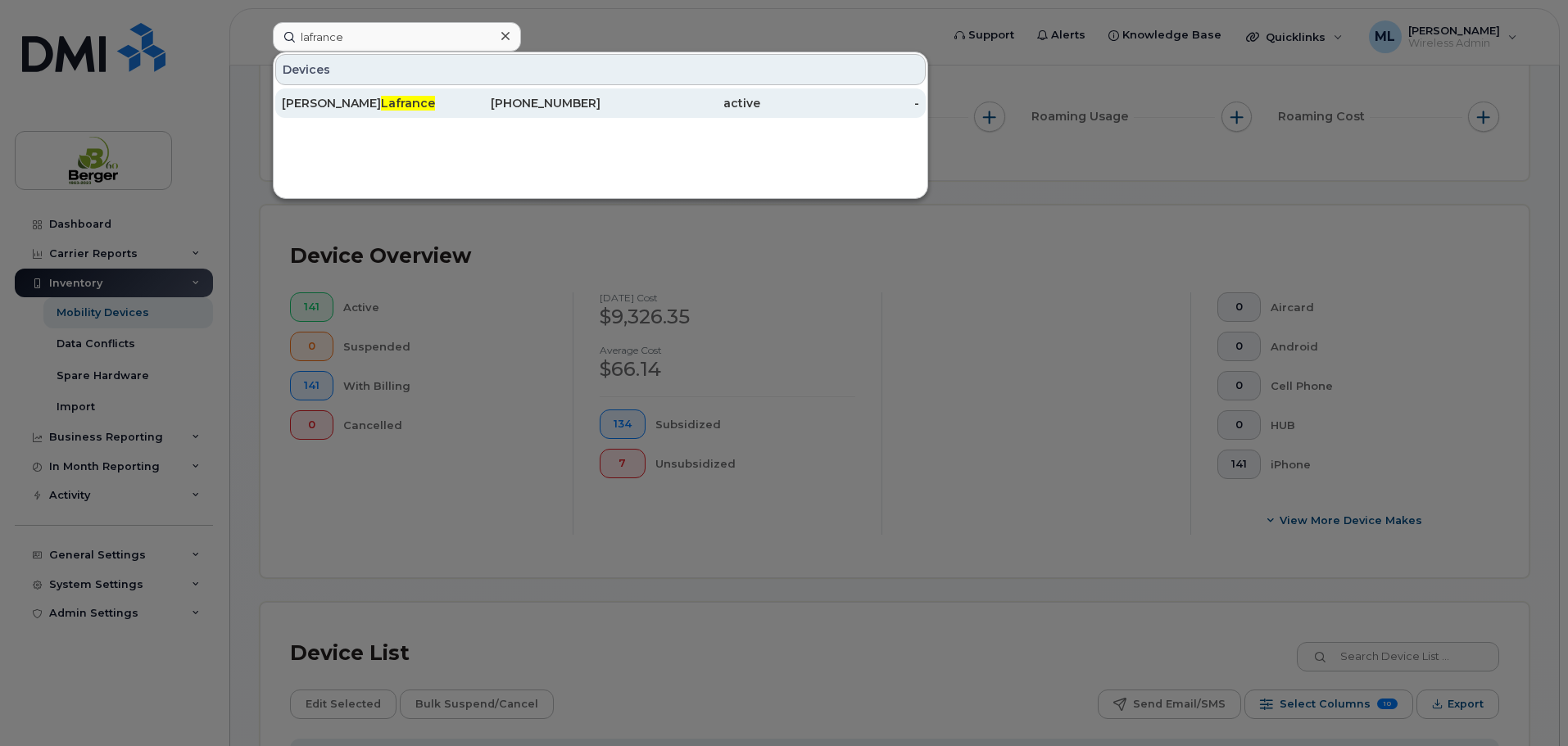
click at [319, 100] on div "[PERSON_NAME]" at bounding box center [362, 102] width 160 height 16
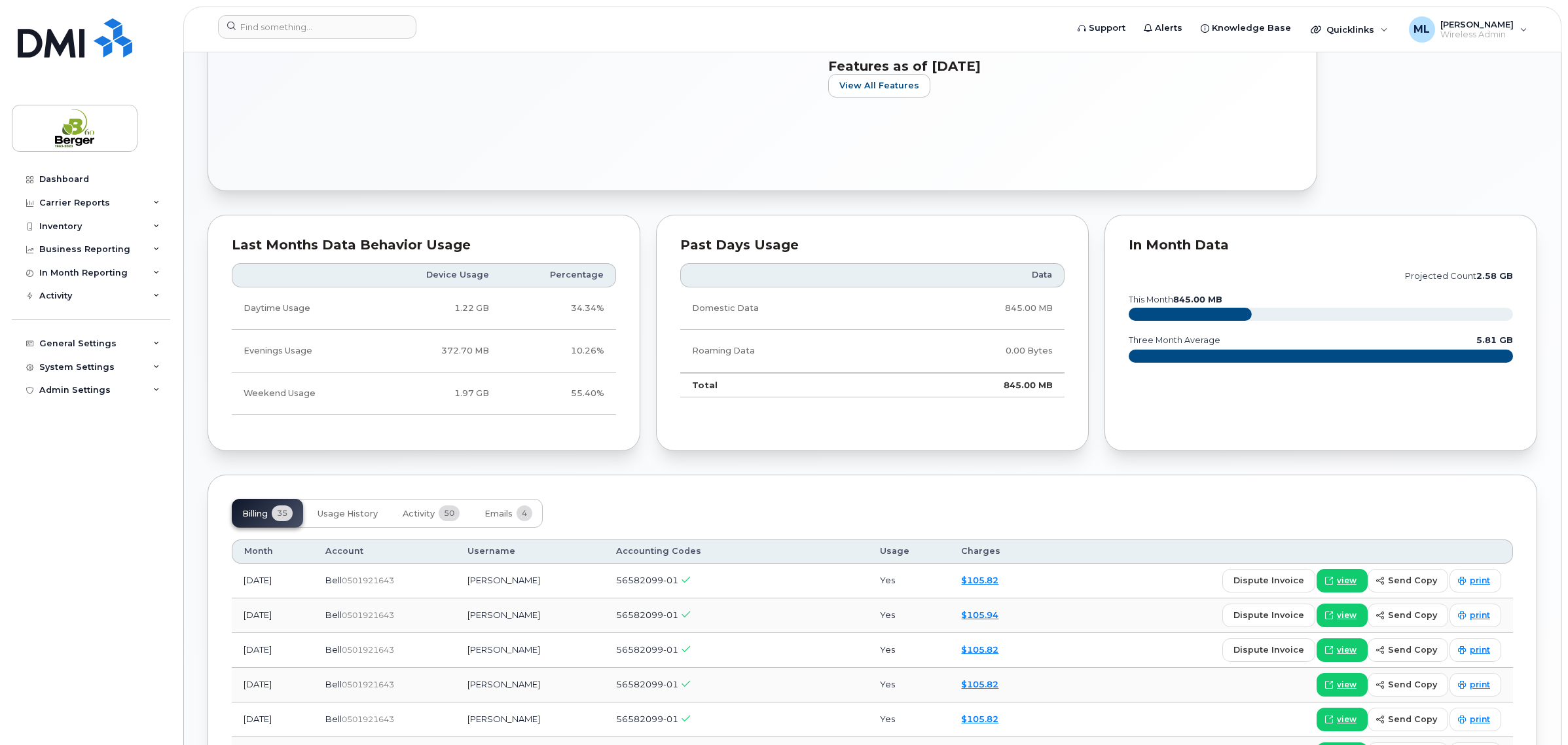
scroll to position [818, 0]
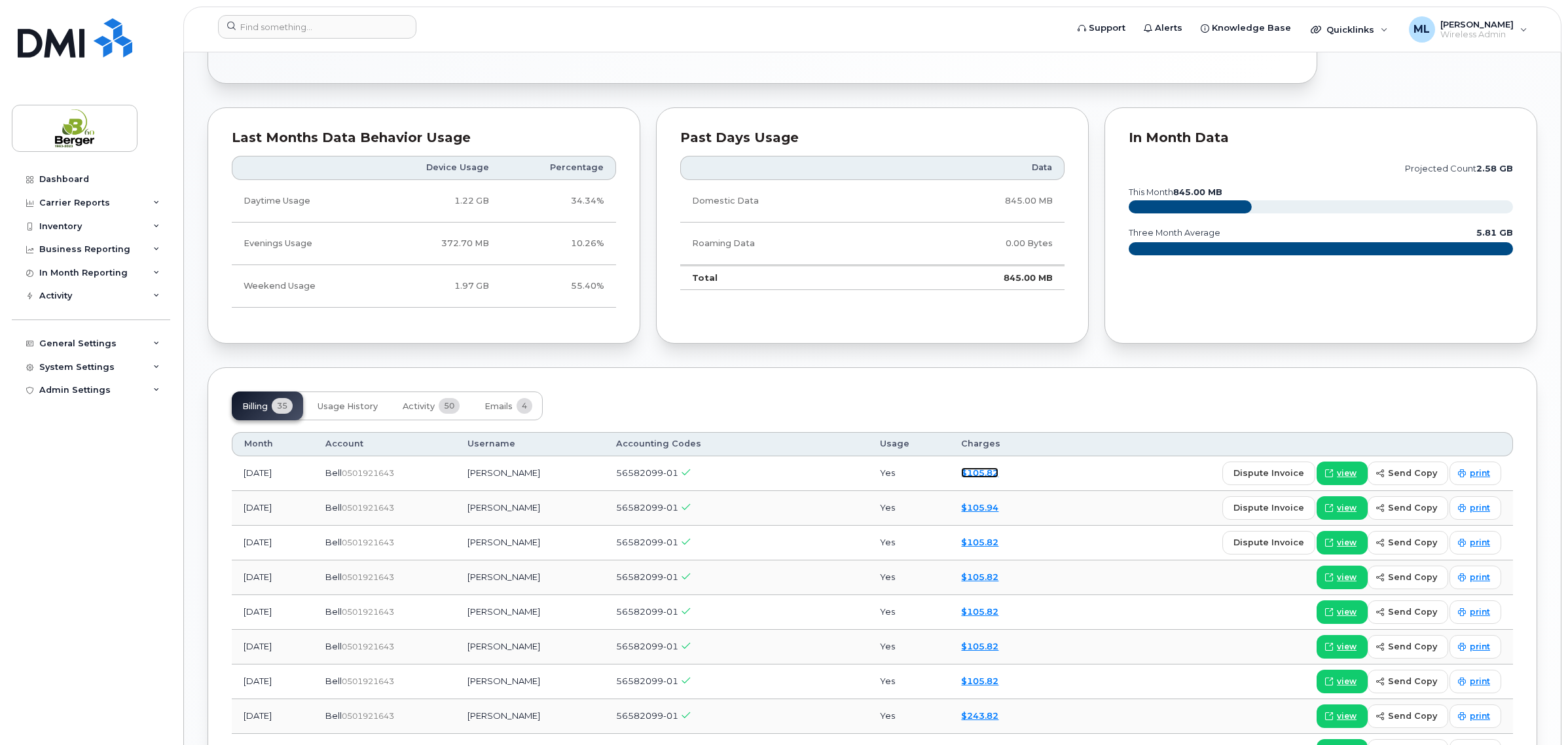
click at [998, 473] on link "$105.82" at bounding box center [980, 472] width 37 height 10
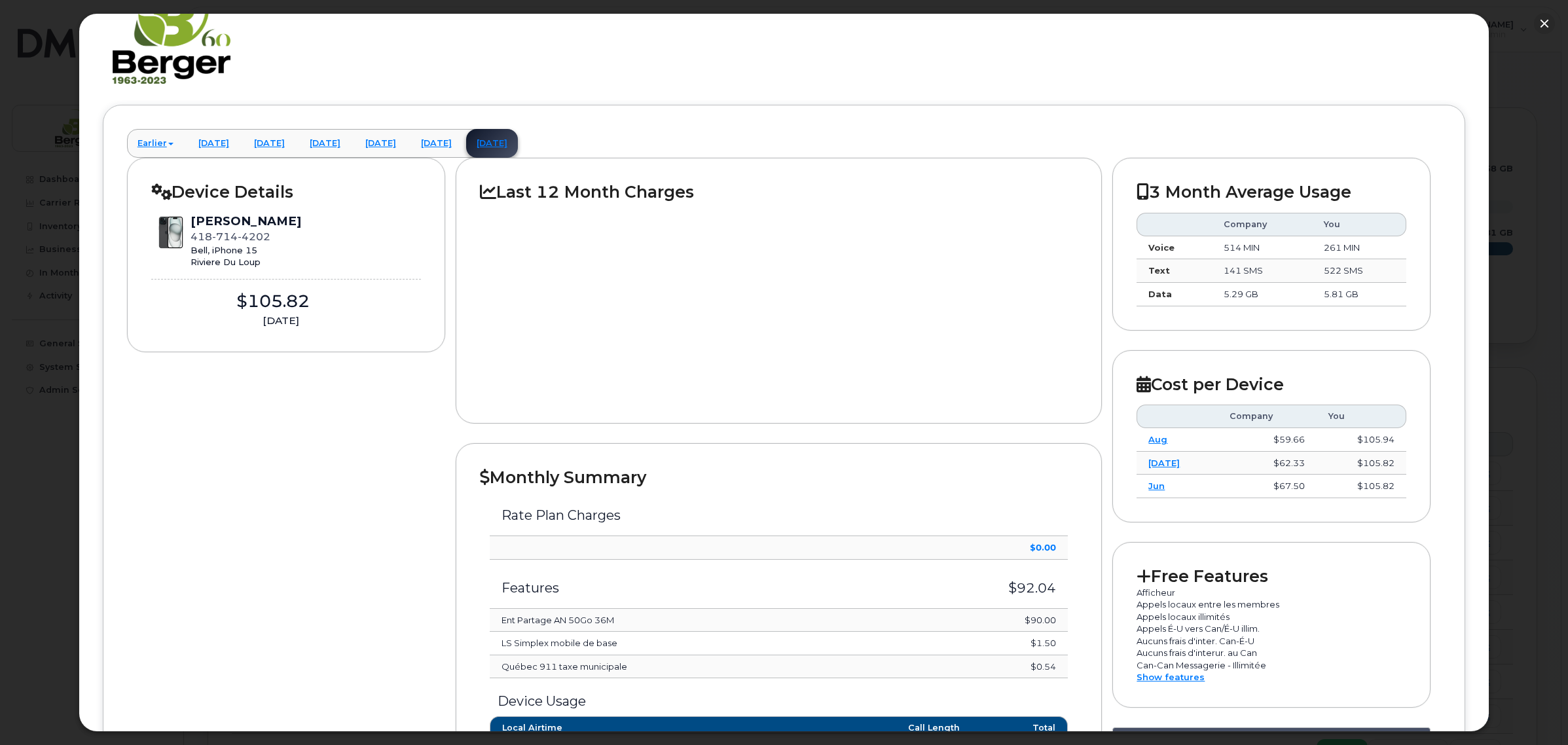
scroll to position [245, 0]
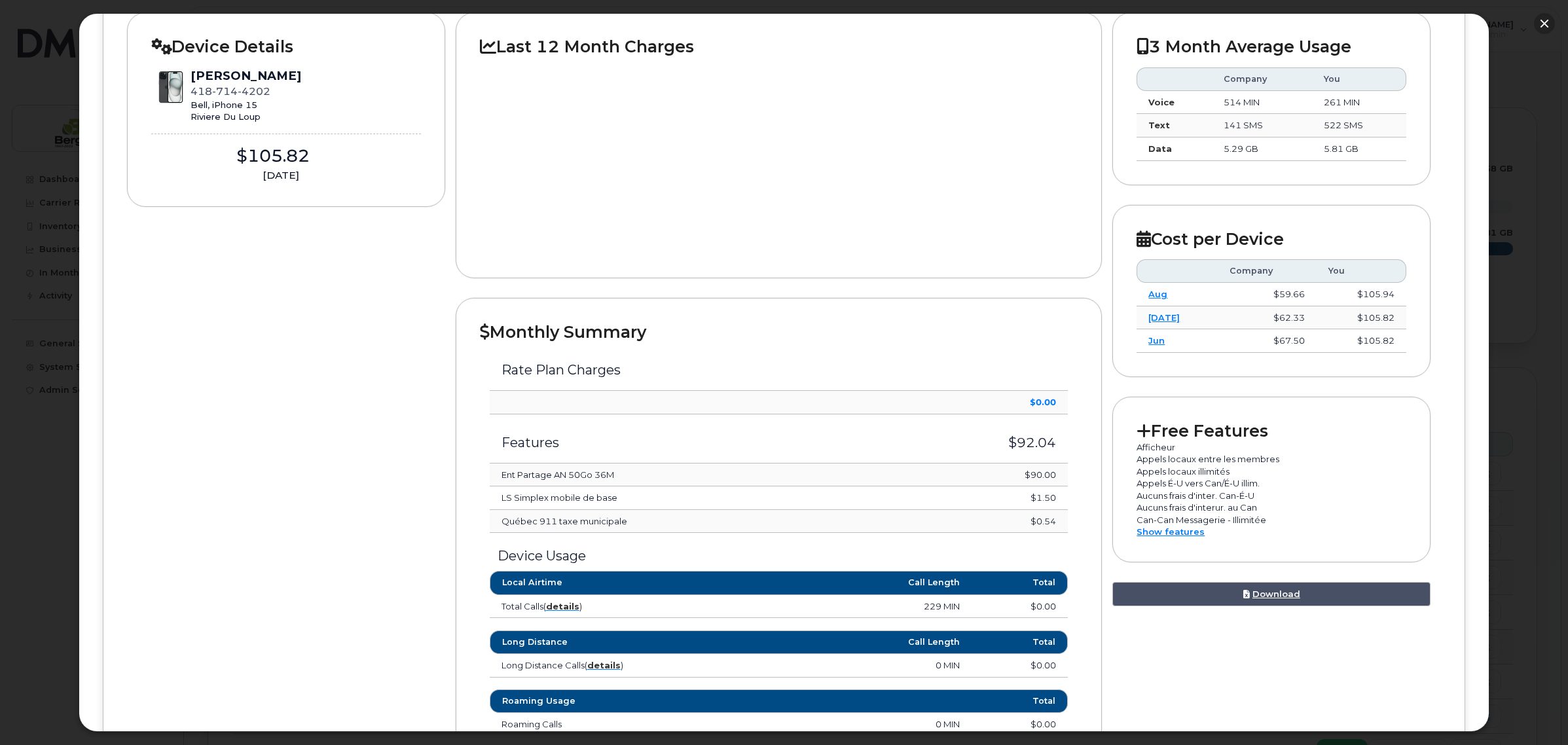
click at [1539, 23] on button "button" at bounding box center [1544, 23] width 21 height 21
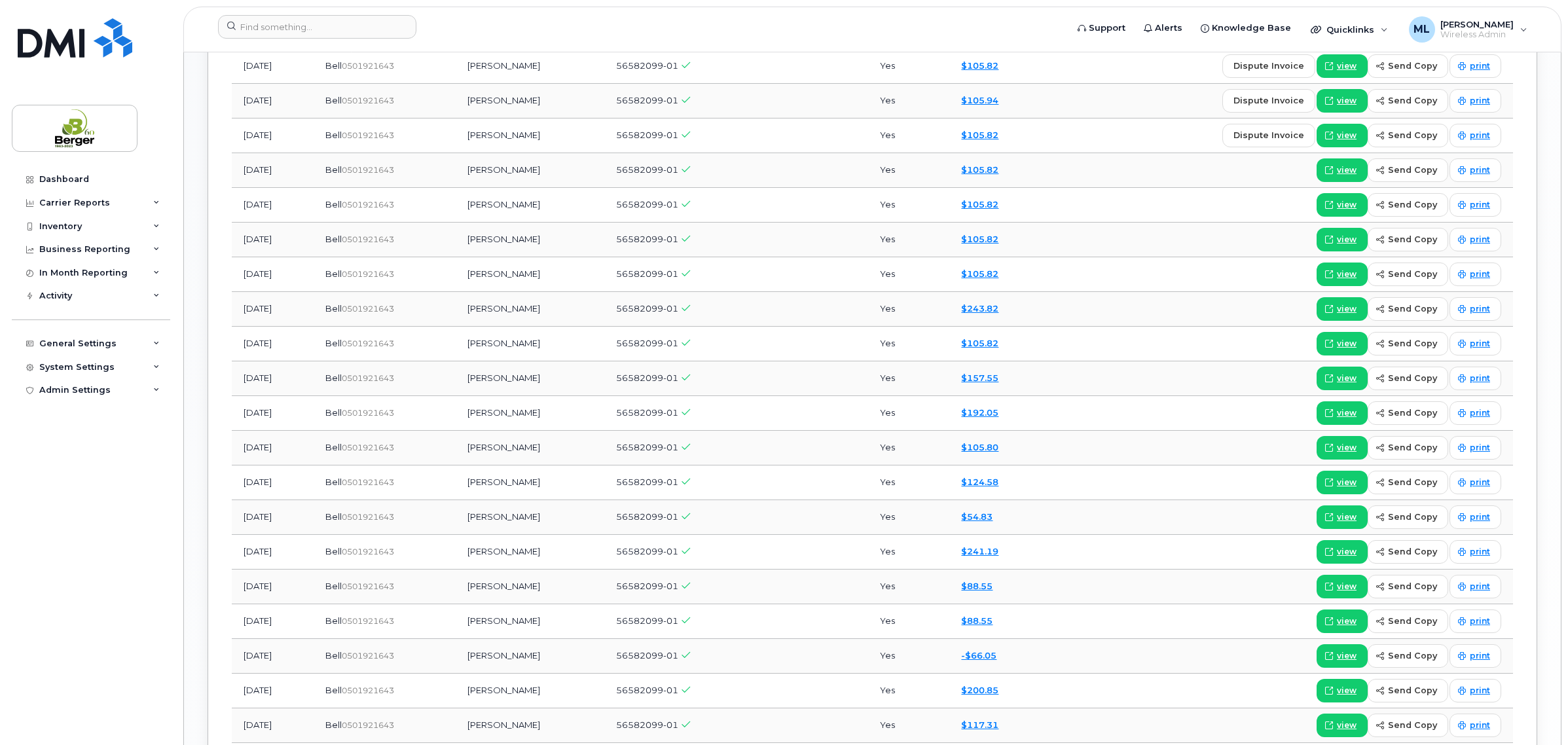
scroll to position [1227, 0]
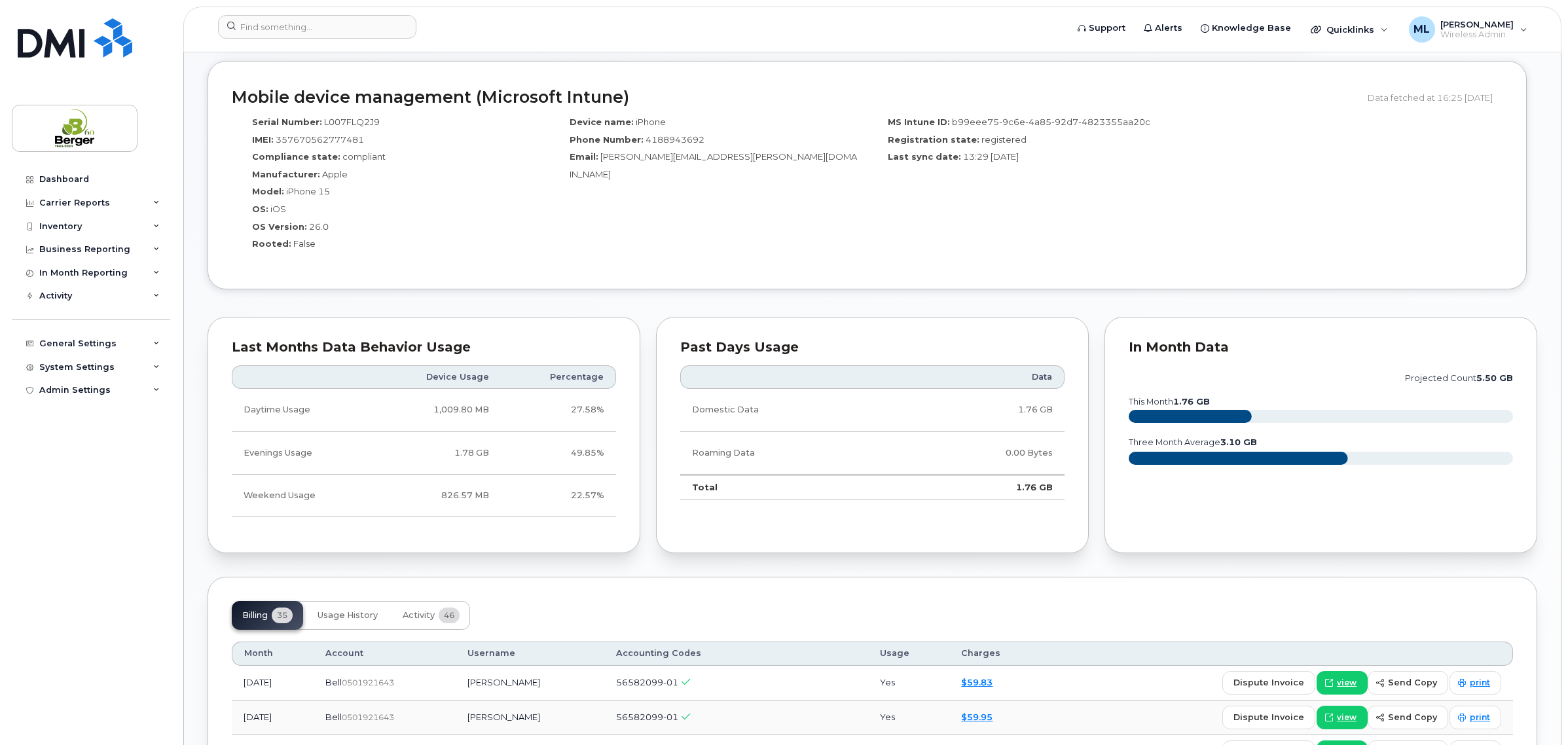
scroll to position [818, 0]
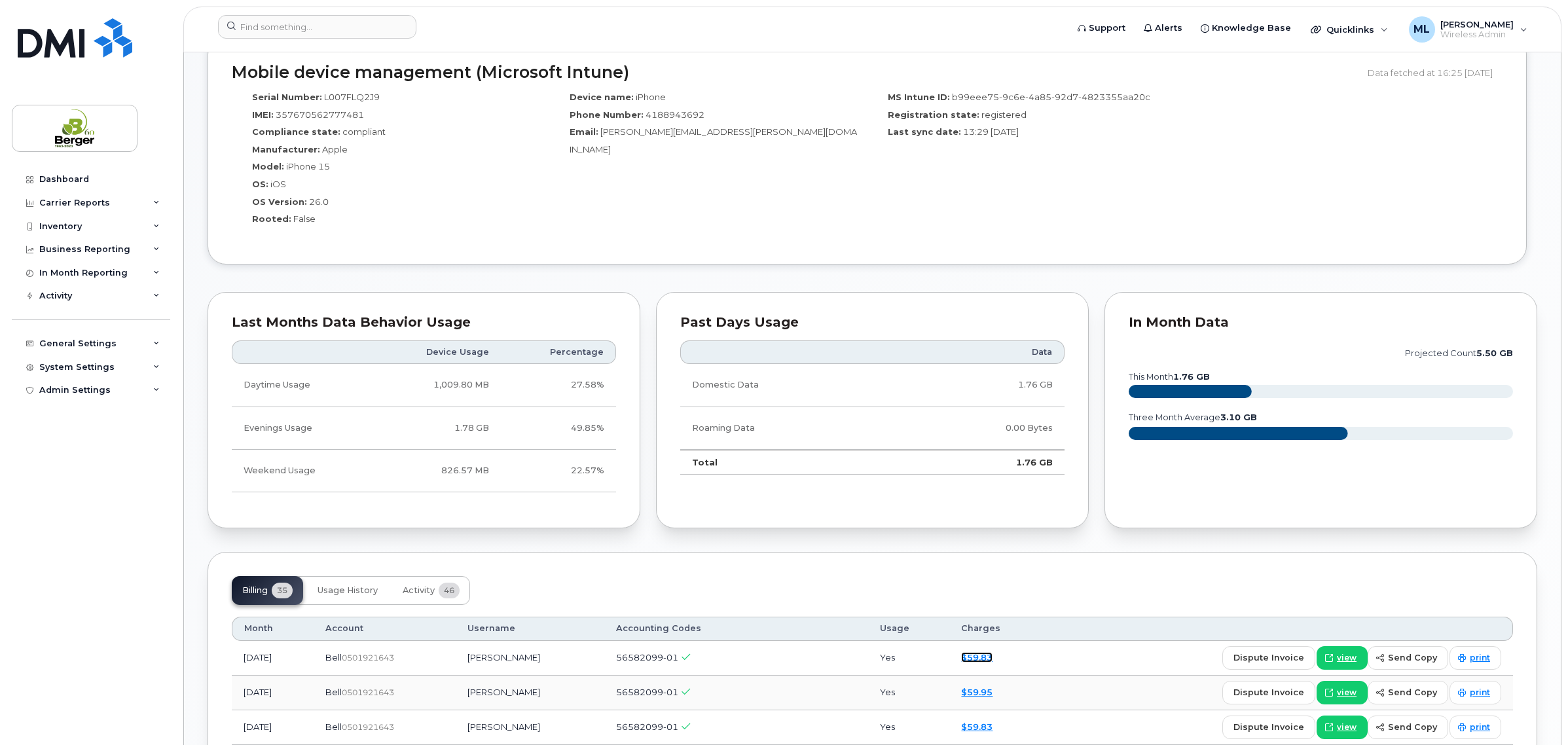
click at [982, 656] on link "$59.83" at bounding box center [977, 656] width 32 height 10
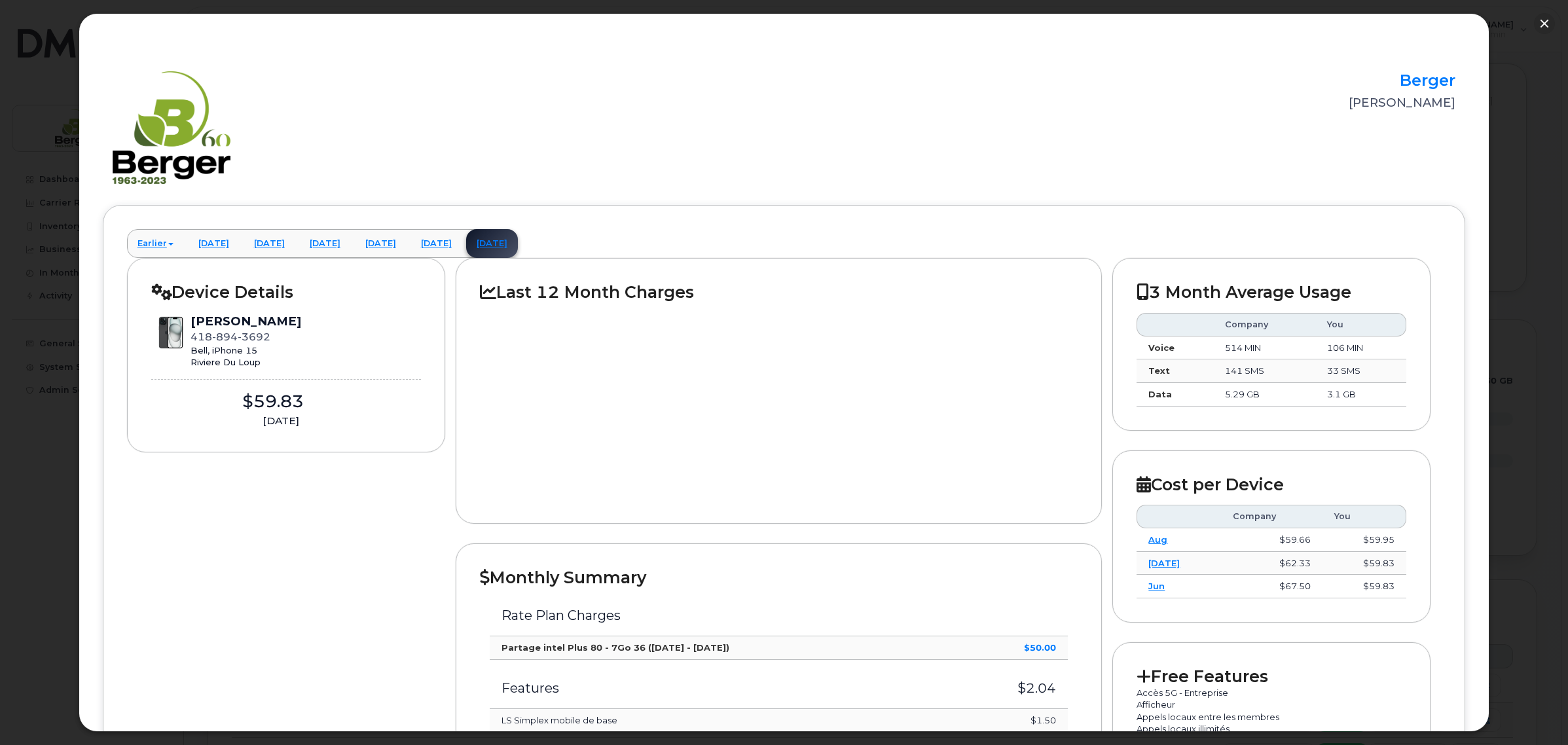
scroll to position [491, 0]
click at [1537, 24] on button "button" at bounding box center [1544, 23] width 21 height 21
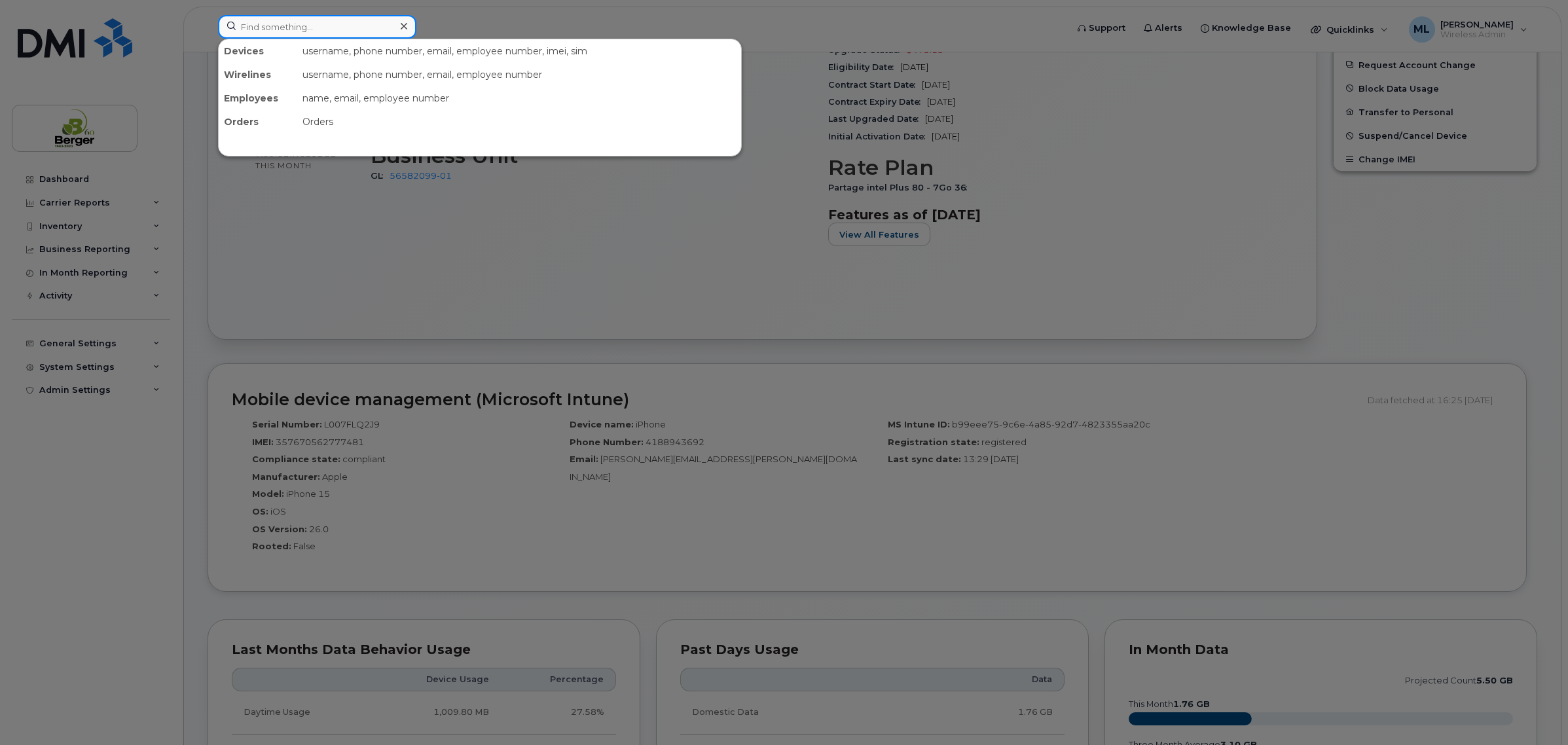
click at [324, 21] on input at bounding box center [317, 27] width 199 height 23
type input "bertrand"
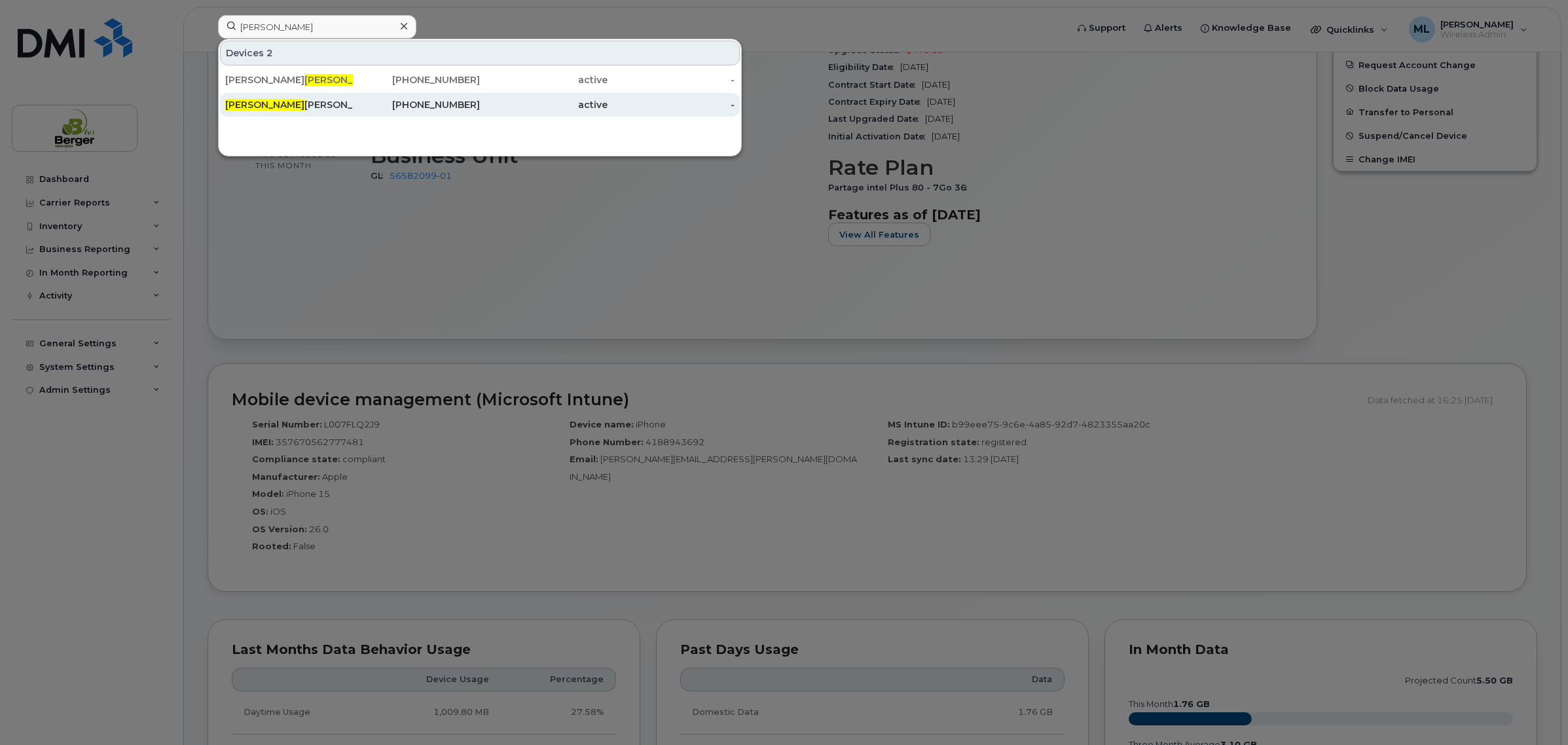
click at [273, 106] on div "Bertrand Vasseur" at bounding box center [289, 104] width 128 height 13
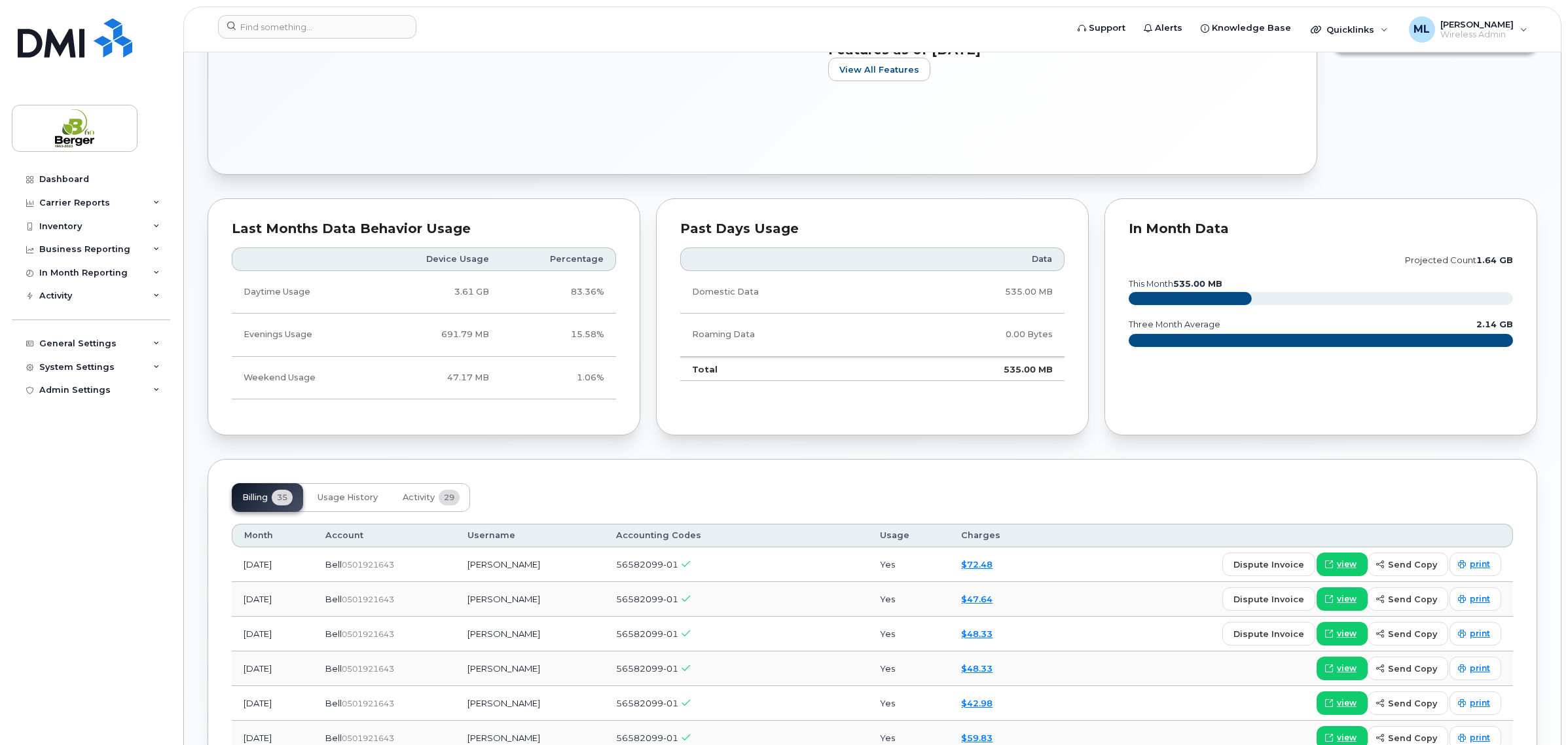
scroll to position [736, 0]
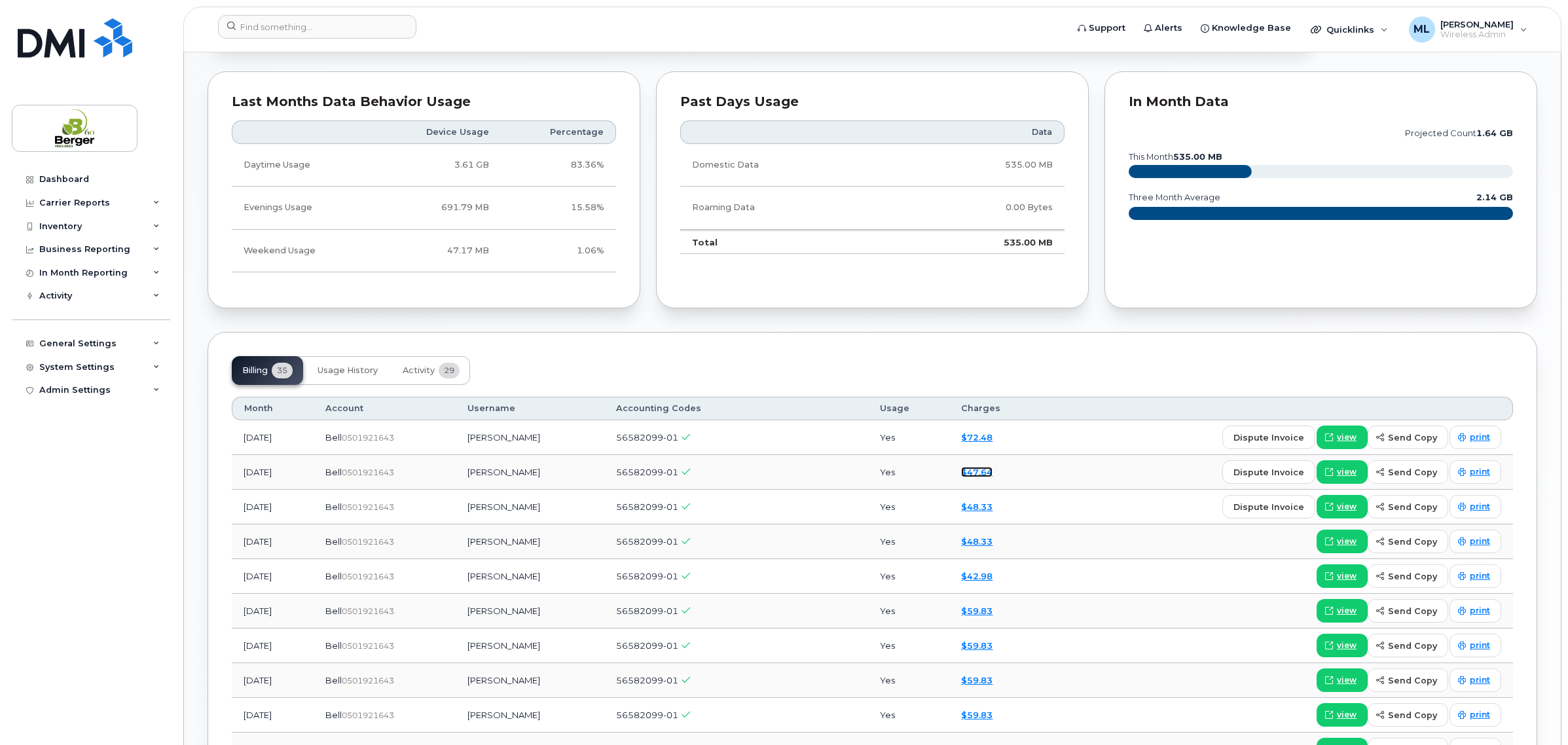
click at [989, 477] on link "$47.64" at bounding box center [977, 471] width 32 height 10
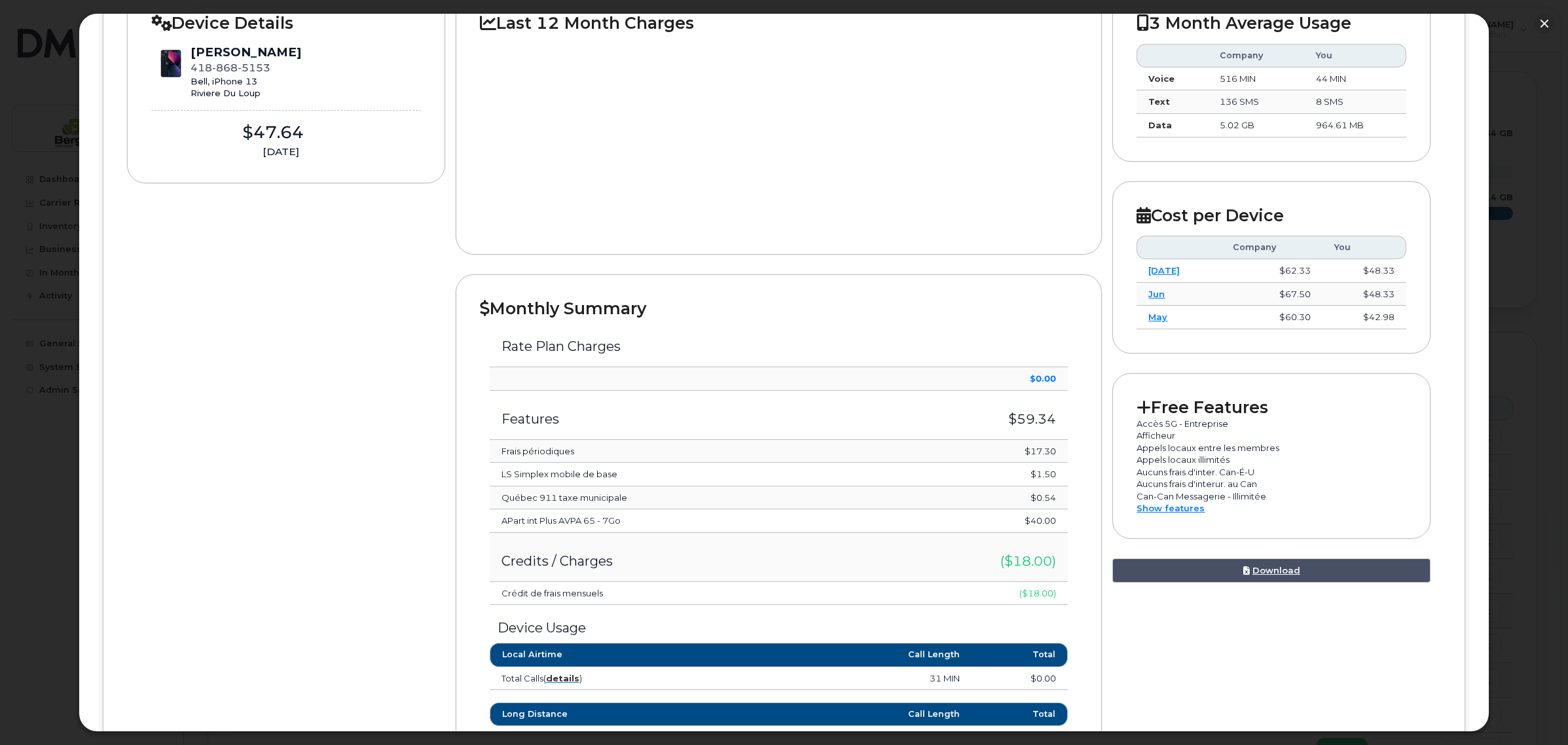
scroll to position [245, 0]
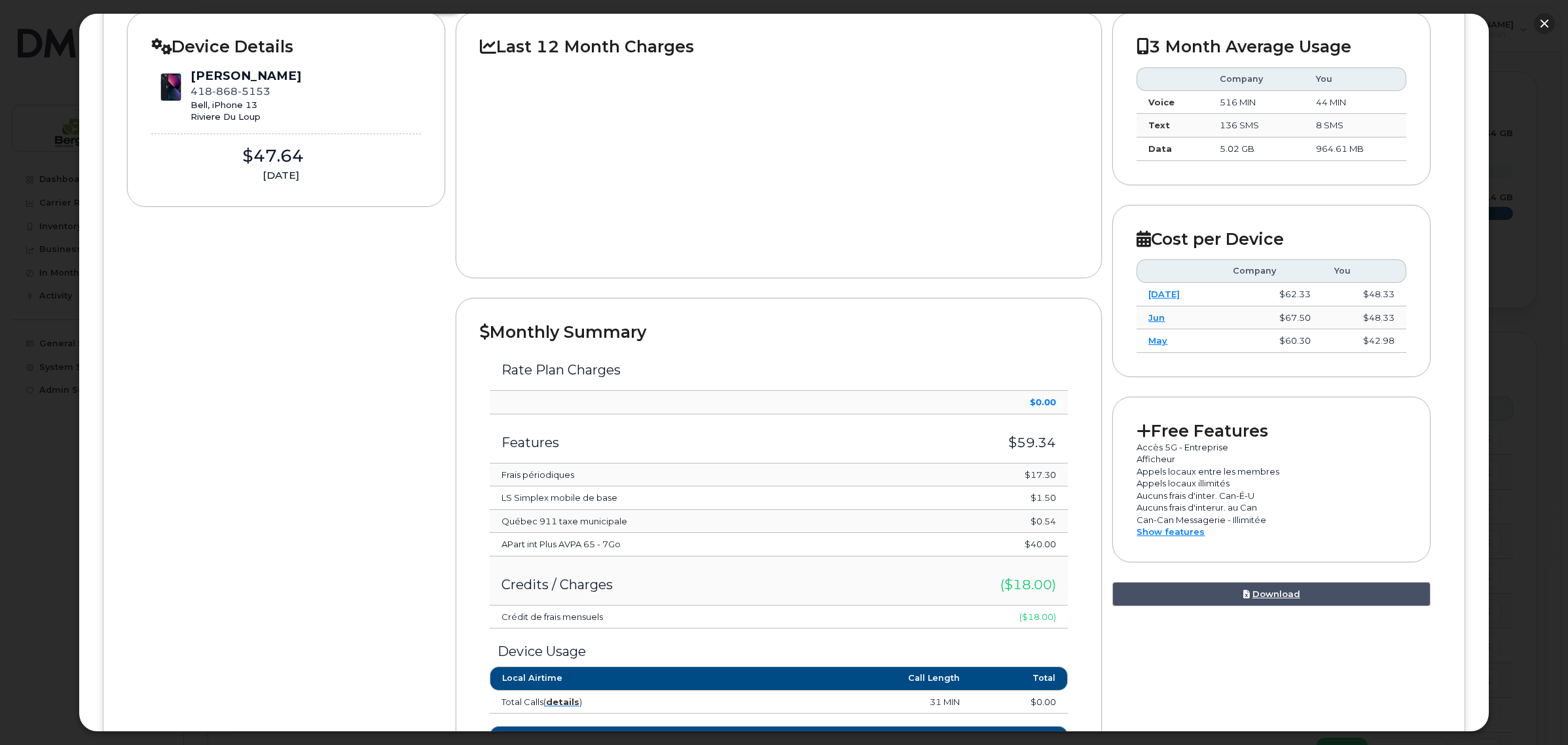
click at [1543, 20] on button "button" at bounding box center [1544, 23] width 21 height 21
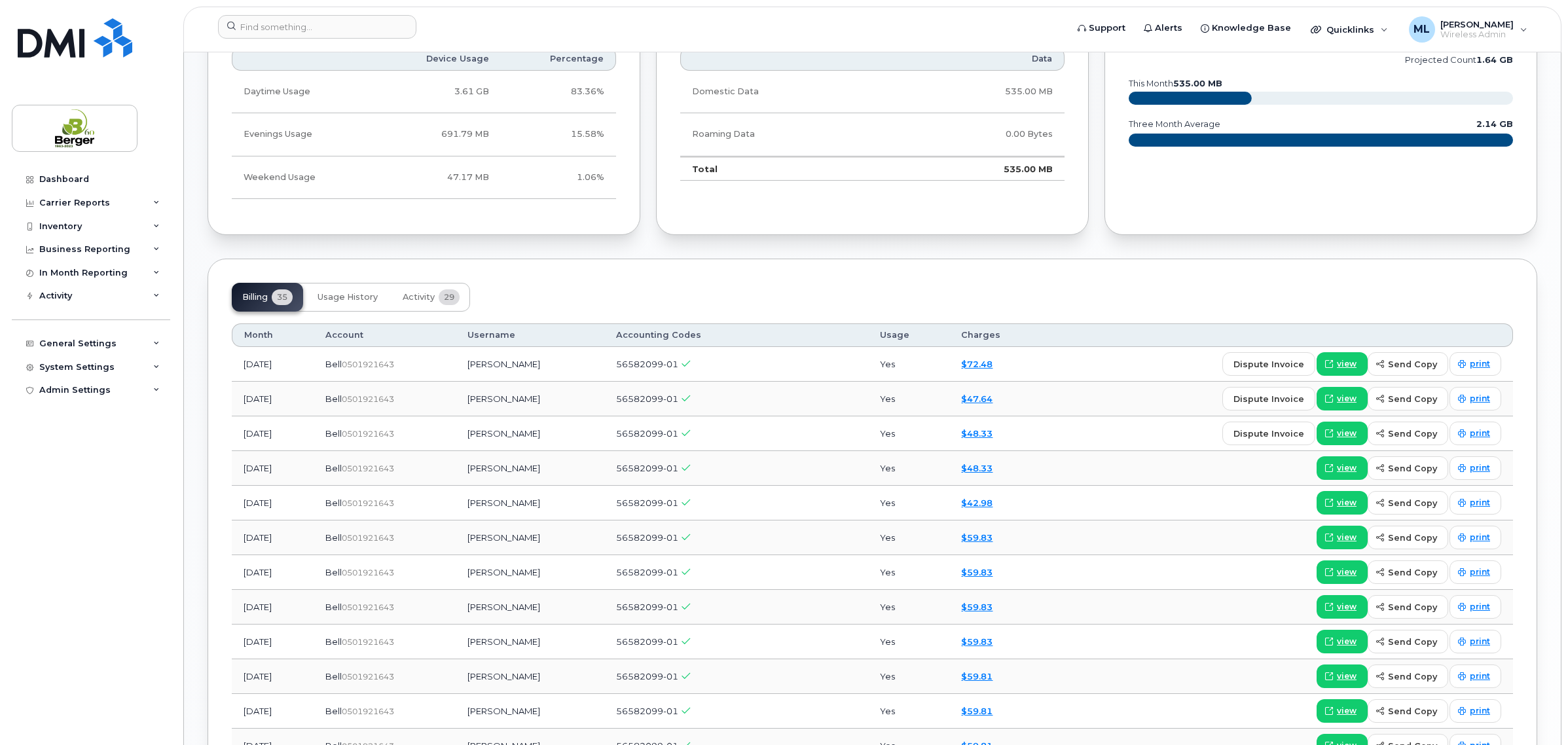
scroll to position [900, 0]
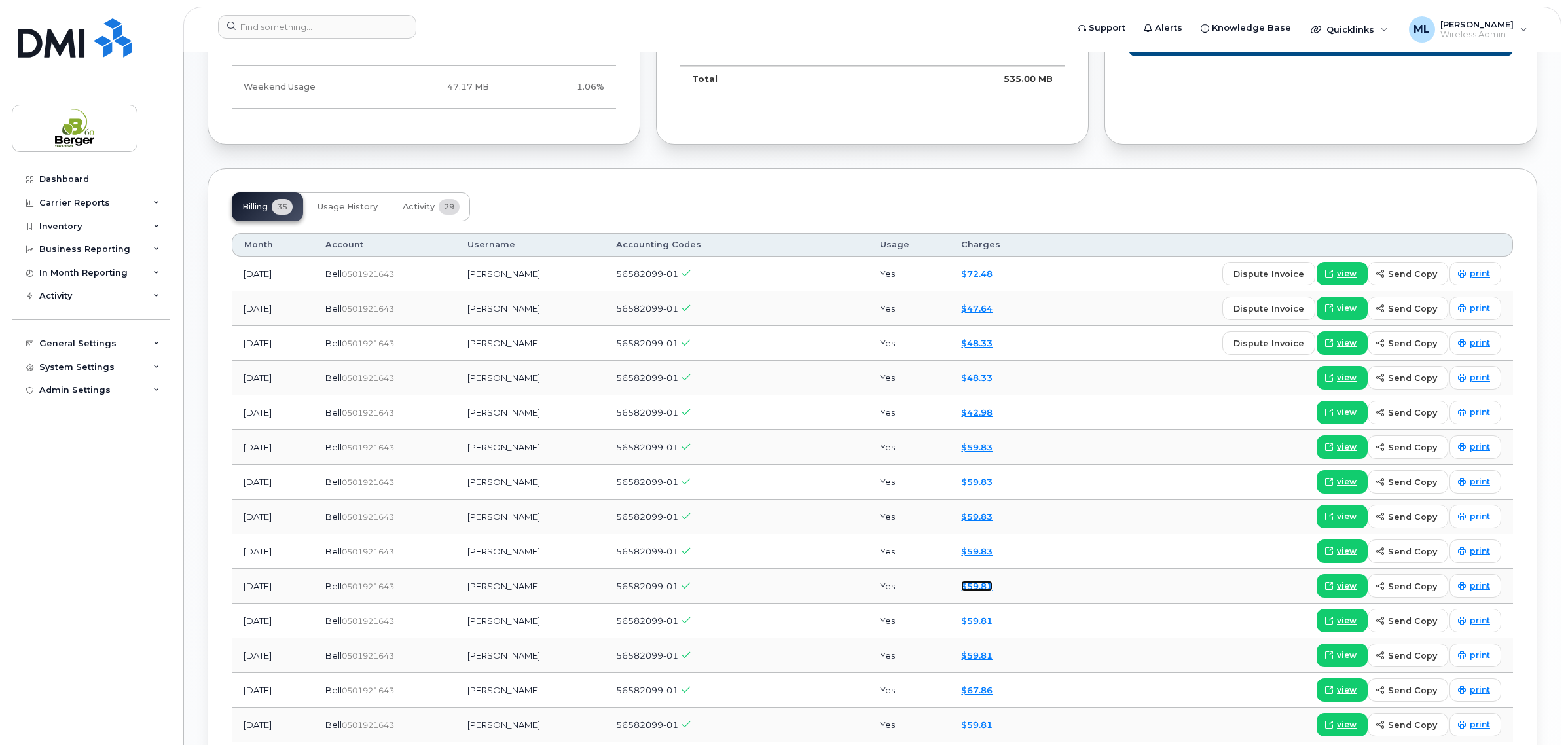
click at [993, 590] on link "$59.81" at bounding box center [977, 586] width 32 height 10
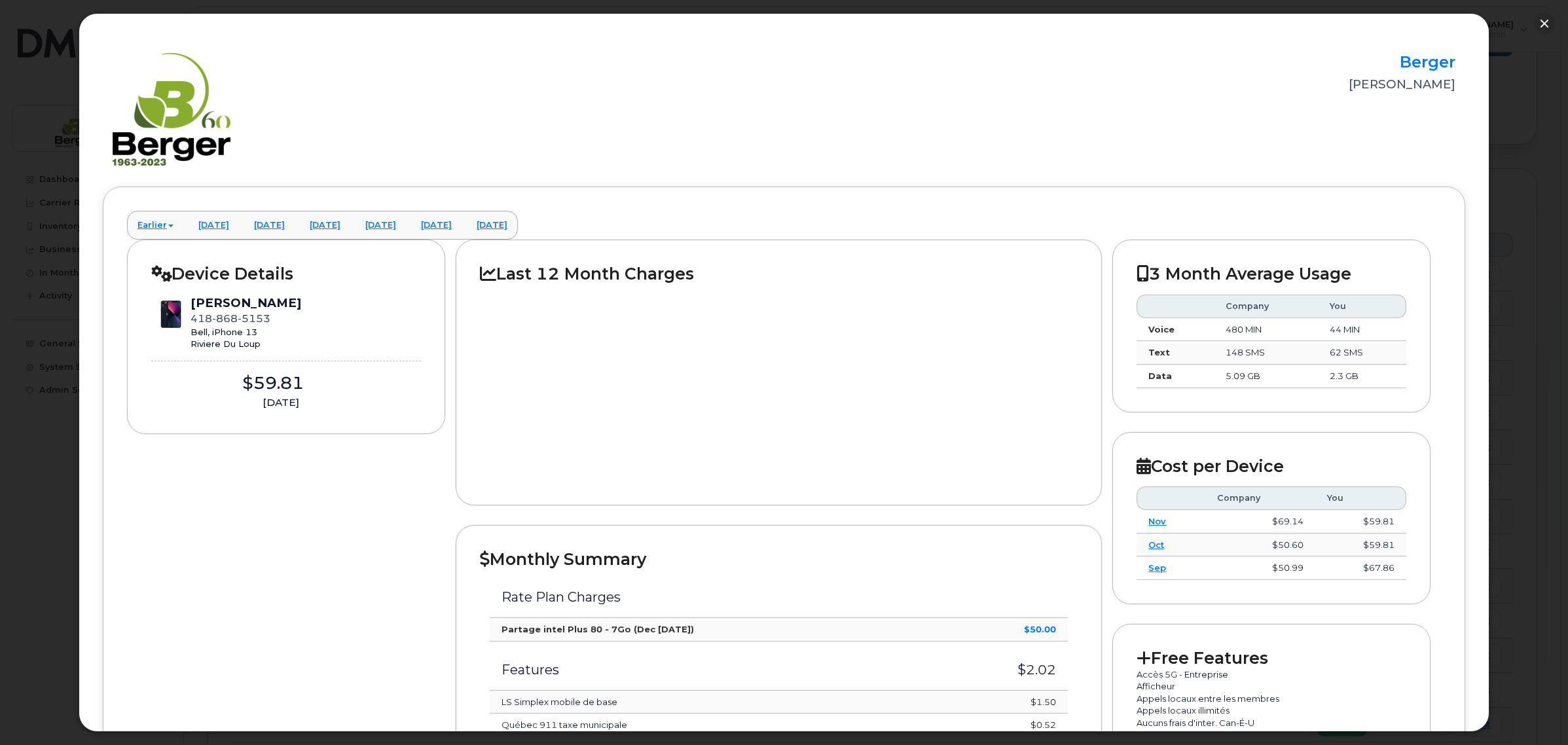
scroll to position [0, 0]
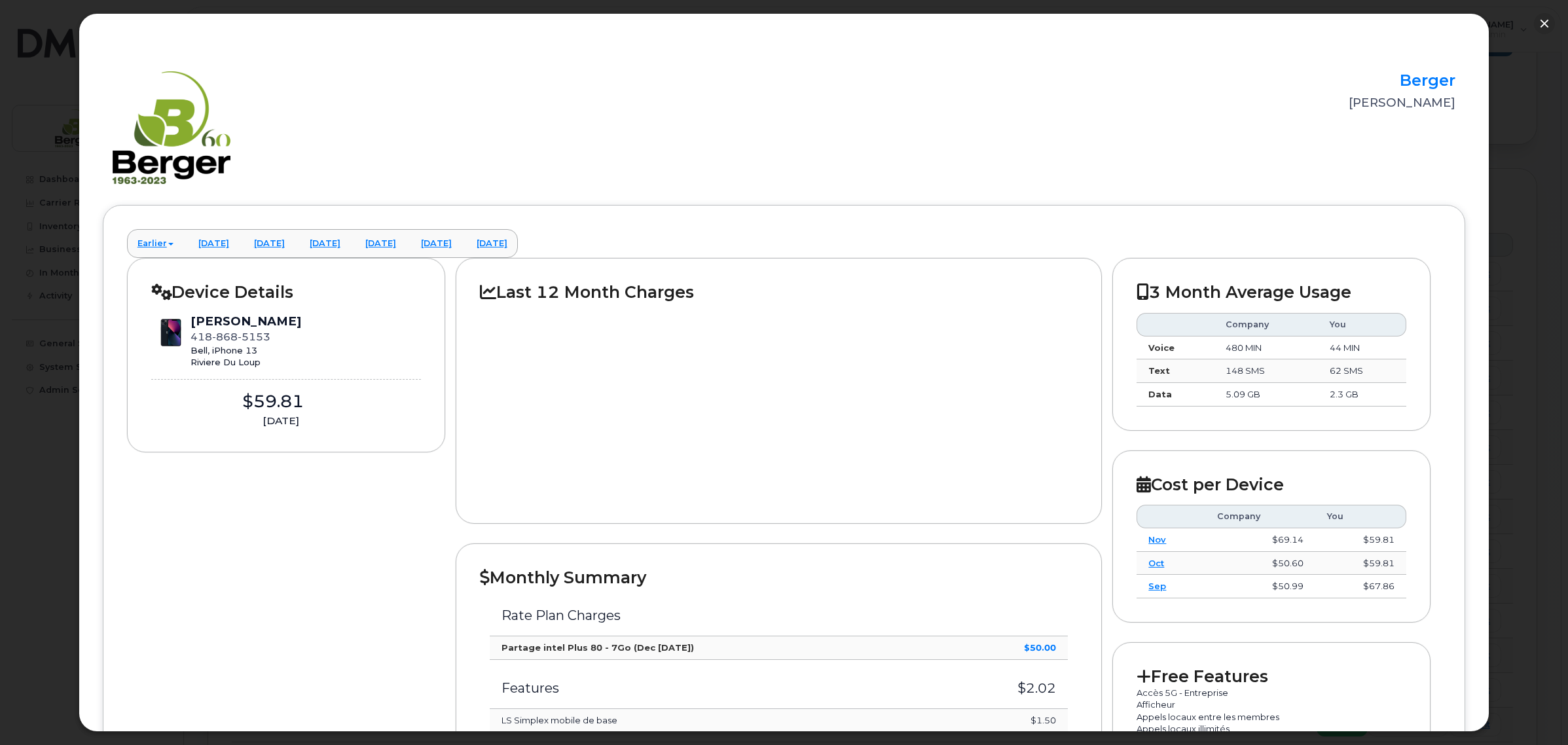
click at [1530, 21] on div at bounding box center [784, 372] width 1568 height 745
click at [1540, 21] on button "button" at bounding box center [1544, 23] width 21 height 21
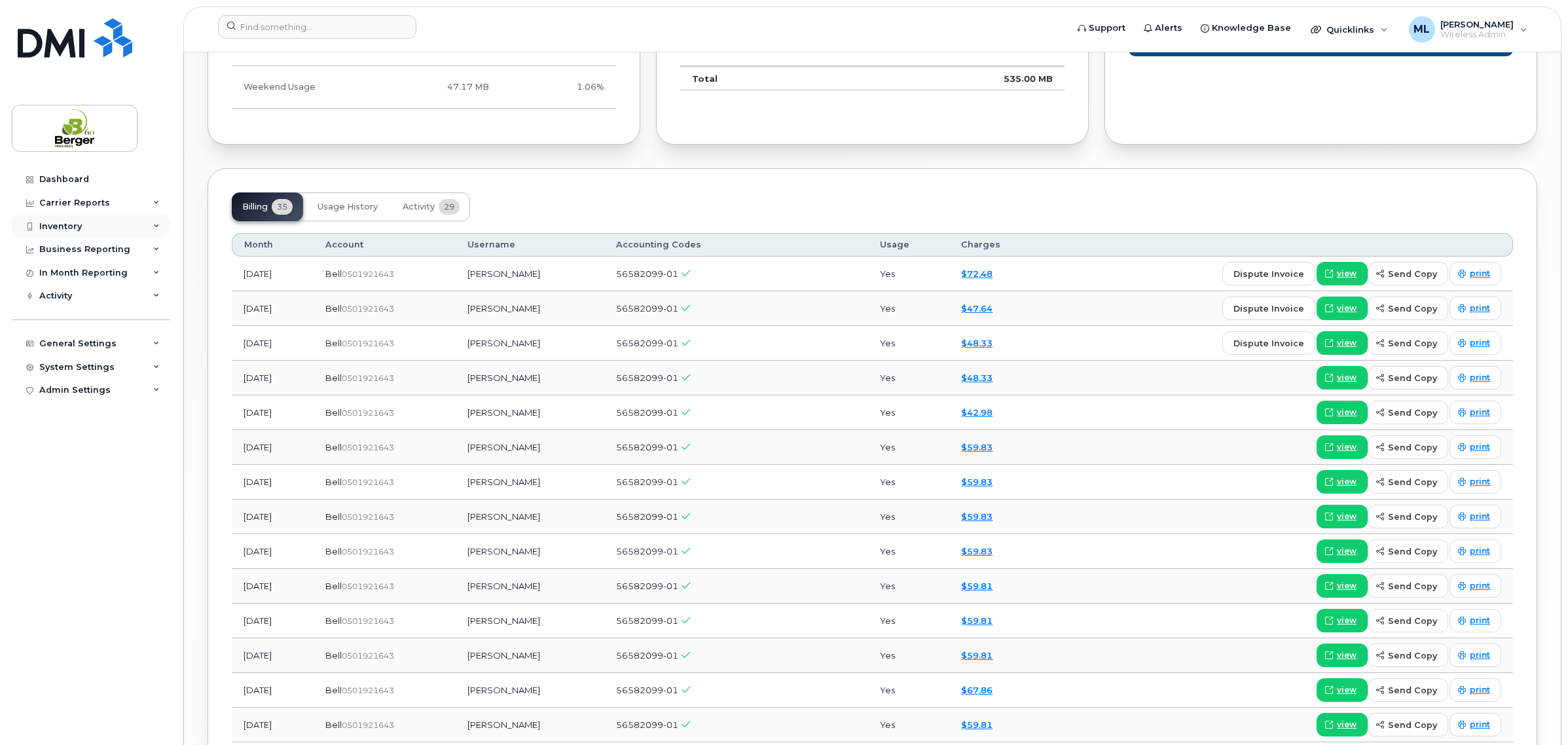
click at [97, 223] on div "Inventory" at bounding box center [91, 226] width 158 height 23
click at [98, 249] on div "Mobility Devices" at bounding box center [82, 249] width 74 height 12
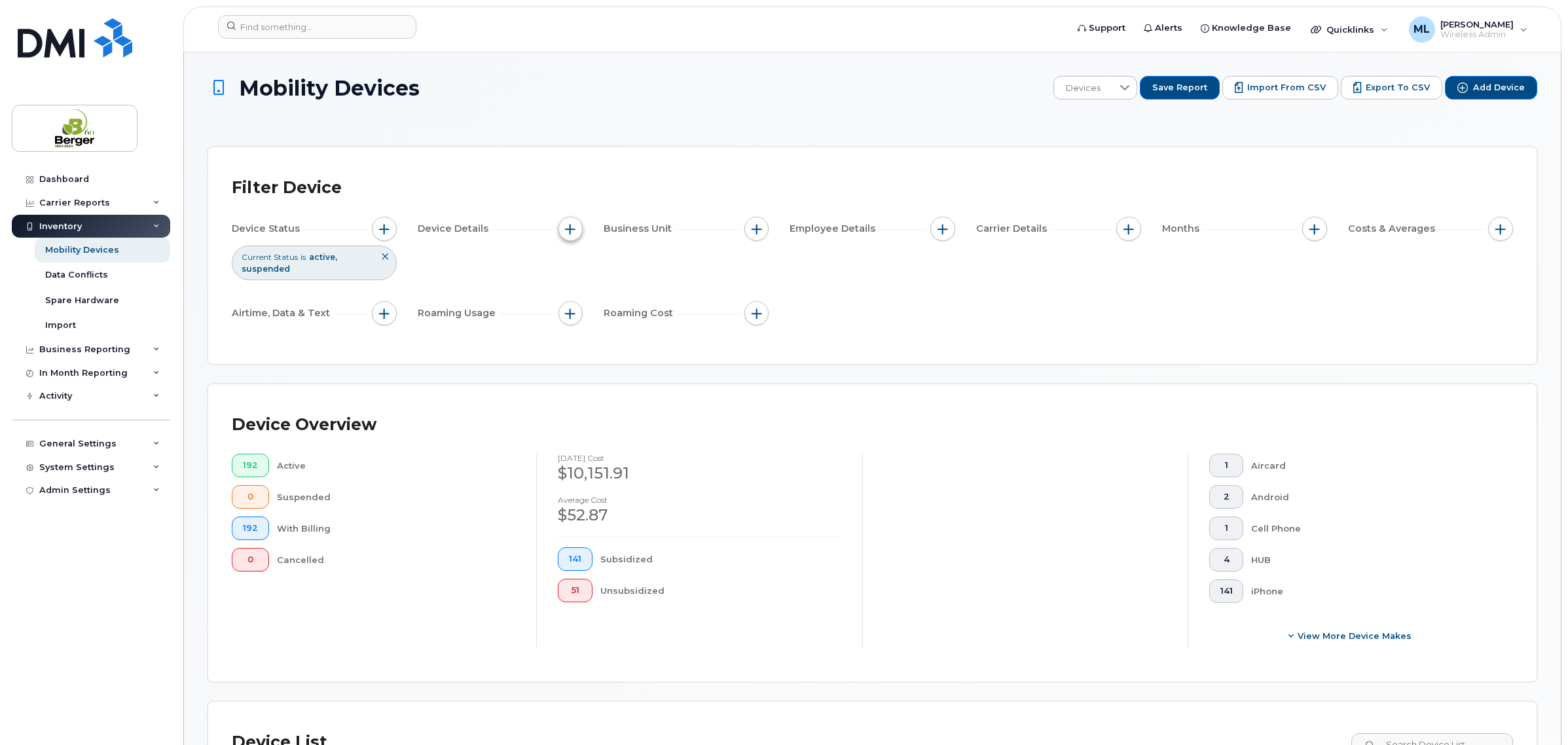
click at [566, 226] on span "button" at bounding box center [570, 229] width 10 height 10
click at [600, 266] on label "Device Make" at bounding box center [616, 269] width 61 height 12
click at [579, 266] on input "Device Make" at bounding box center [574, 269] width 10 height 10
checkbox input "true"
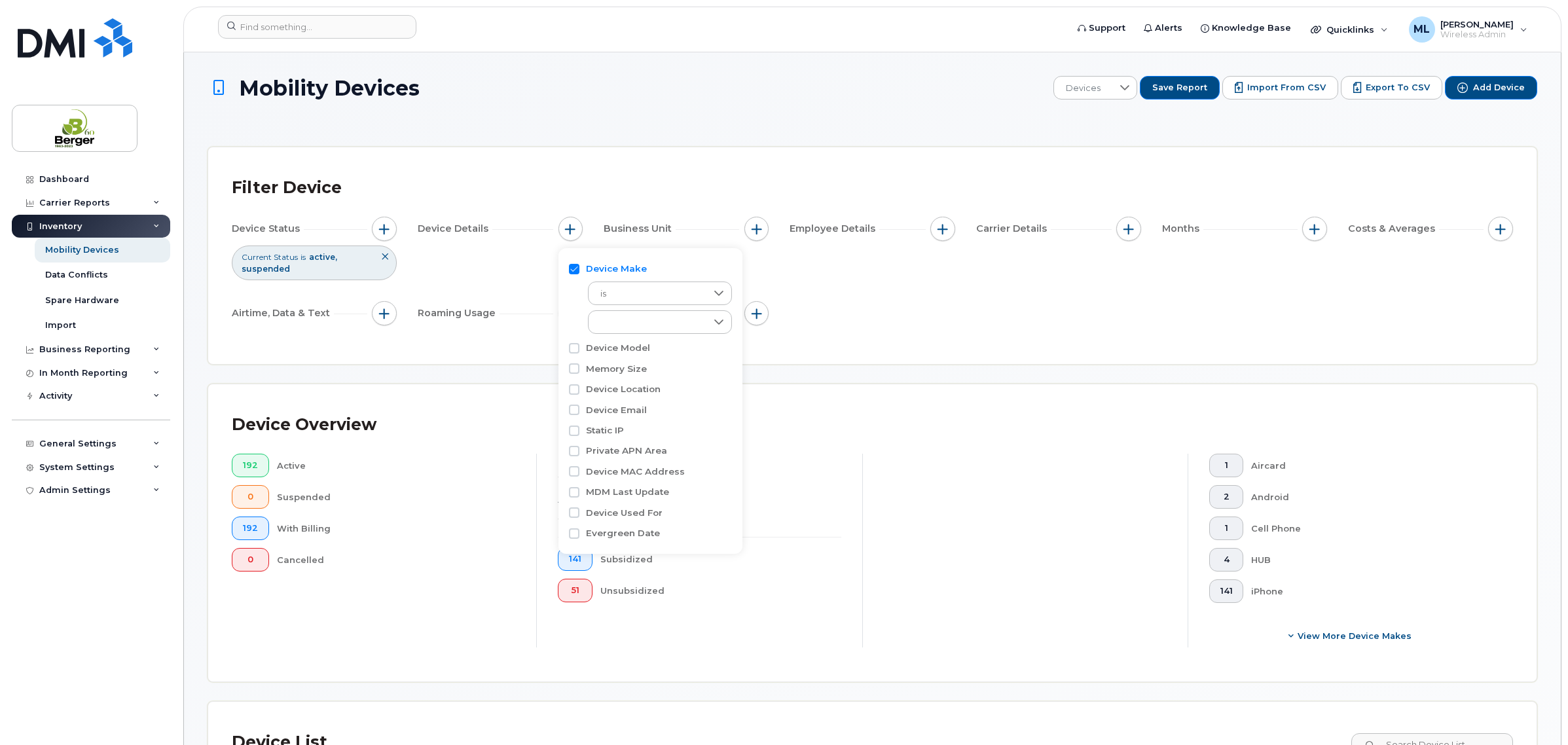
click at [626, 335] on div "Device Make is empty" at bounding box center [650, 298] width 163 height 79
click at [623, 348] on label "Device Model" at bounding box center [617, 348] width 64 height 12
click at [579, 348] on input "Device Model" at bounding box center [574, 348] width 10 height 10
checkbox input "true"
click at [590, 267] on label "Device Make" at bounding box center [616, 269] width 61 height 12
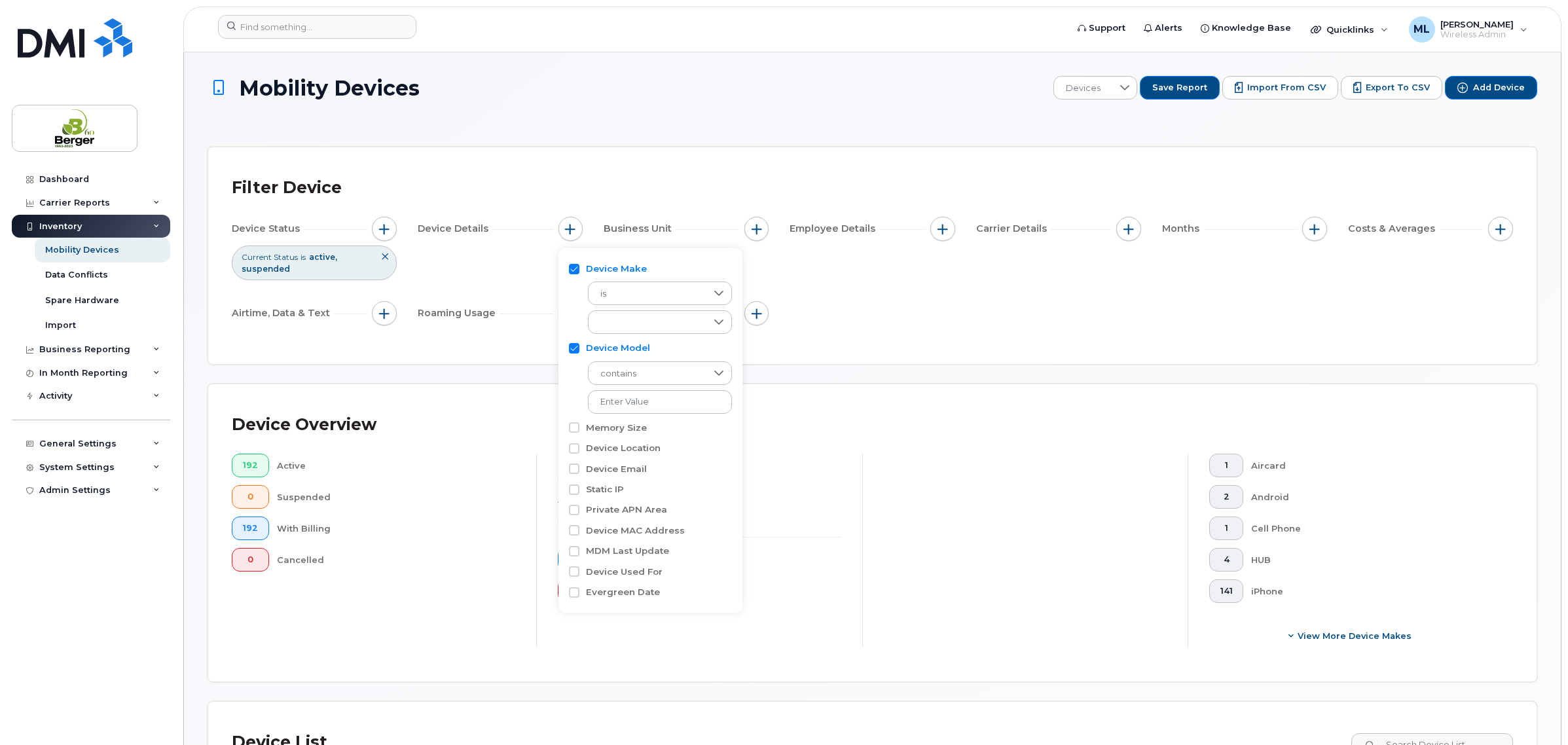
click at [579, 267] on input "Device Make" at bounding box center [574, 269] width 10 height 10
checkbox input "false"
click at [601, 283] on label "Device Model" at bounding box center [617, 289] width 64 height 12
click at [579, 284] on input "Device Model" at bounding box center [574, 289] width 10 height 10
checkbox input "false"
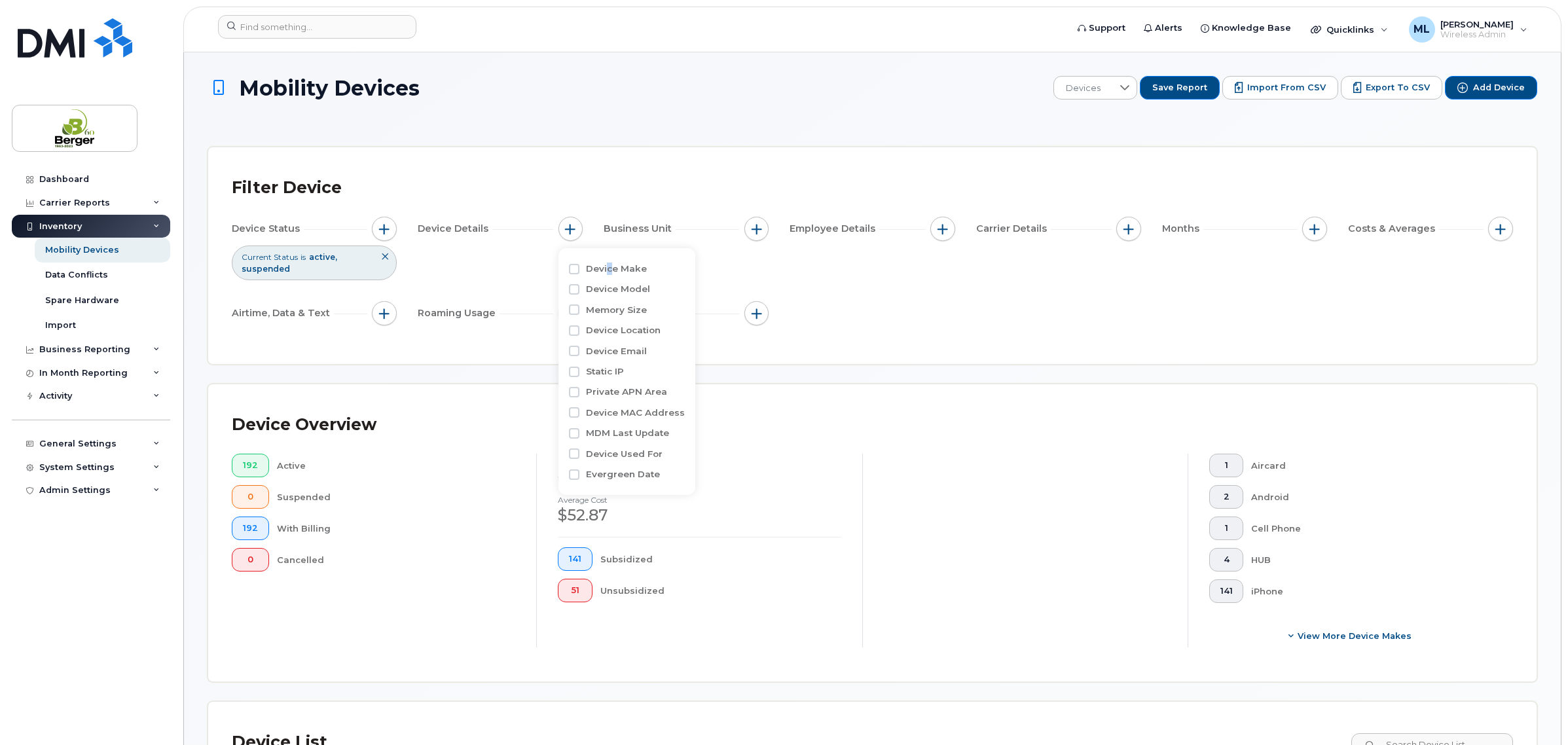
click at [610, 272] on label "Device Make" at bounding box center [616, 269] width 61 height 12
click at [603, 263] on label "Device Make" at bounding box center [616, 269] width 61 height 12
click at [579, 264] on input "Device Make" at bounding box center [574, 269] width 10 height 10
checkbox input "true"
click at [617, 319] on div "empty" at bounding box center [647, 322] width 118 height 22
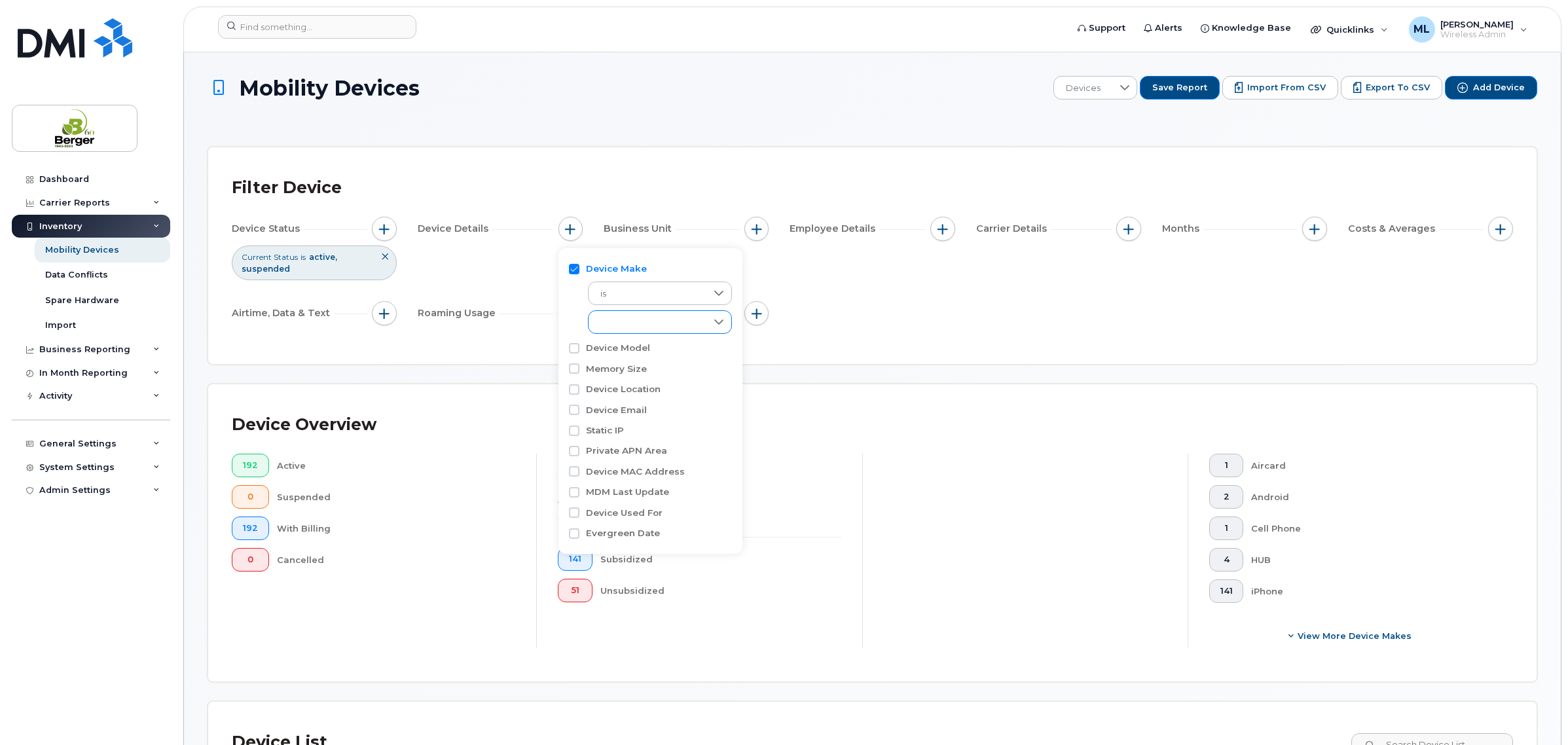
scroll to position [7, 56]
click at [633, 443] on span "iPhone" at bounding box center [629, 441] width 30 height 12
checkbox input "true"
click at [901, 275] on div "Device Status Current Status is active suspended Device Details Device Make is …" at bounding box center [872, 274] width 1281 height 114
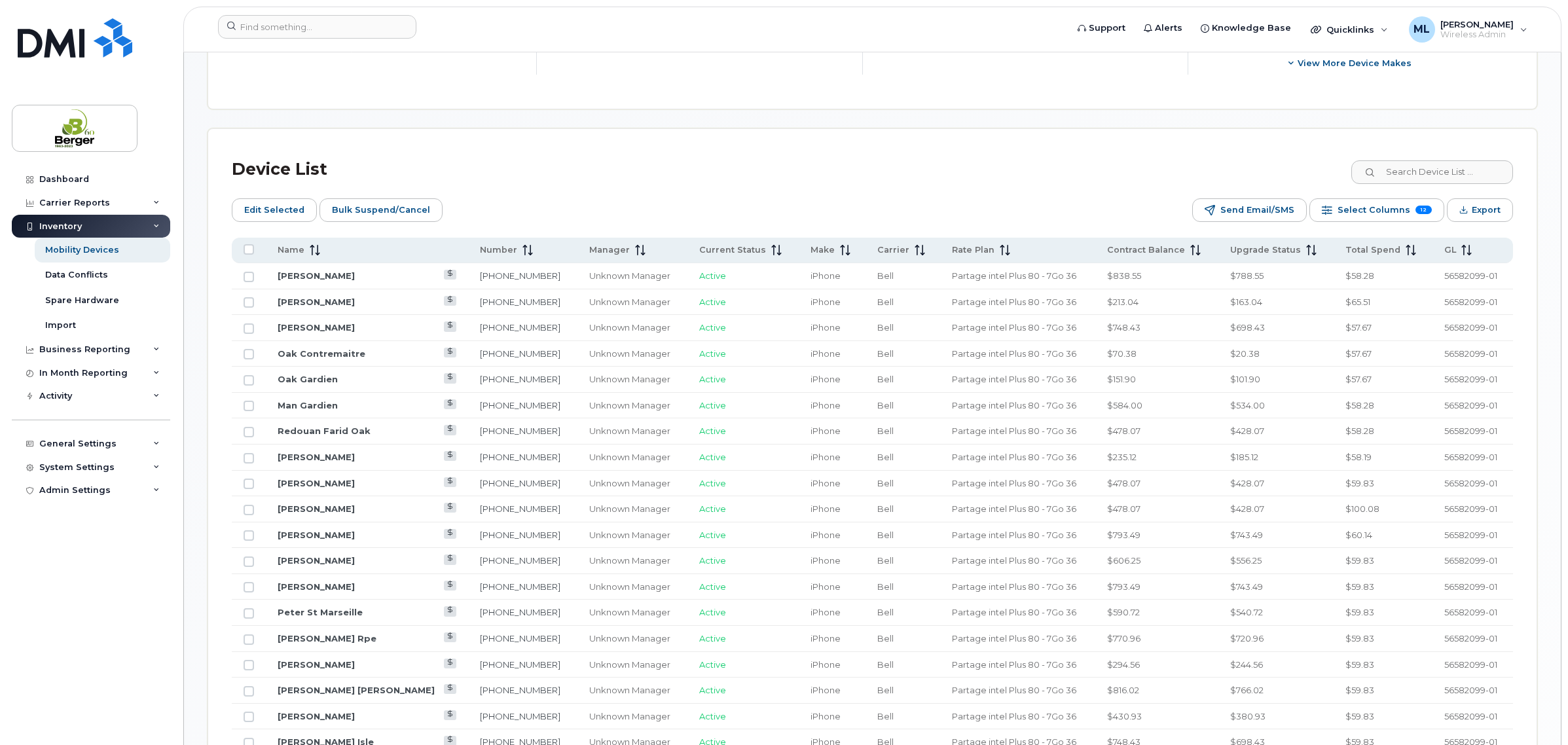
scroll to position [409, 0]
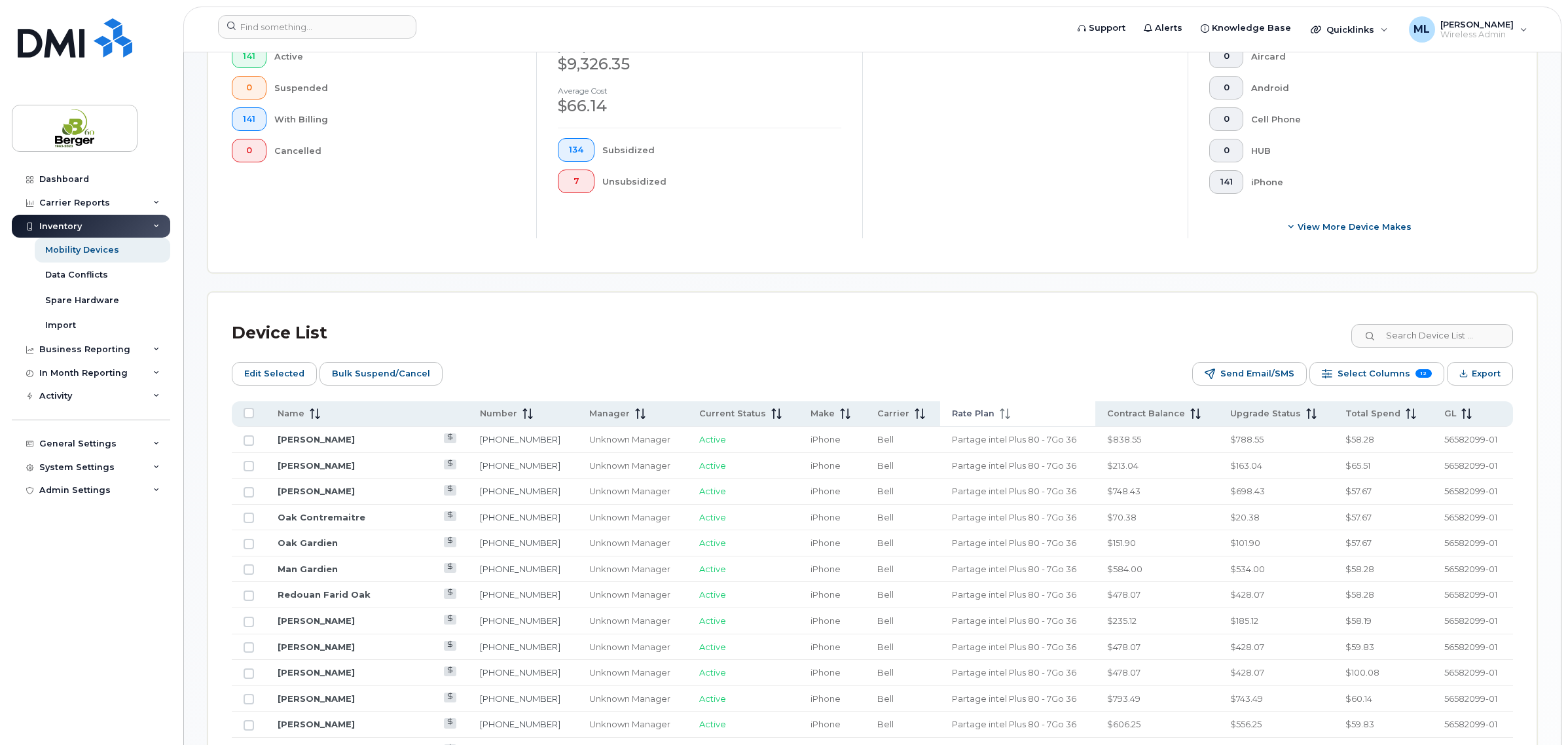
click at [1019, 416] on div "Rate Plan" at bounding box center [1017, 413] width 131 height 12
click at [292, 439] on link "[PERSON_NAME]" at bounding box center [316, 438] width 77 height 10
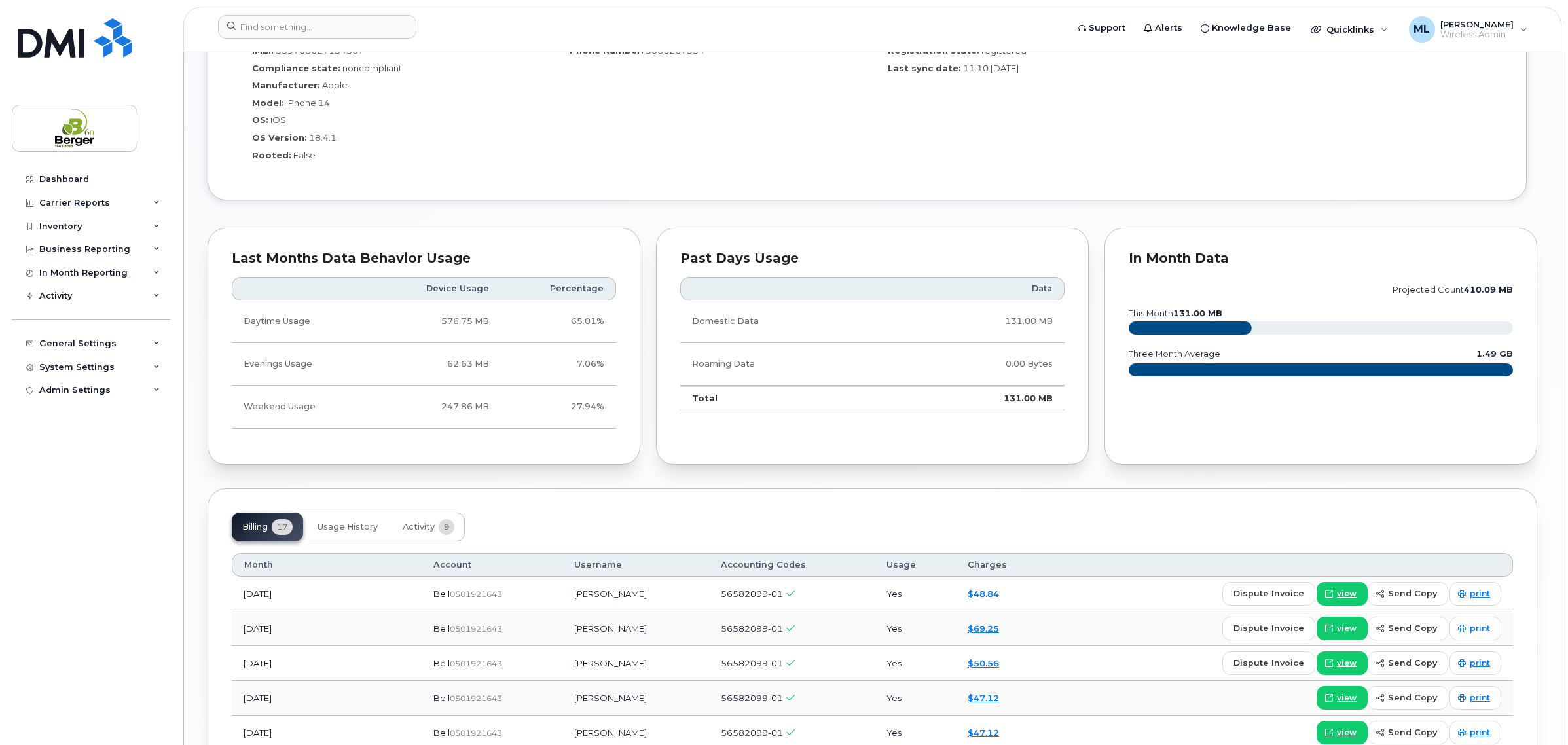
scroll to position [981, 0]
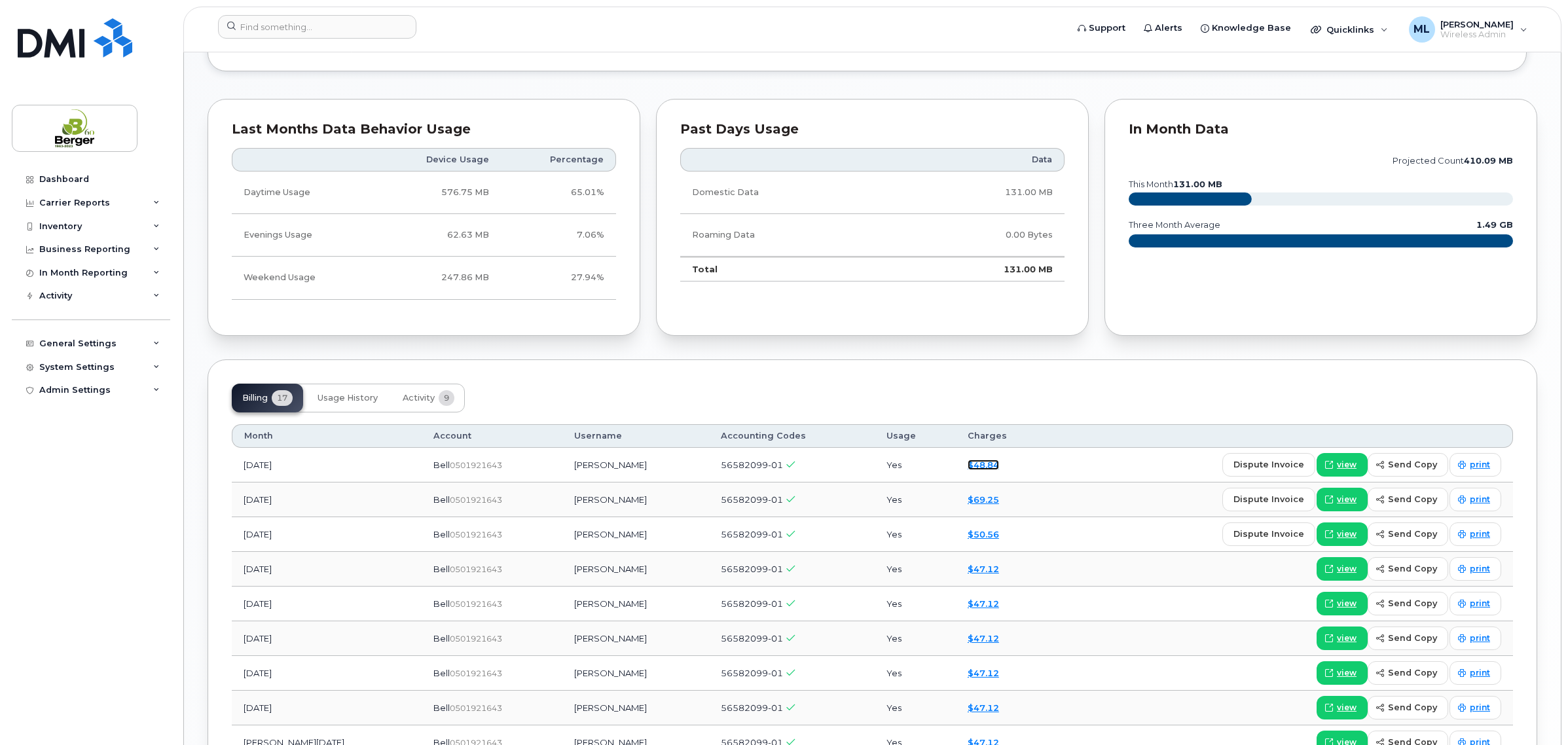
click at [967, 465] on link "$48.84" at bounding box center [983, 464] width 32 height 10
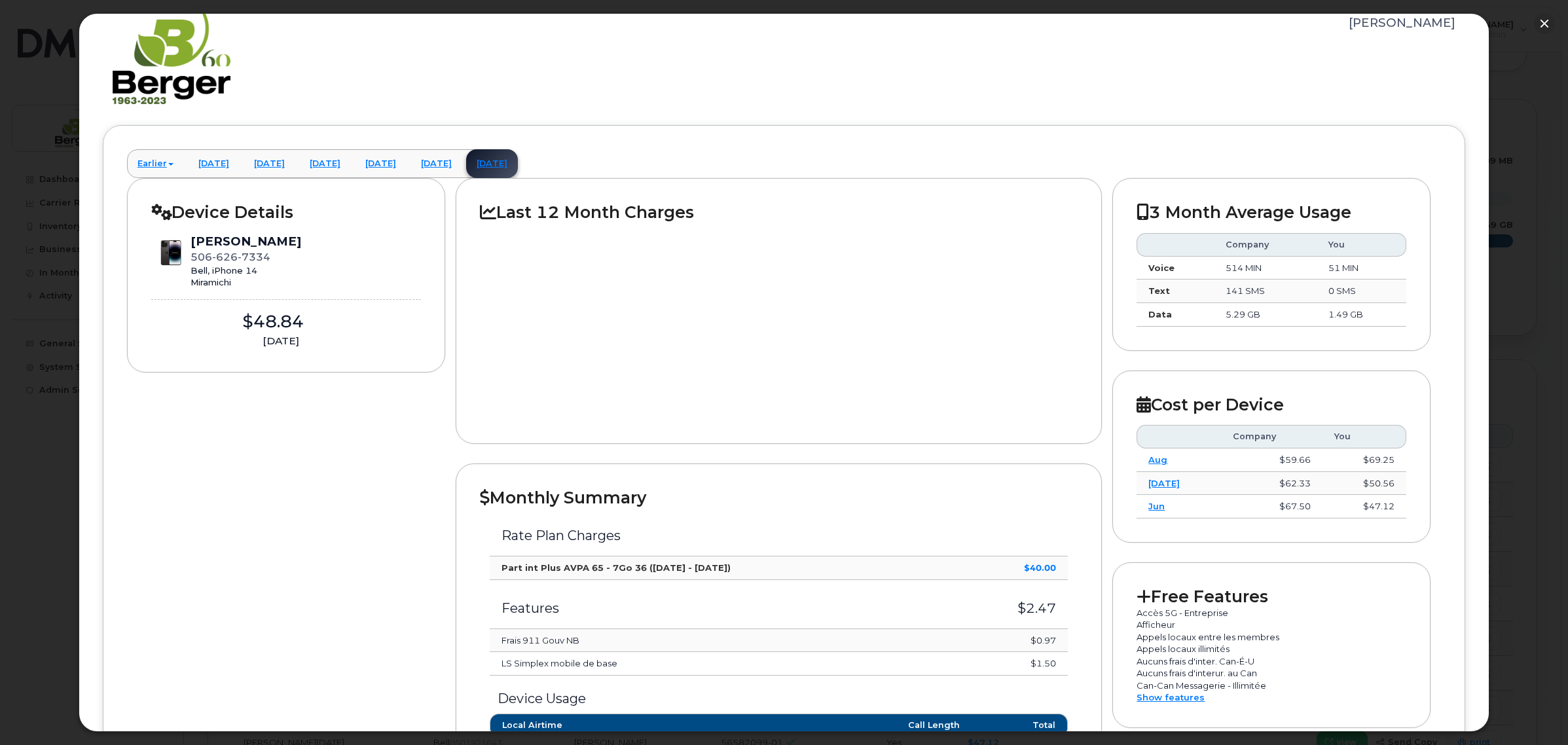
scroll to position [245, 0]
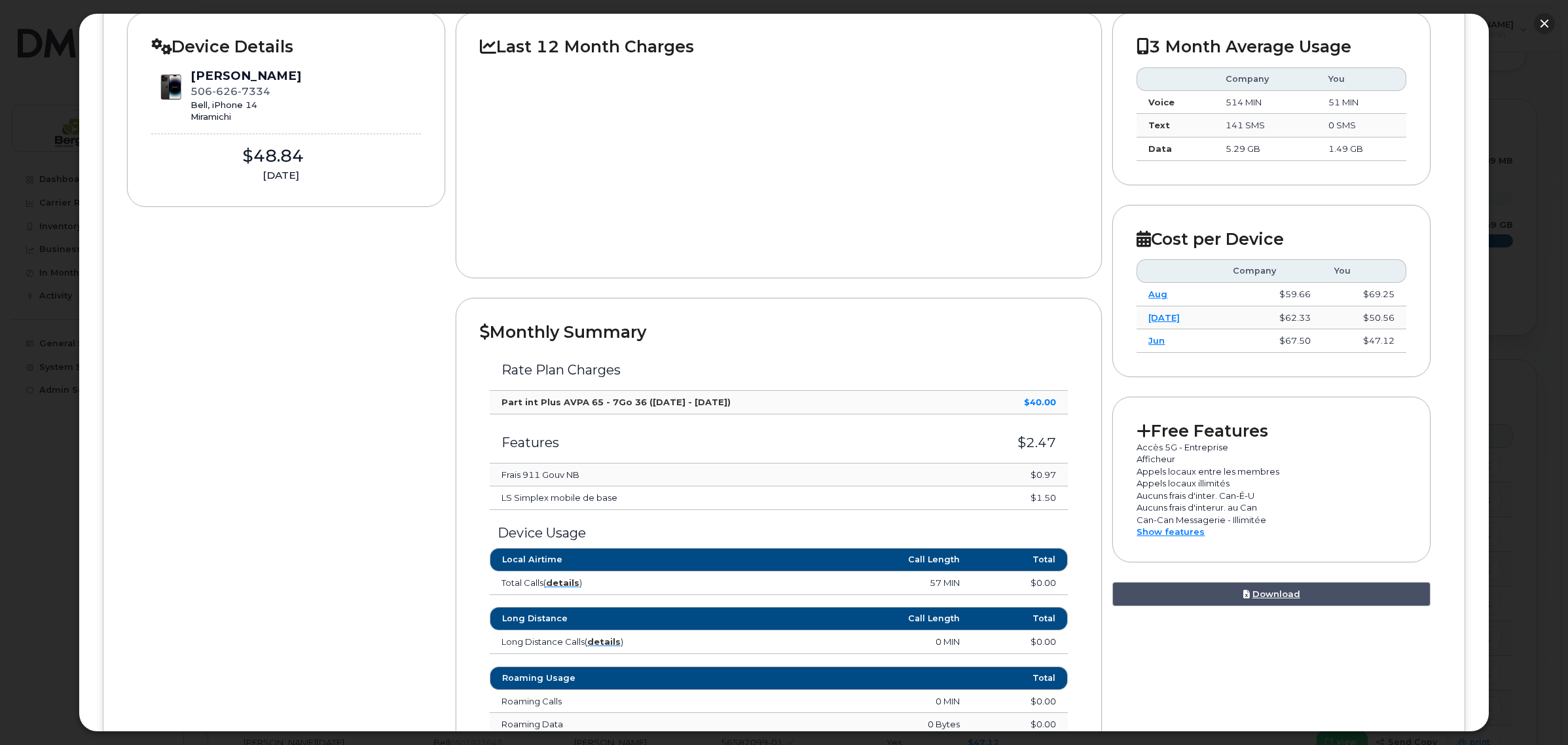
click at [1546, 28] on button "button" at bounding box center [1544, 23] width 21 height 21
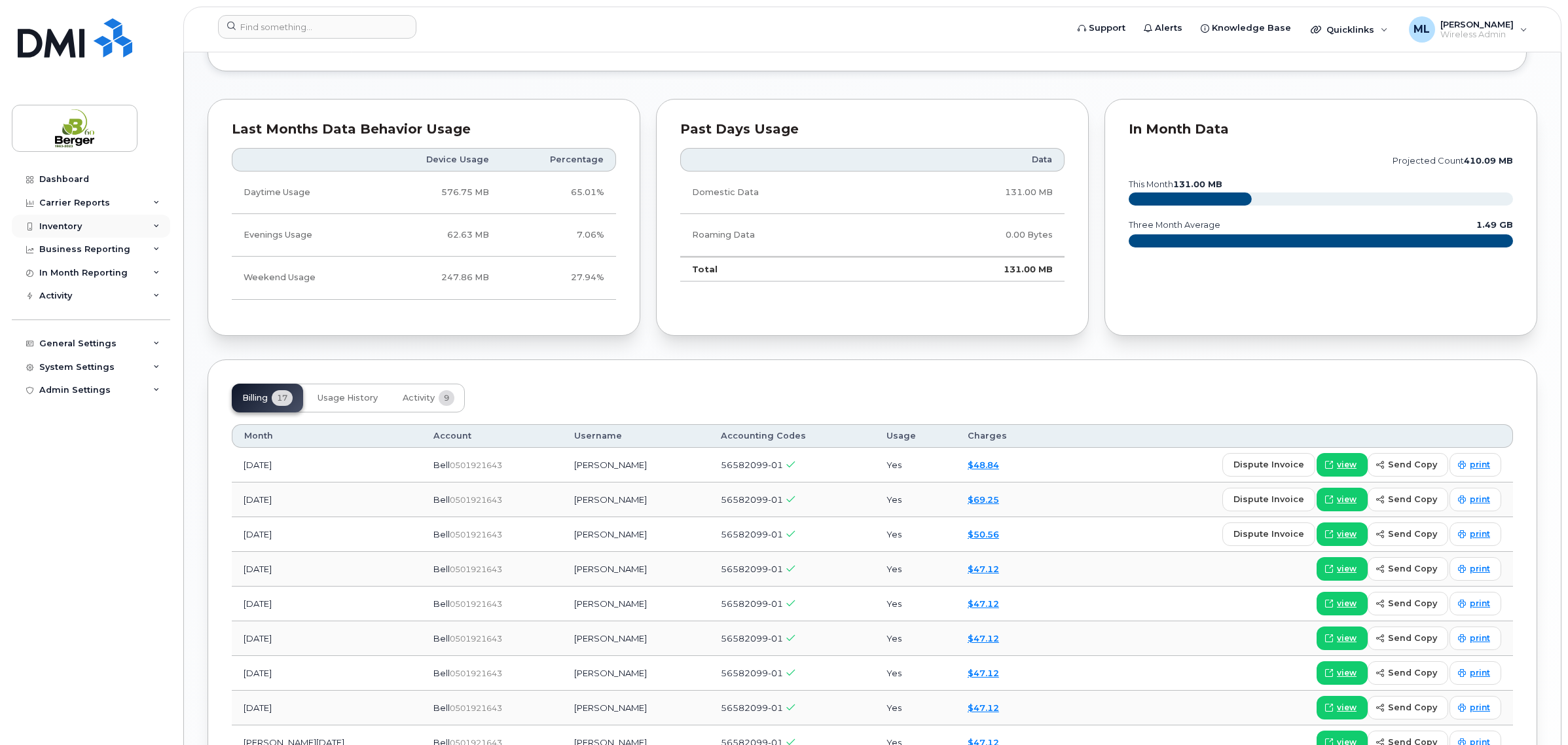
click at [93, 220] on div "Inventory" at bounding box center [91, 226] width 158 height 23
drag, startPoint x: 96, startPoint y: 254, endPoint x: 131, endPoint y: 254, distance: 35.0
click at [96, 254] on div "Mobility Devices" at bounding box center [82, 249] width 74 height 12
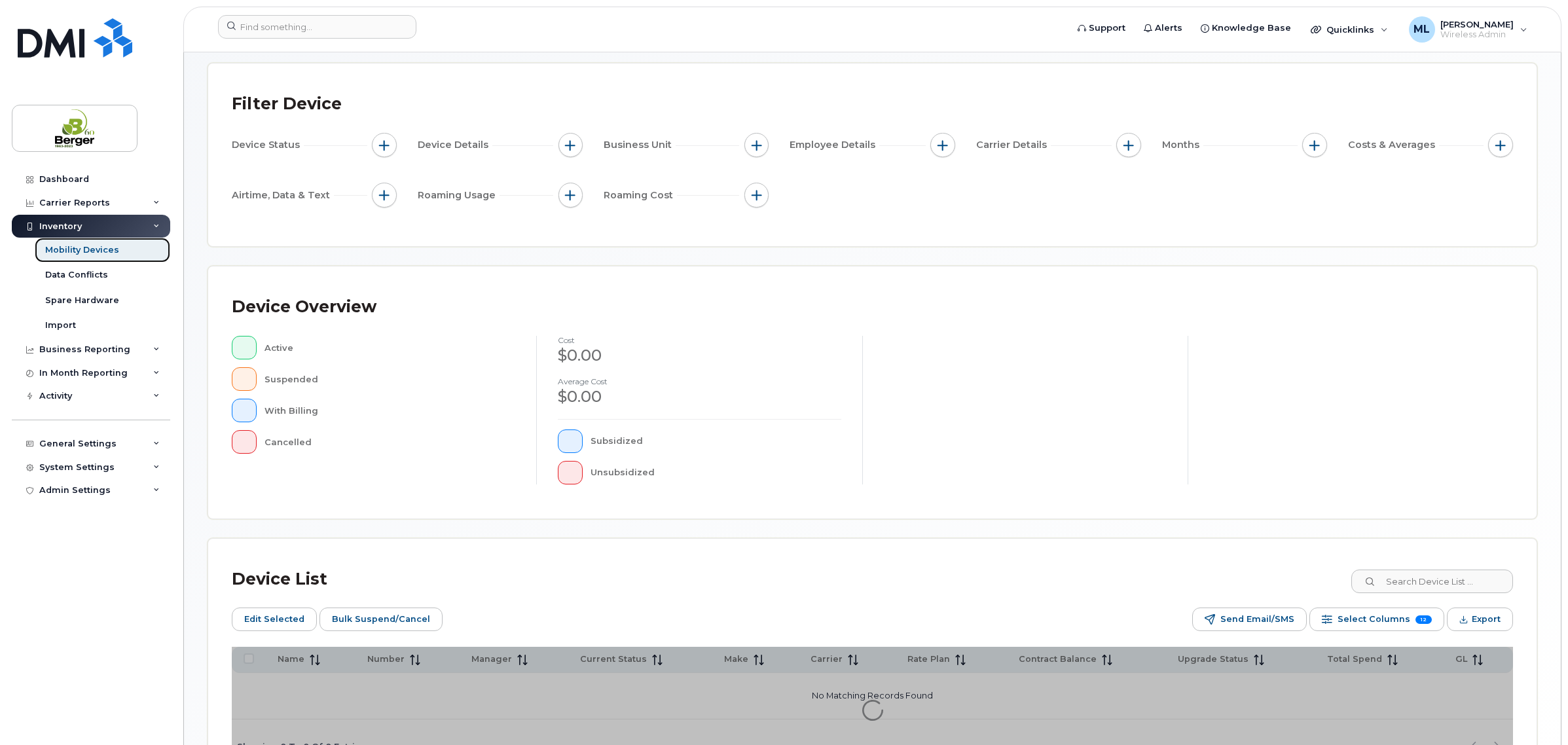
scroll to position [179, 0]
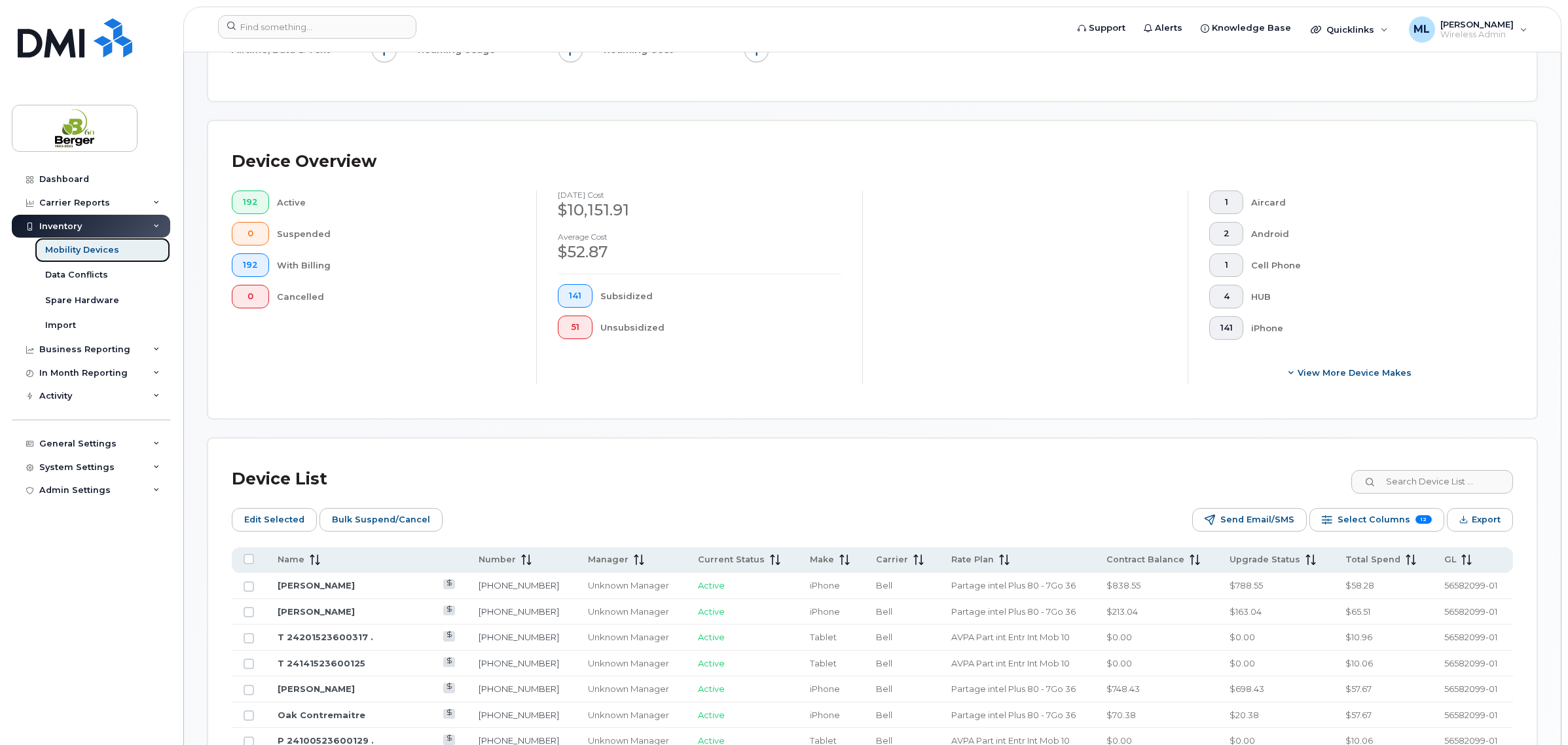
scroll to position [342, 0]
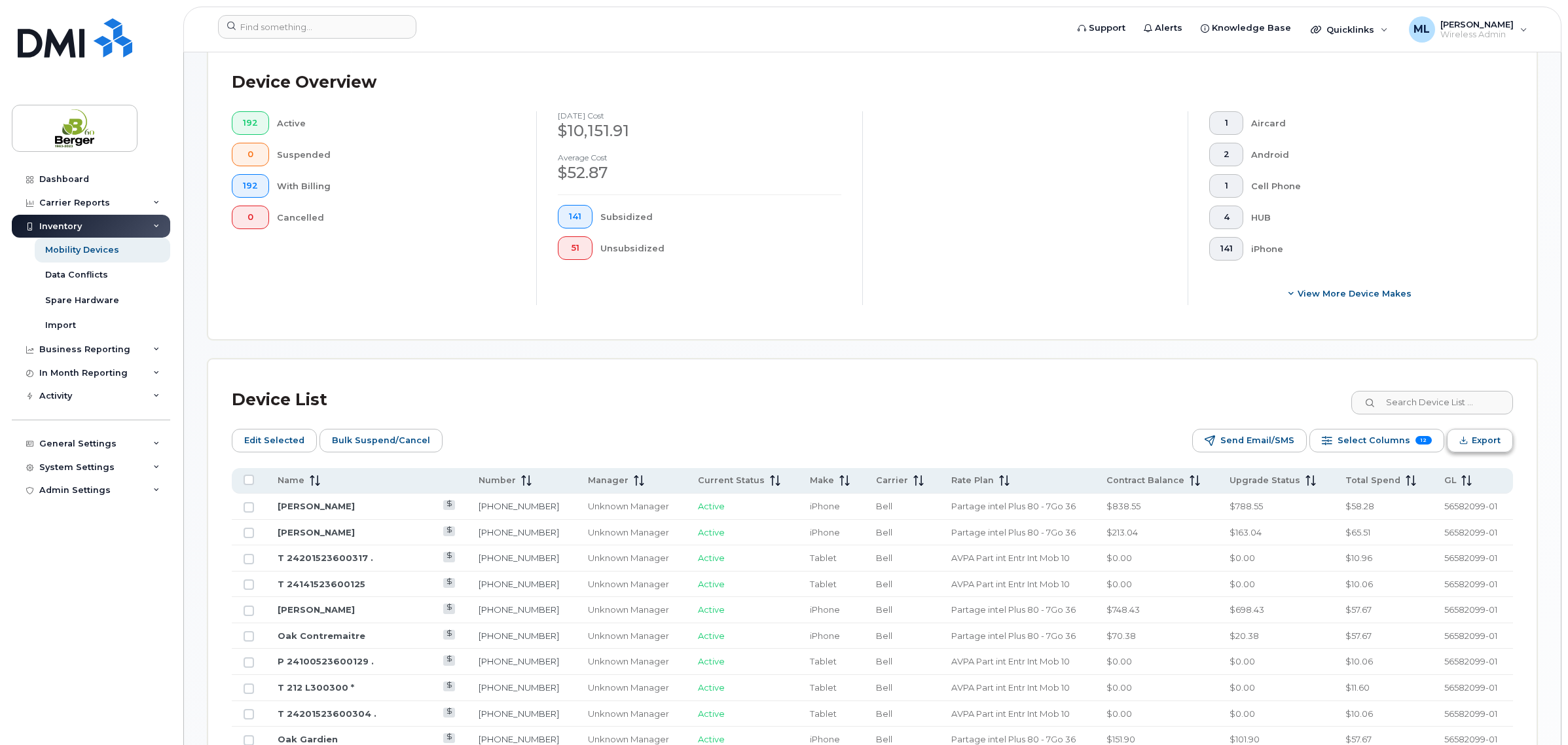
click at [1472, 440] on span "Export" at bounding box center [1486, 441] width 29 height 20
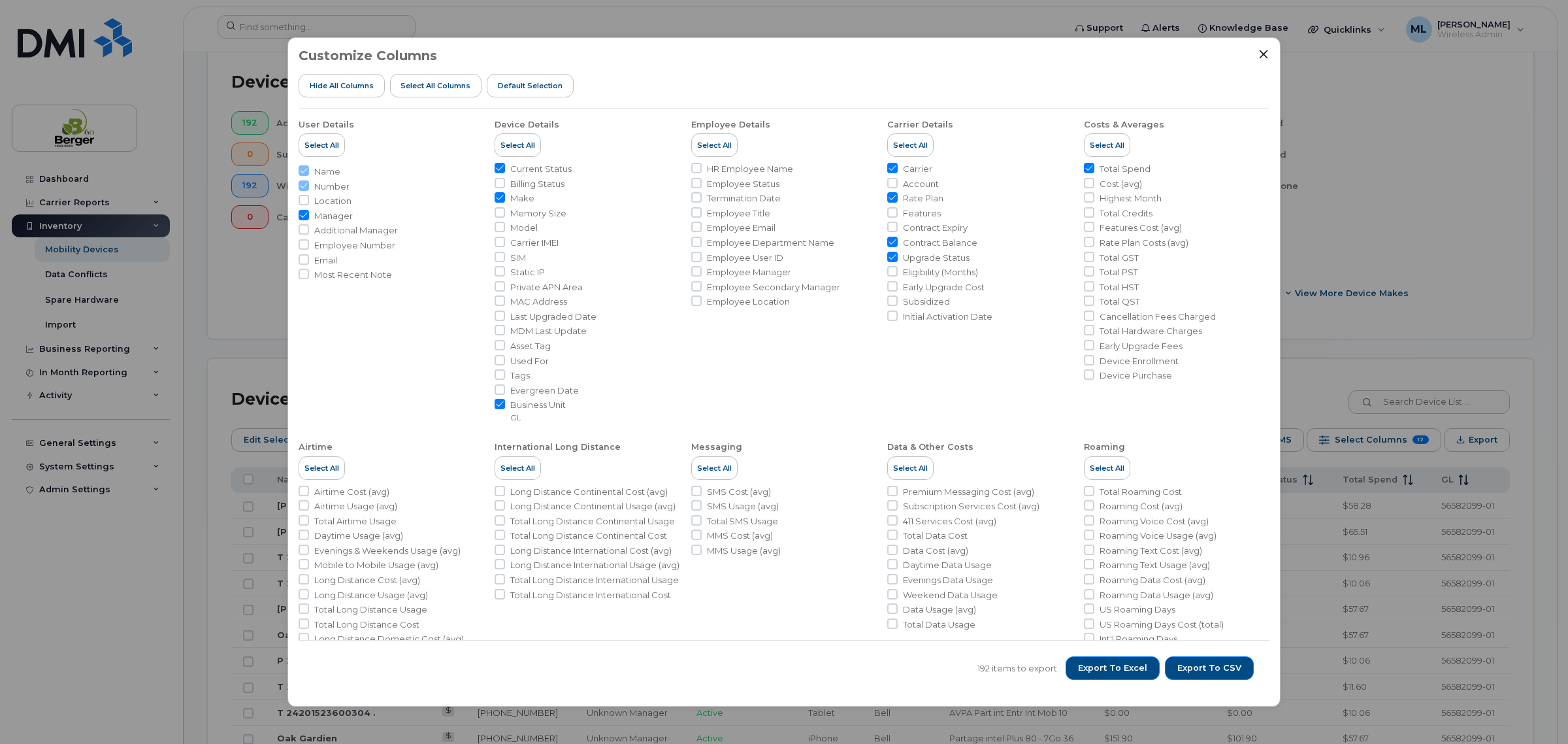
click at [1128, 315] on span "Cancellation Fees Charged" at bounding box center [1158, 316] width 117 height 12
click at [1095, 315] on input "Cancellation Fees Charged" at bounding box center [1089, 315] width 10 height 10
checkbox input "true"
click at [1130, 666] on span "Export to Excel" at bounding box center [1112, 668] width 69 height 12
click at [1272, 50] on div "Customize Columns Hide All Columns Select all Columns Default Selection User De…" at bounding box center [784, 371] width 993 height 669
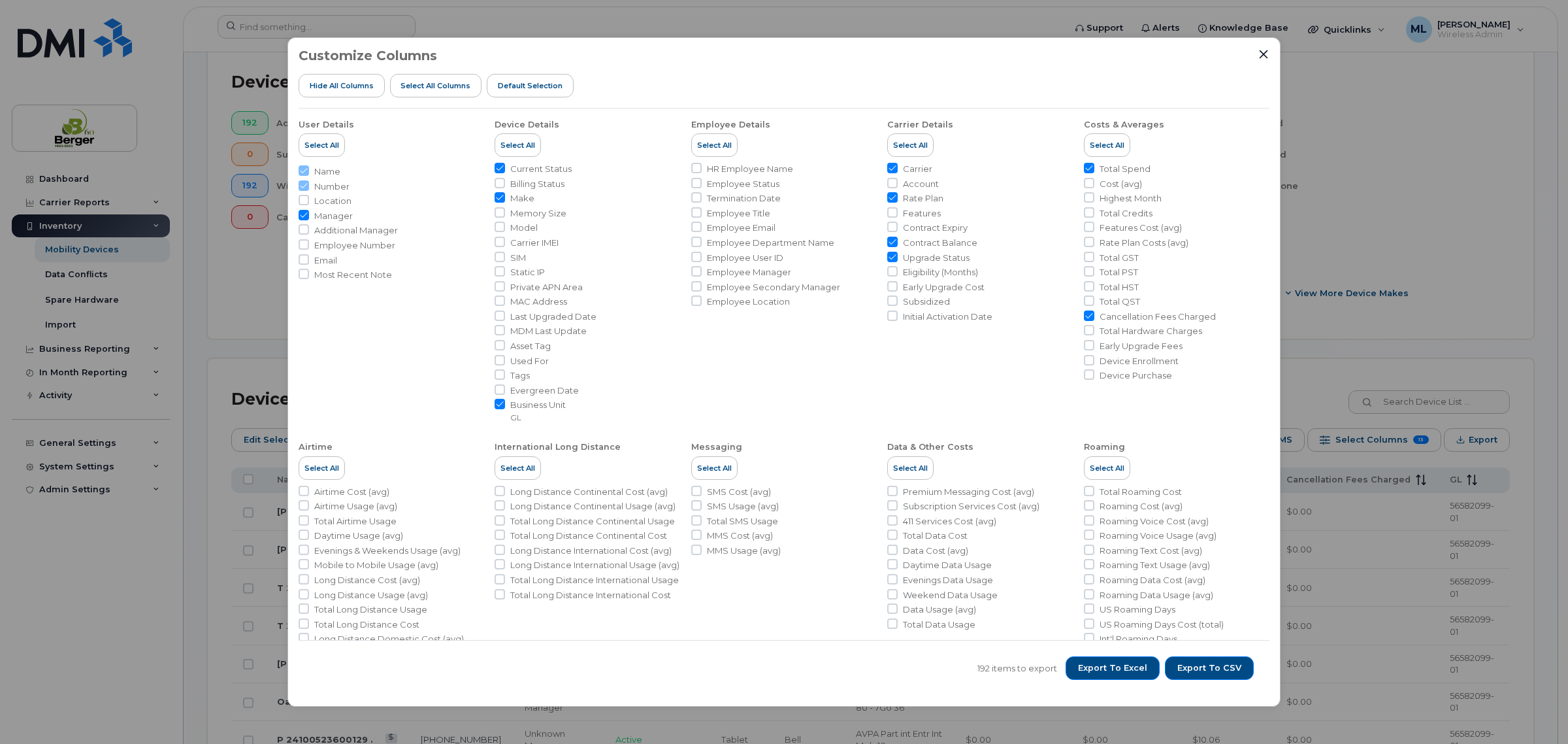
click at [1258, 49] on div at bounding box center [1263, 54] width 12 height 12
click at [1273, 52] on div "Customize Columns Hide All Columns Select all Columns Default Selection User De…" at bounding box center [784, 371] width 993 height 669
click at [1265, 54] on icon "Close" at bounding box center [1263, 54] width 10 height 10
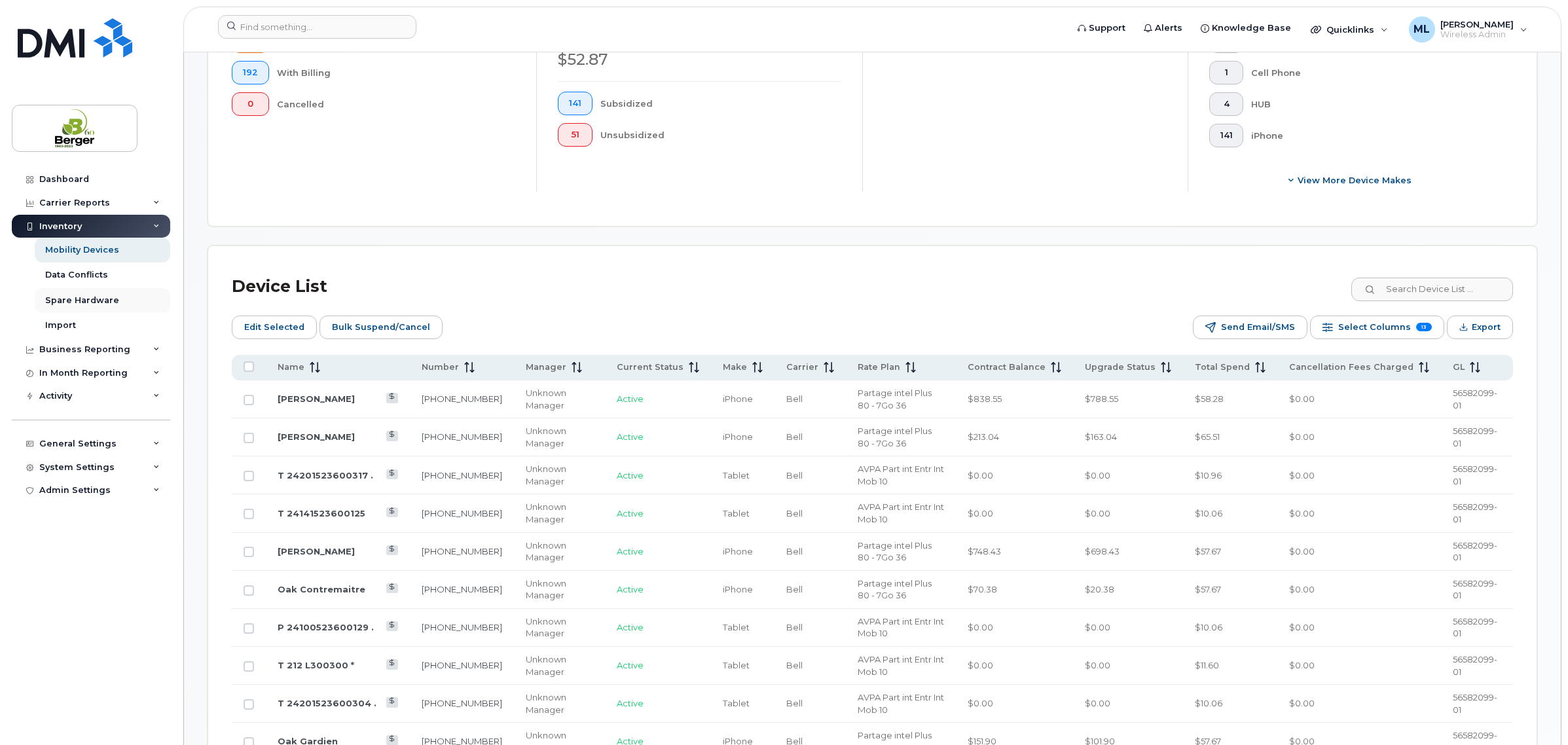
scroll to position [669, 0]
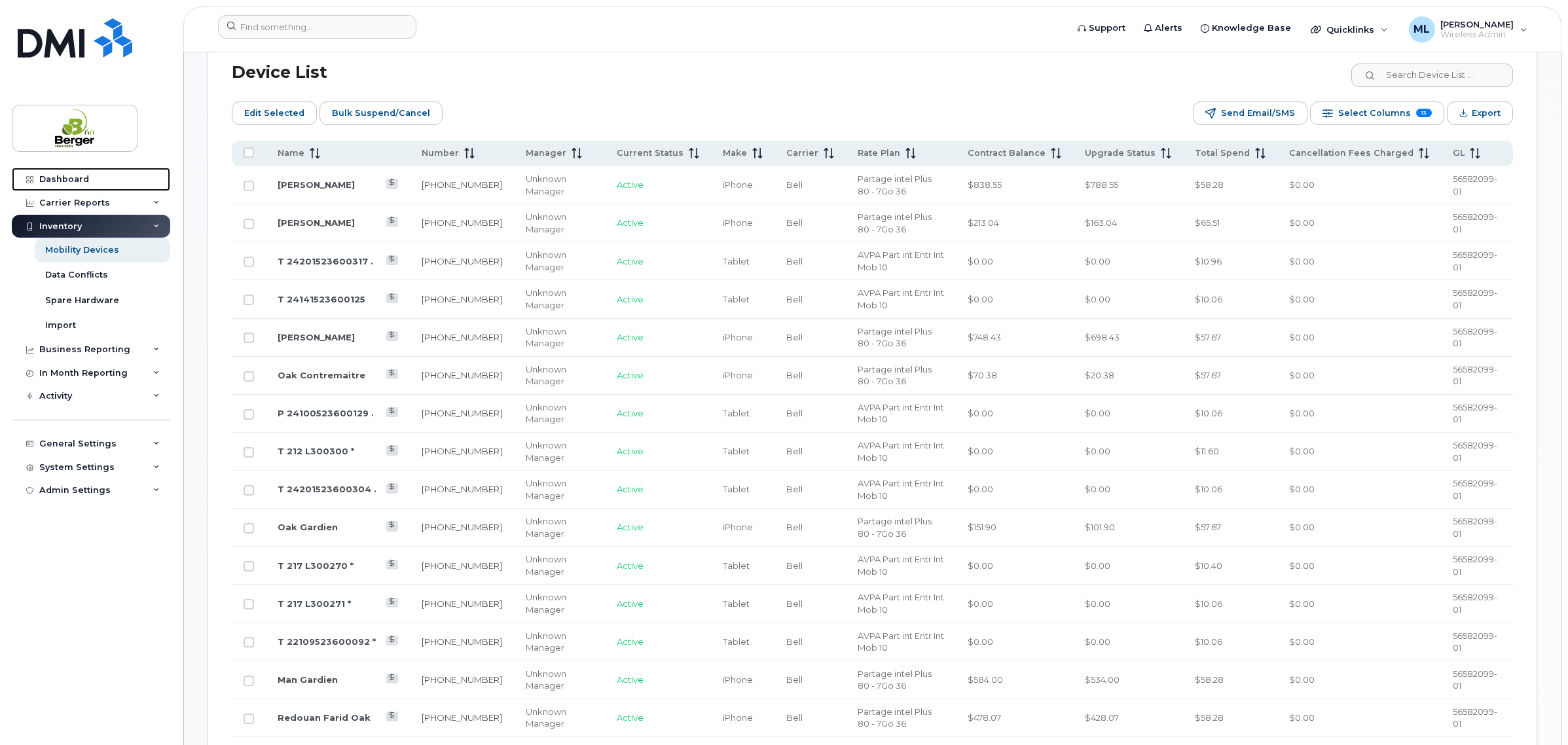
drag, startPoint x: 69, startPoint y: 177, endPoint x: 170, endPoint y: 149, distance: 104.8
click at [69, 178] on div "Dashboard" at bounding box center [64, 179] width 49 height 10
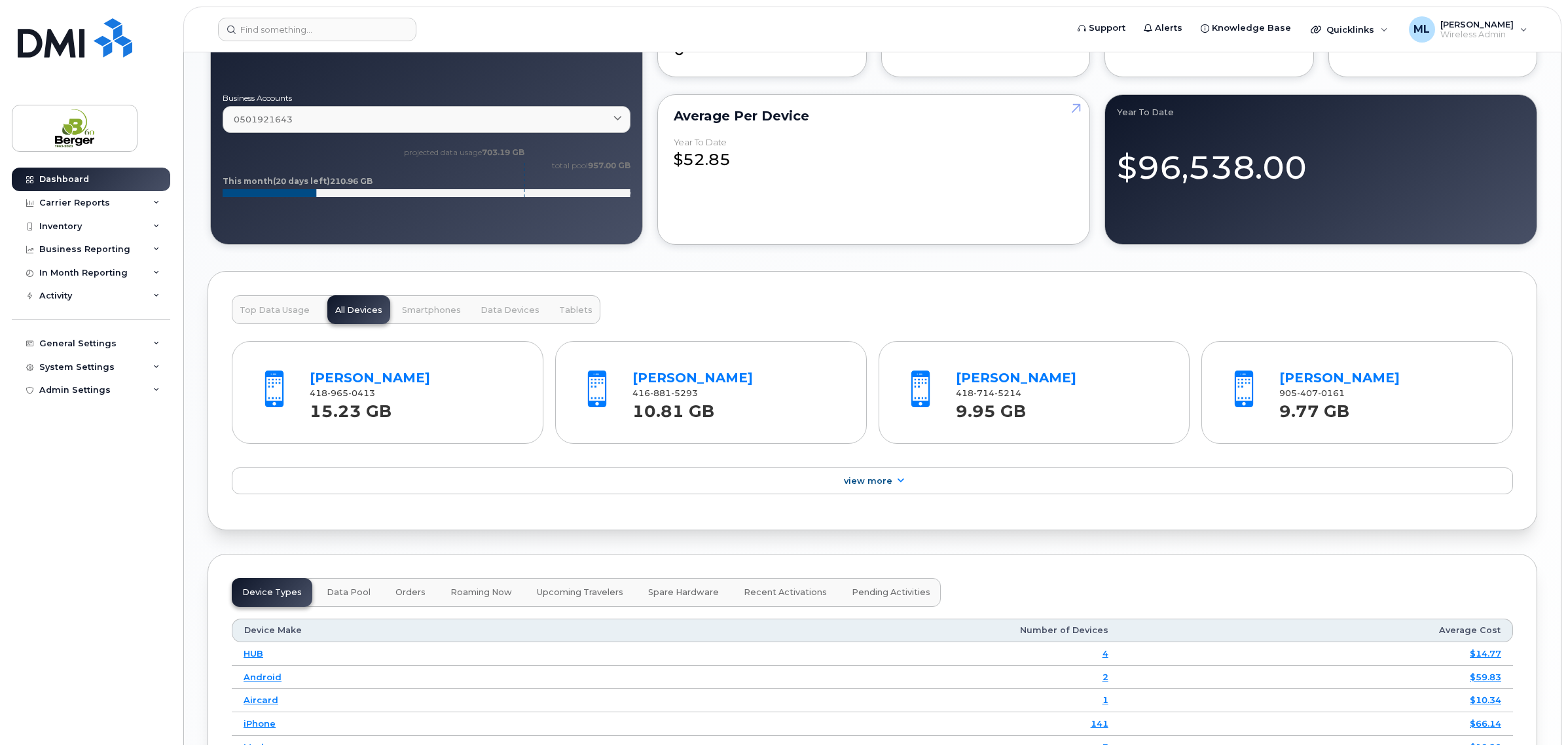
scroll to position [1391, 0]
